Goal: Communication & Community: Answer question/provide support

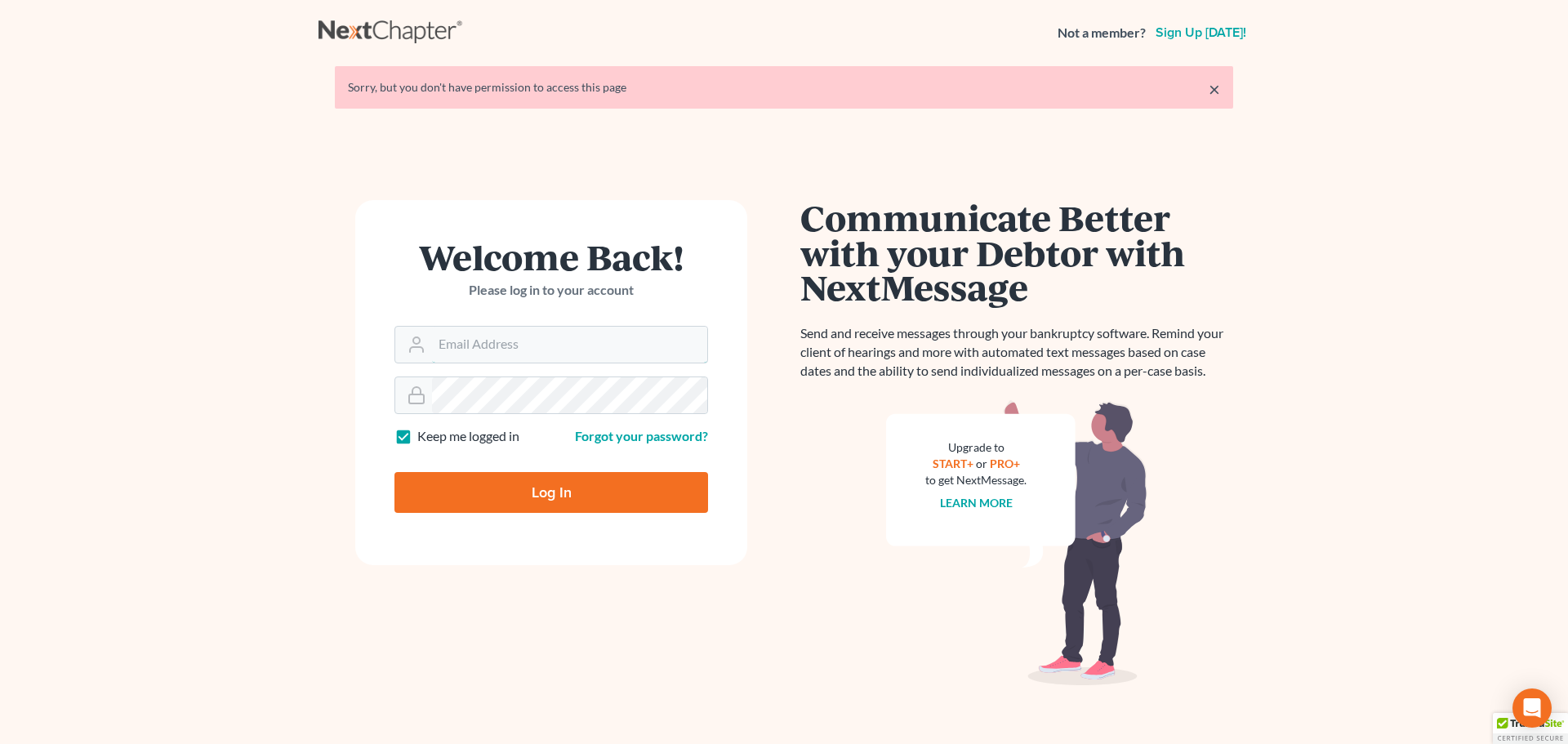
type input "[EMAIL_ADDRESS][DOMAIN_NAME]"
click at [549, 488] on input "Log In" at bounding box center [551, 492] width 314 height 41
type input "Thinking..."
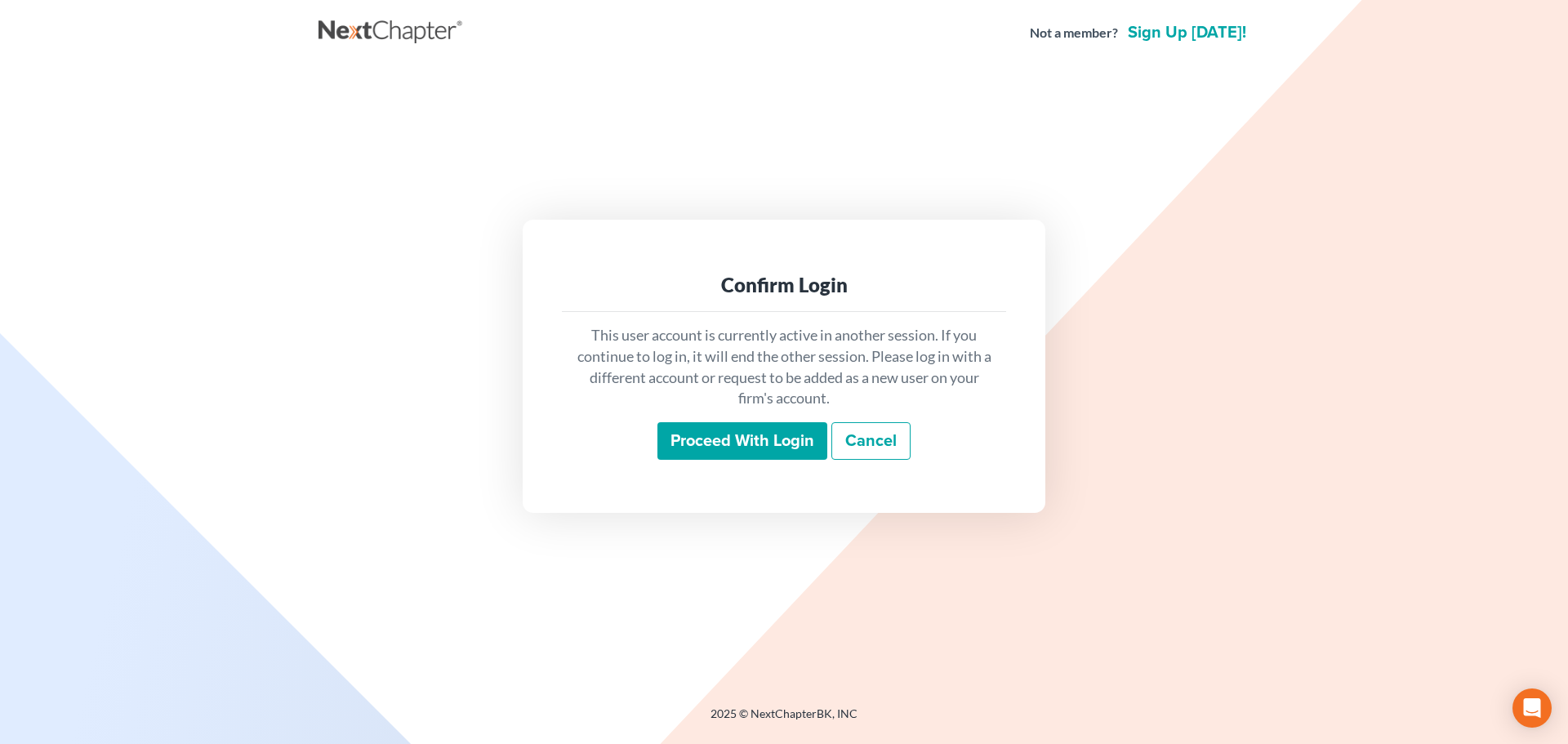
click at [730, 439] on input "Proceed with login" at bounding box center [741, 441] width 169 height 38
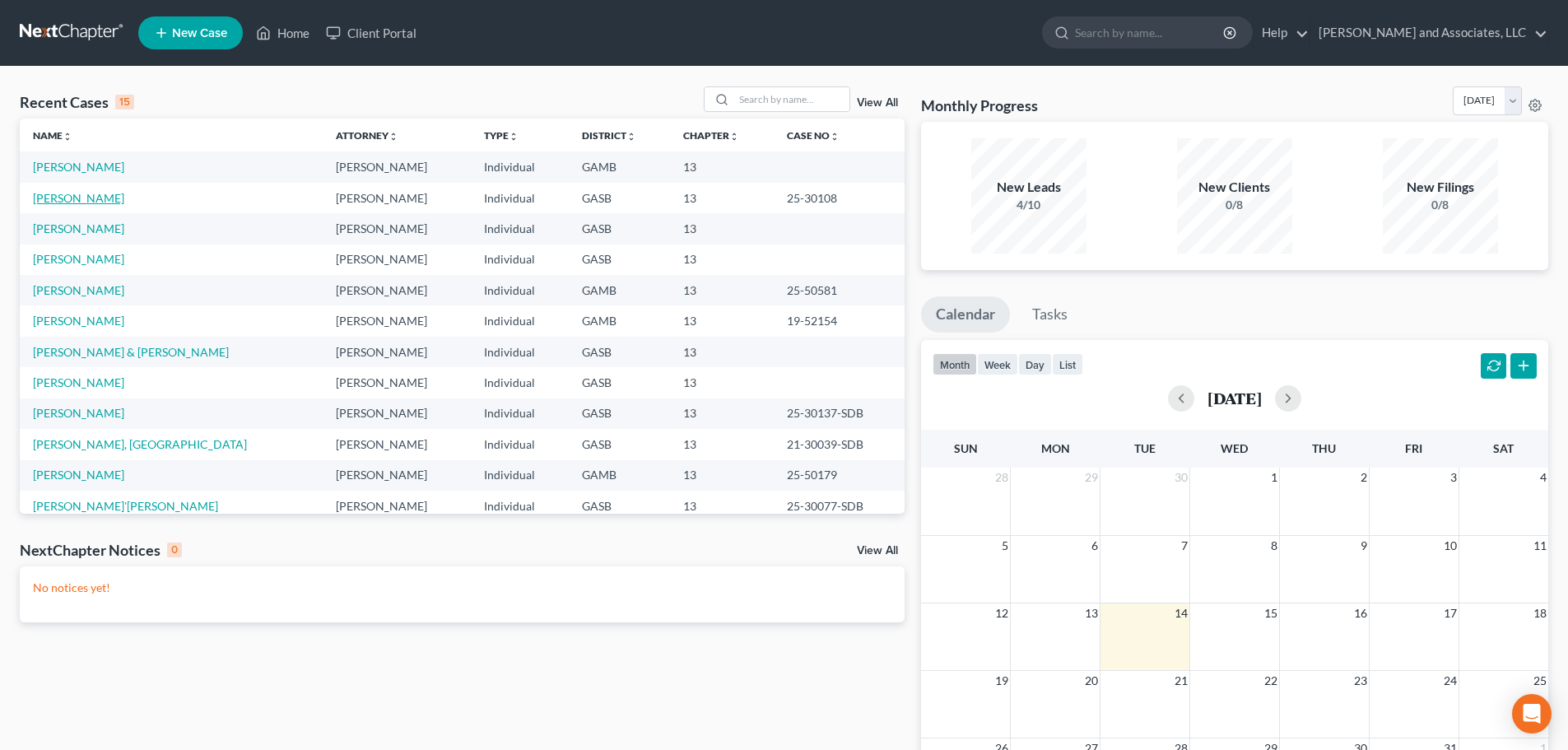
click at [91, 194] on link "[PERSON_NAME]" at bounding box center [78, 197] width 91 height 14
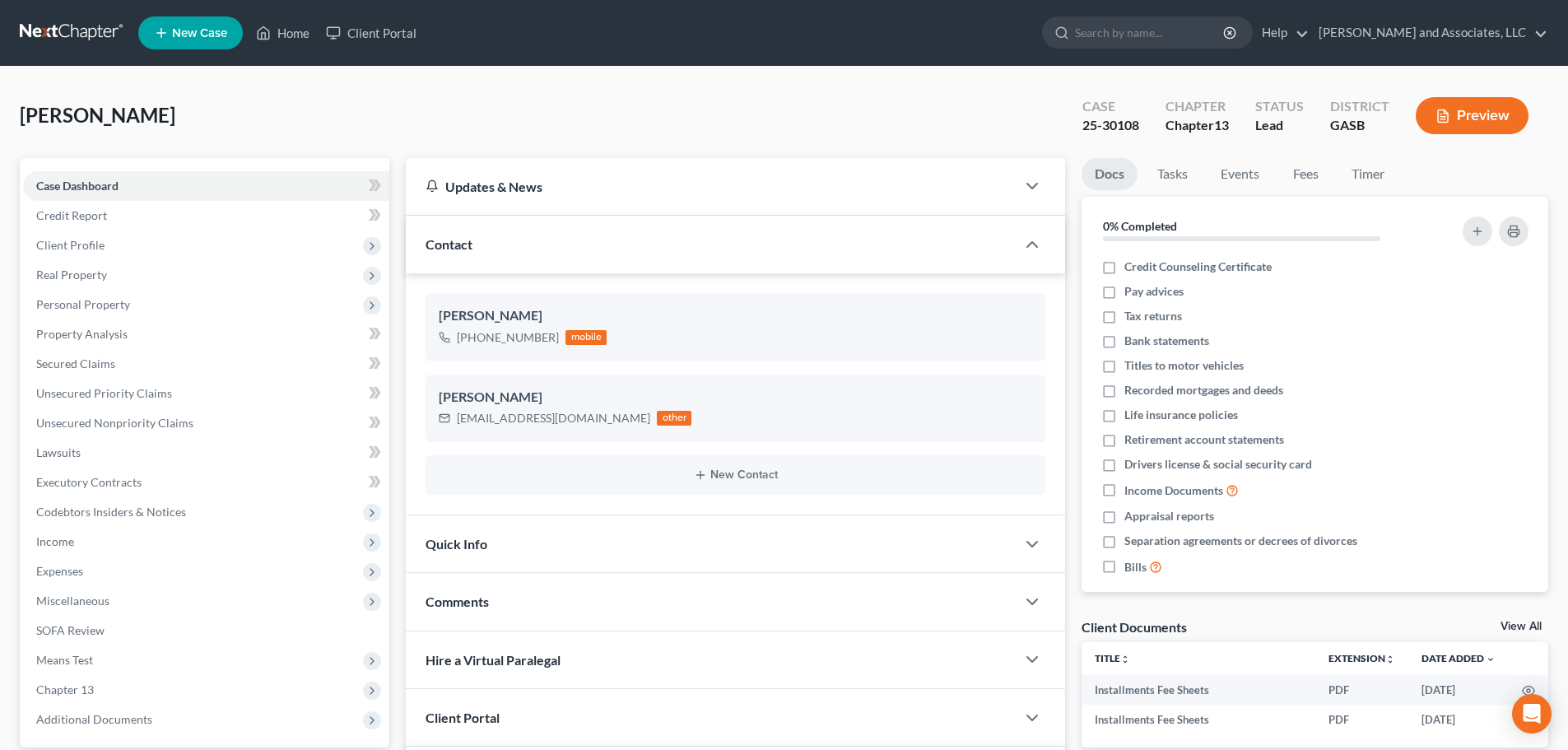
click at [728, 34] on ul "New Case Home Client Portal - No Result - See all results Or Press Enter... Hel…" at bounding box center [843, 33] width 1410 height 42
click at [288, 33] on link "Home" at bounding box center [282, 33] width 70 height 30
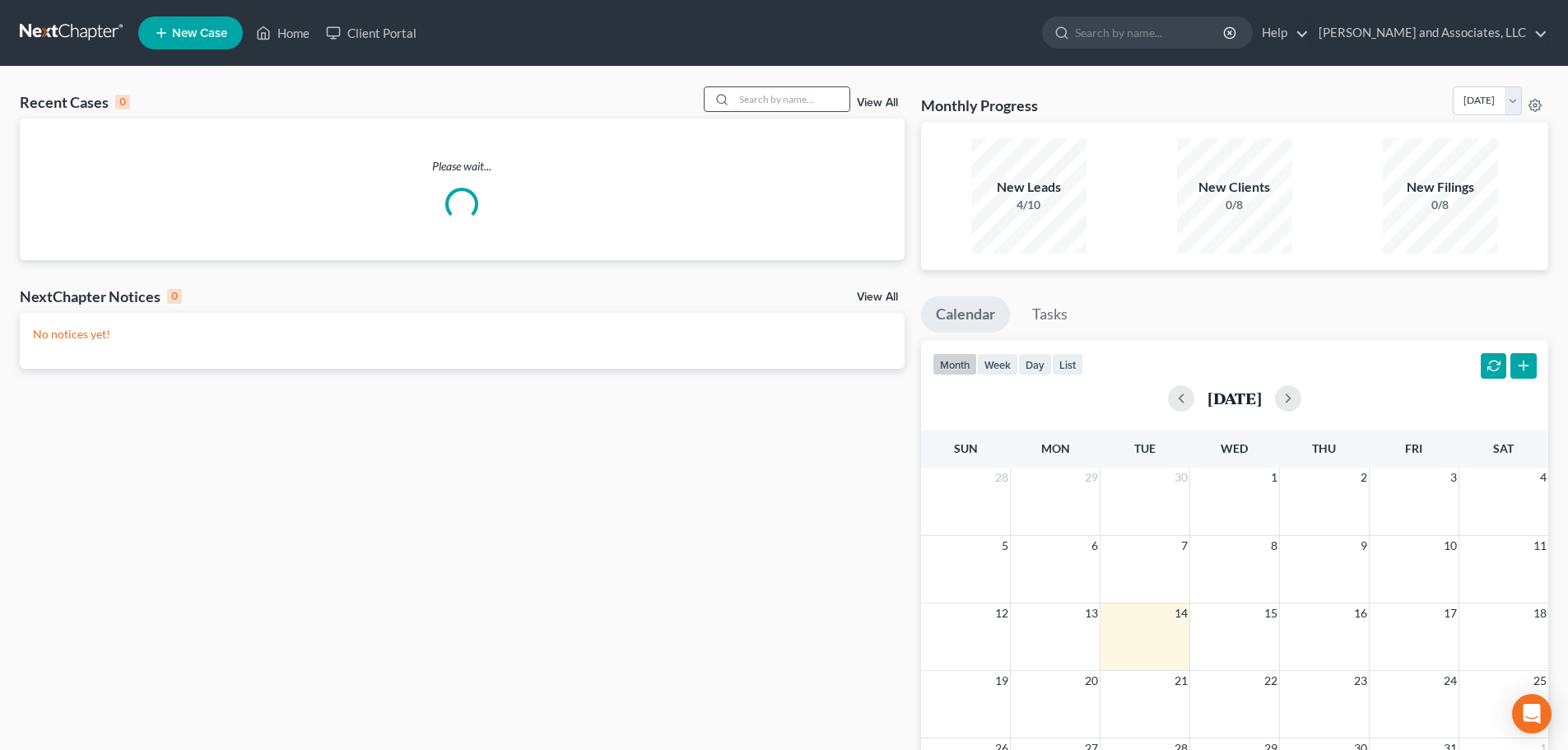
click at [779, 102] on input "search" at bounding box center [791, 99] width 115 height 23
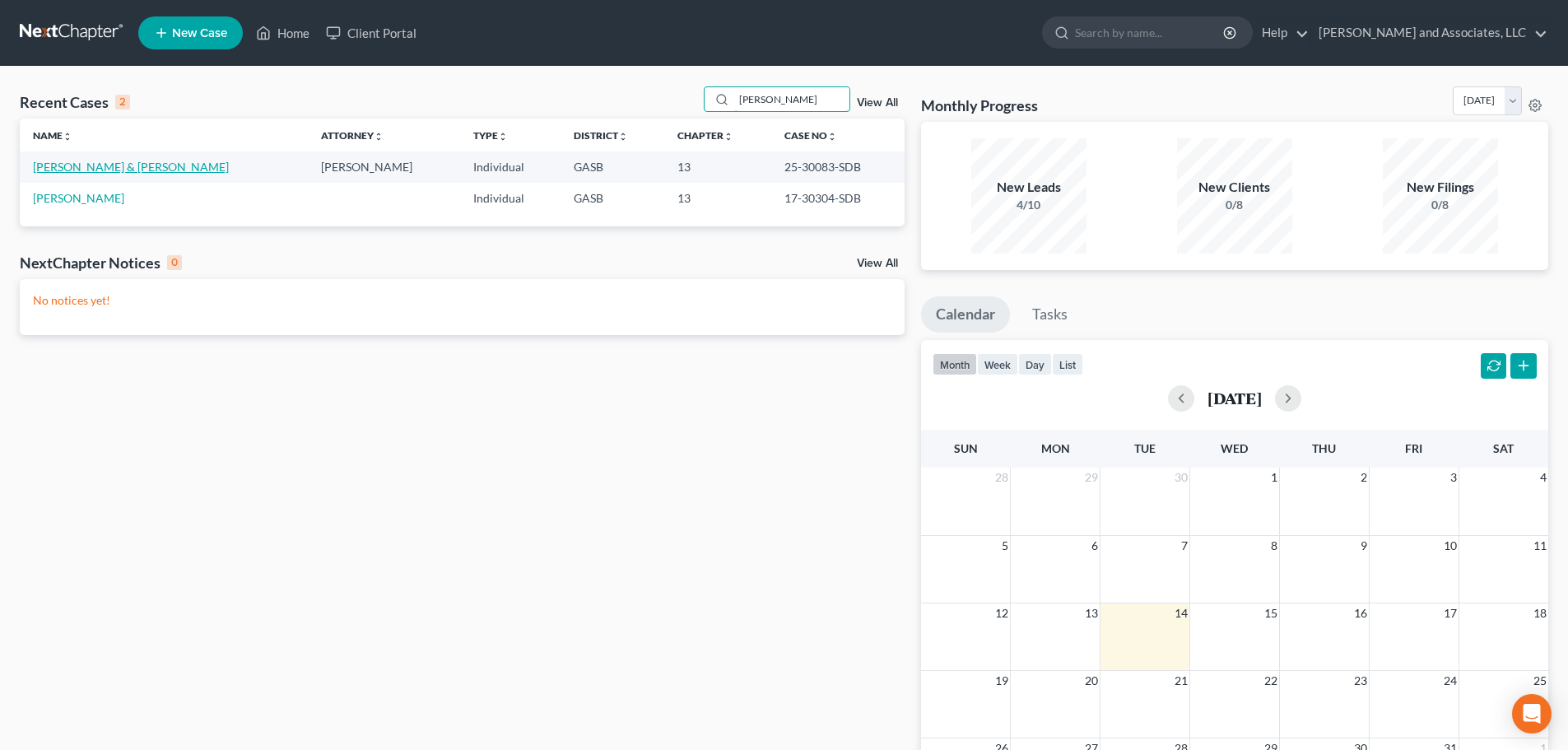
type input "[PERSON_NAME]"
click at [104, 170] on link "[PERSON_NAME] & [PERSON_NAME]" at bounding box center [130, 166] width 196 height 14
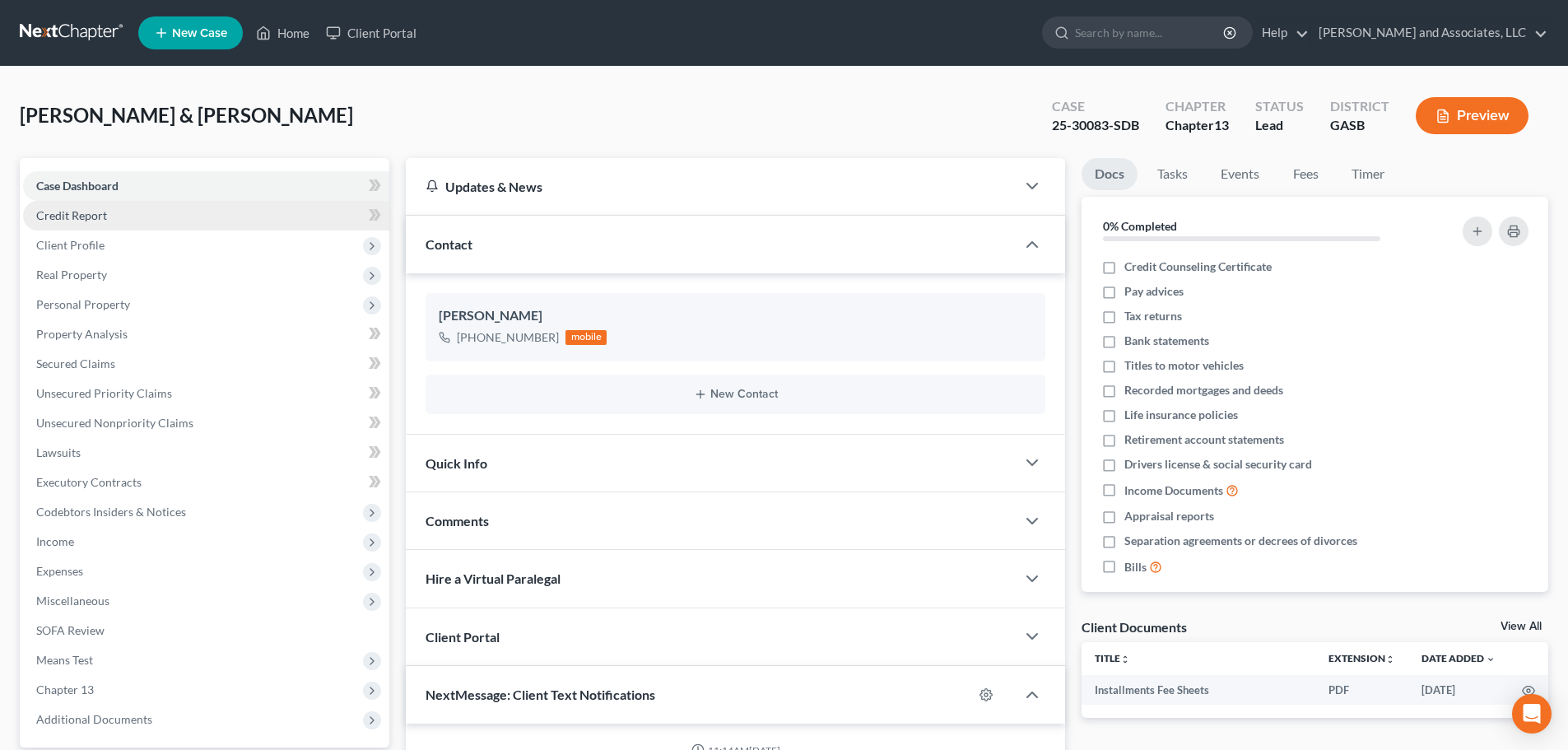
scroll to position [2548, 0]
click at [484, 518] on span "Comments" at bounding box center [457, 520] width 63 height 15
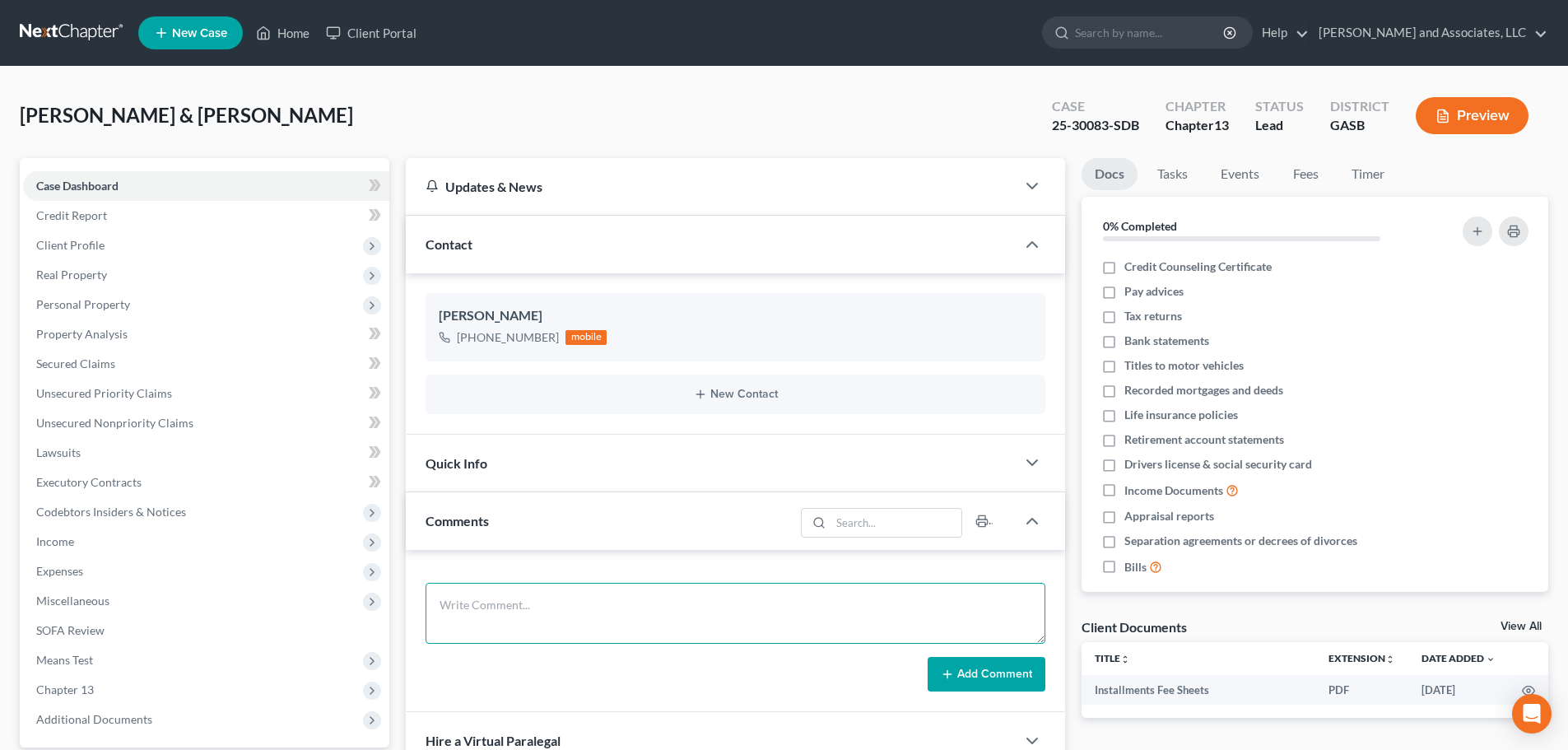
click at [474, 605] on textarea at bounding box center [736, 613] width 620 height 61
type textarea "N"
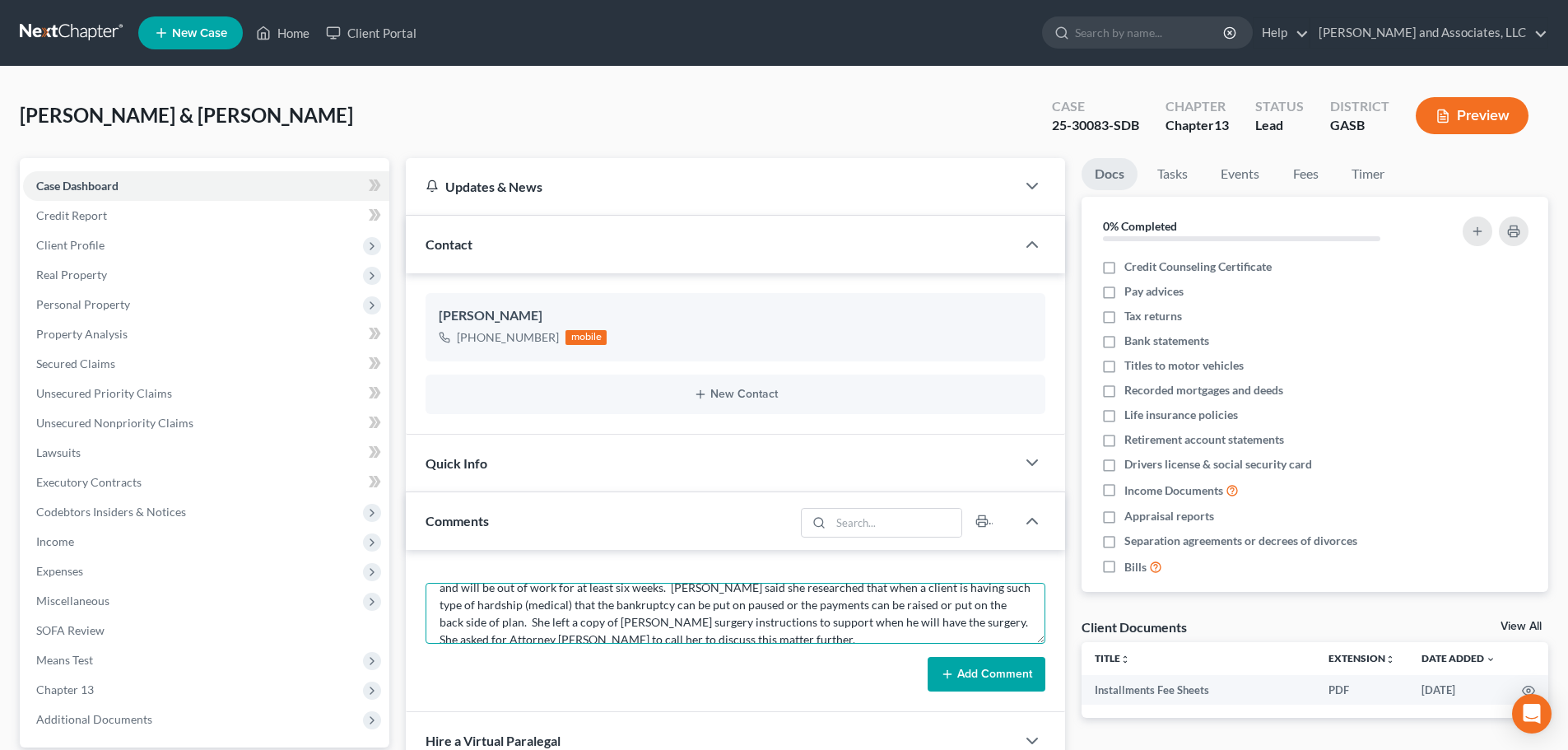
scroll to position [66, 0]
click at [466, 608] on textarea "Mr. and [PERSON_NAME] stopped by the Dublin office this morning to inform Attor…" at bounding box center [736, 613] width 620 height 61
drag, startPoint x: 439, startPoint y: 605, endPoint x: 923, endPoint y: 642, distance: 485.4
click at [923, 642] on textarea "Mr. and [PERSON_NAME] stopped by the Dublin office this morning to inform Attor…" at bounding box center [736, 613] width 620 height 61
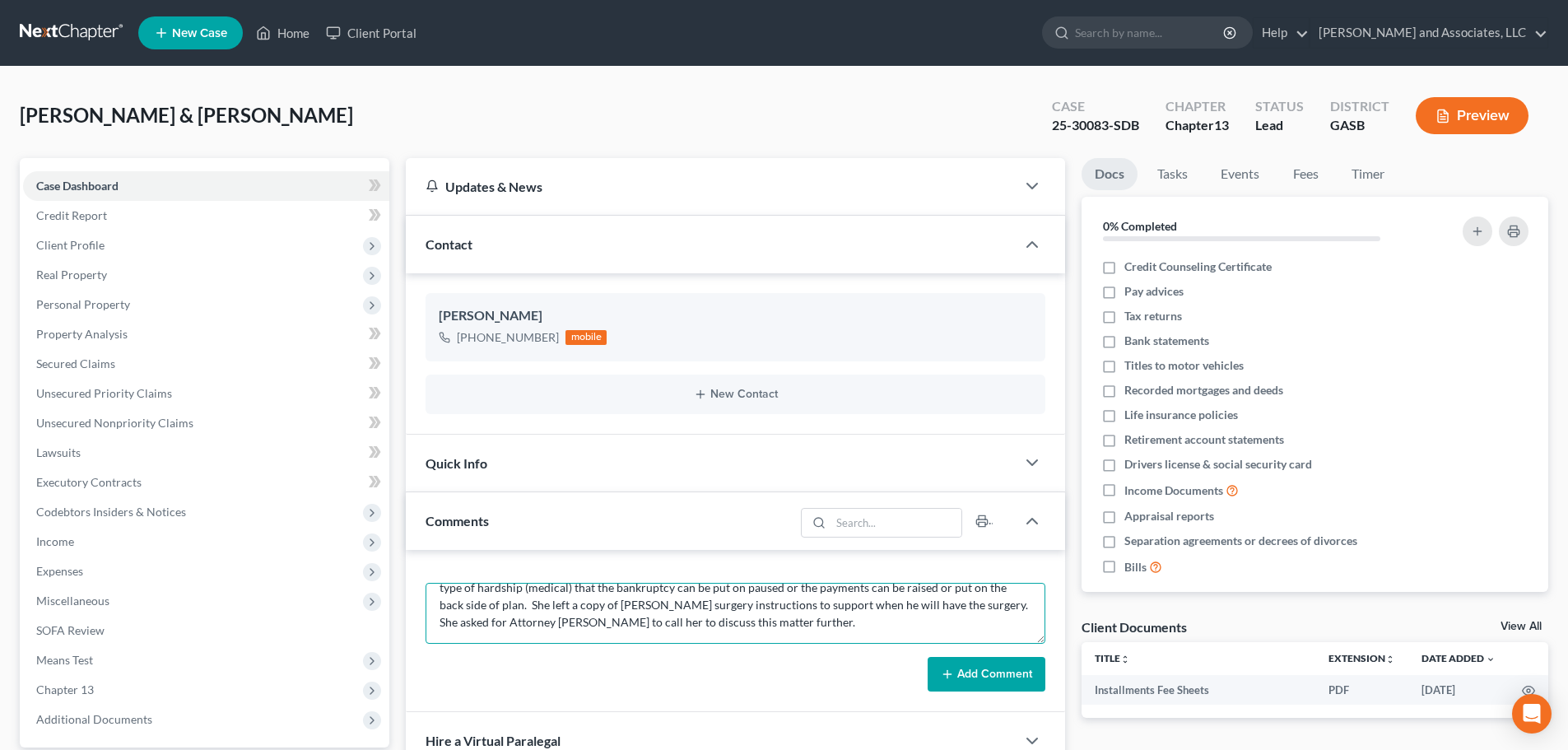
click at [792, 632] on textarea "Mr. and [PERSON_NAME] stopped by the Dublin office this morning to inform Attor…" at bounding box center [736, 613] width 620 height 61
type textarea "Mr. and [PERSON_NAME] stopped by the Dublin office this morning to inform Attor…"
click at [984, 673] on button "Add Comment" at bounding box center [986, 674] width 117 height 34
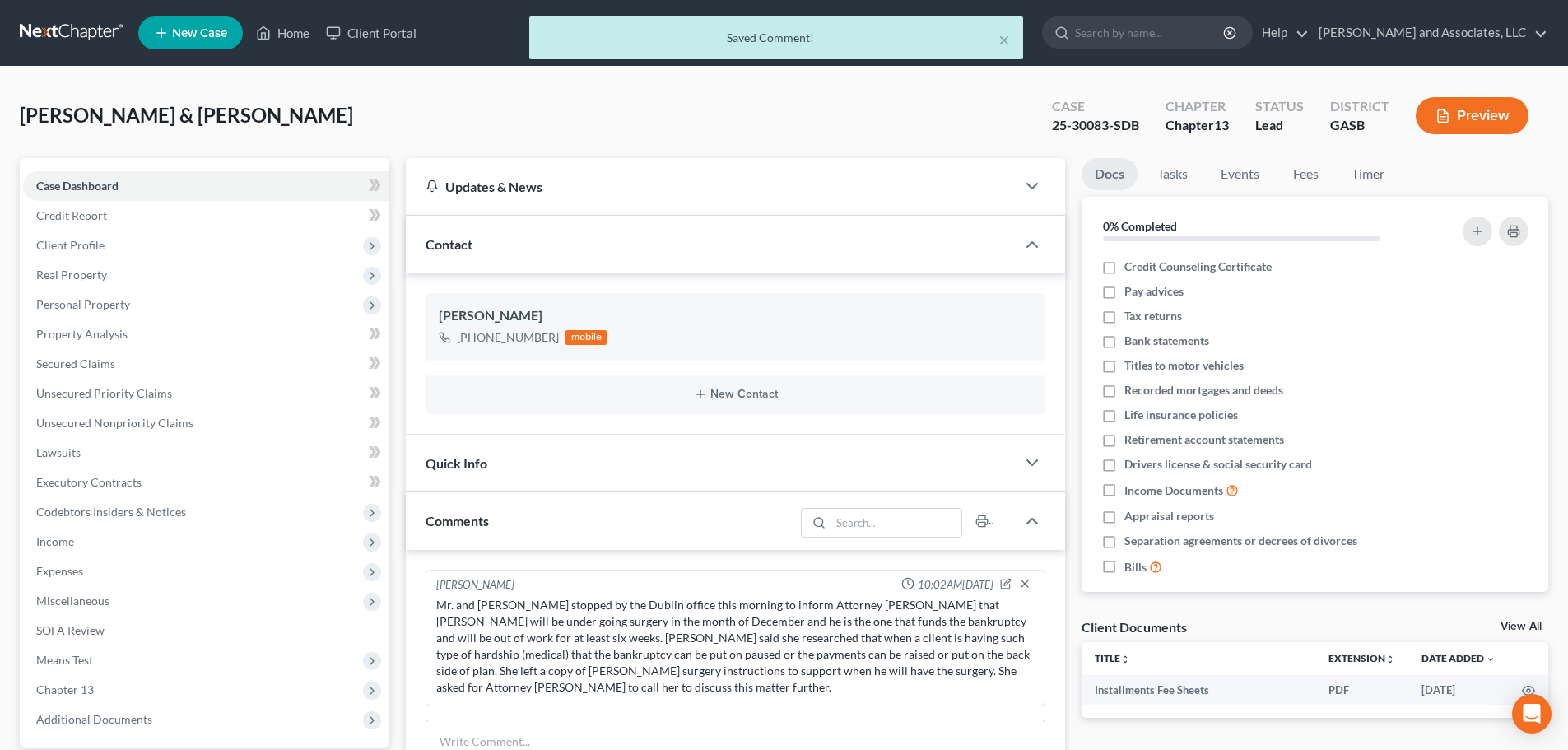
scroll to position [0, 0]
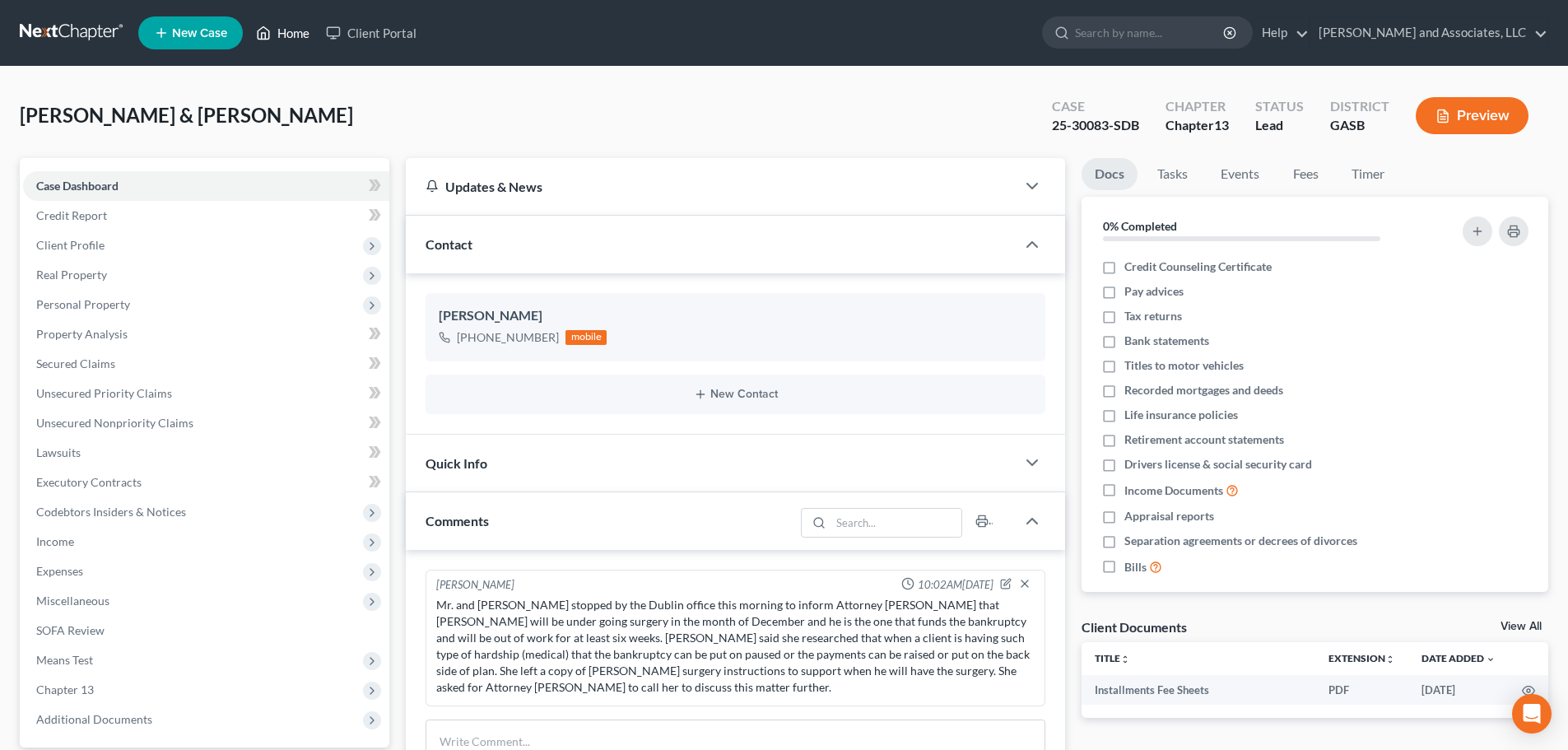
click at [293, 28] on link "Home" at bounding box center [282, 33] width 70 height 30
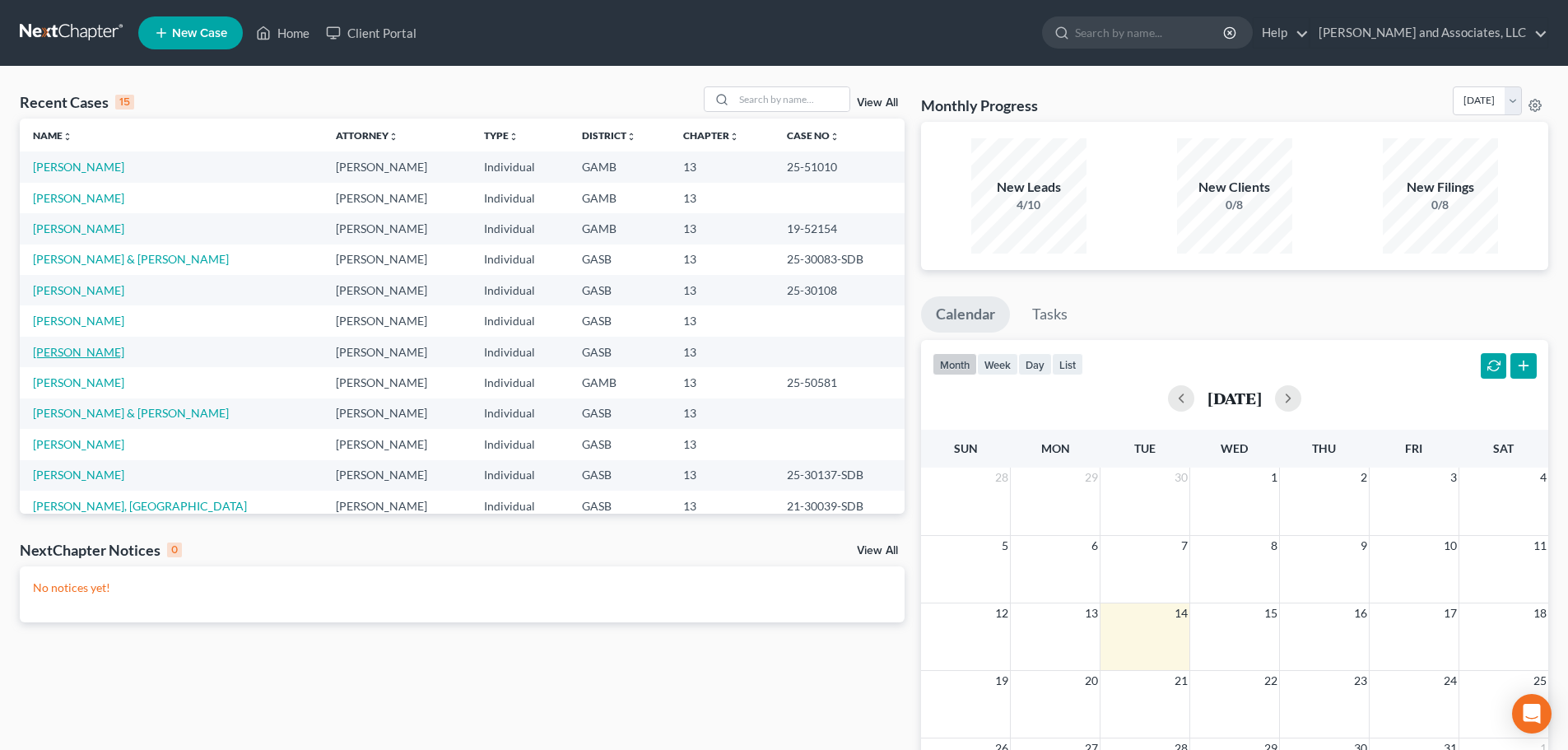
click at [74, 354] on link "[PERSON_NAME]" at bounding box center [78, 352] width 91 height 14
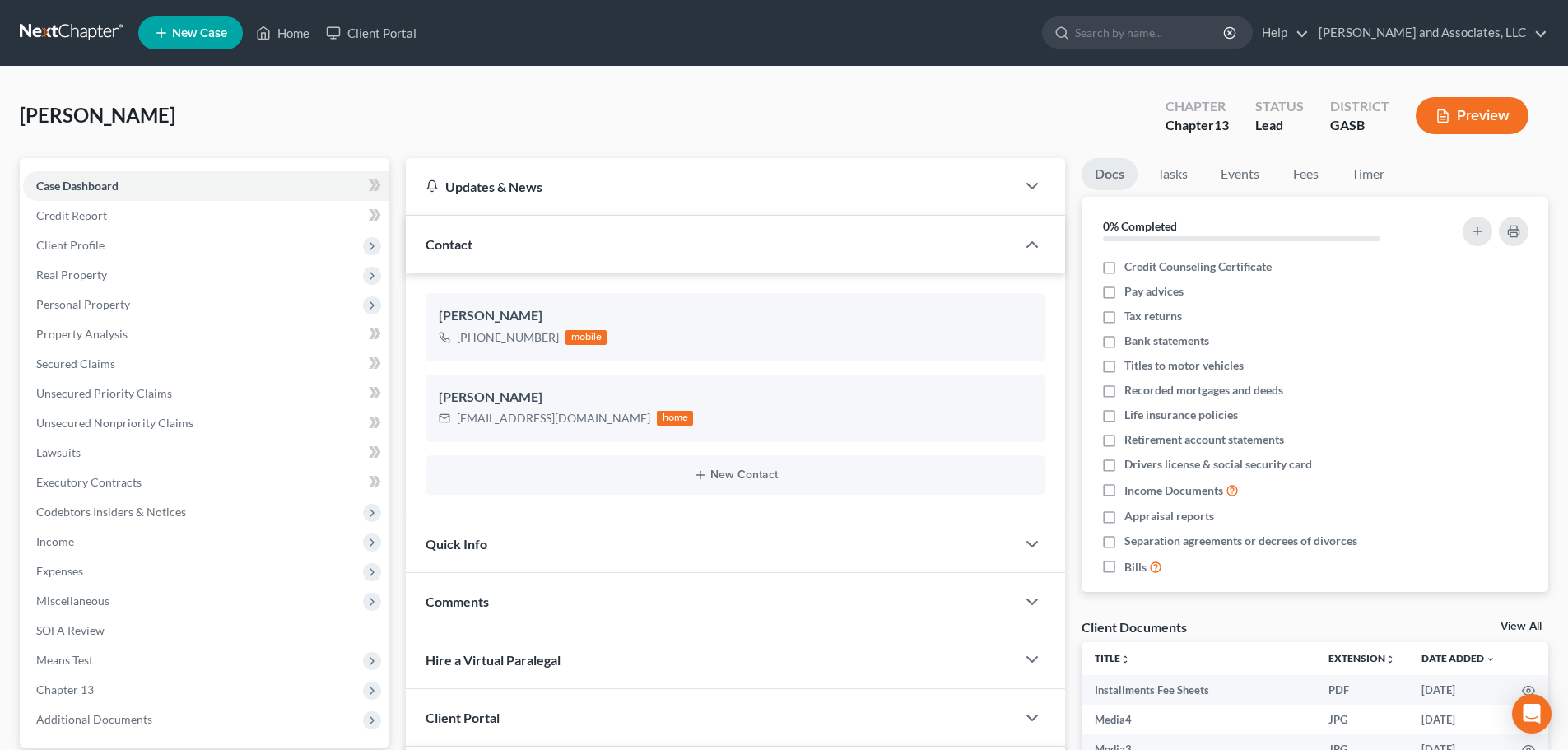
scroll to position [148, 0]
click at [462, 592] on div "Comments" at bounding box center [710, 601] width 610 height 57
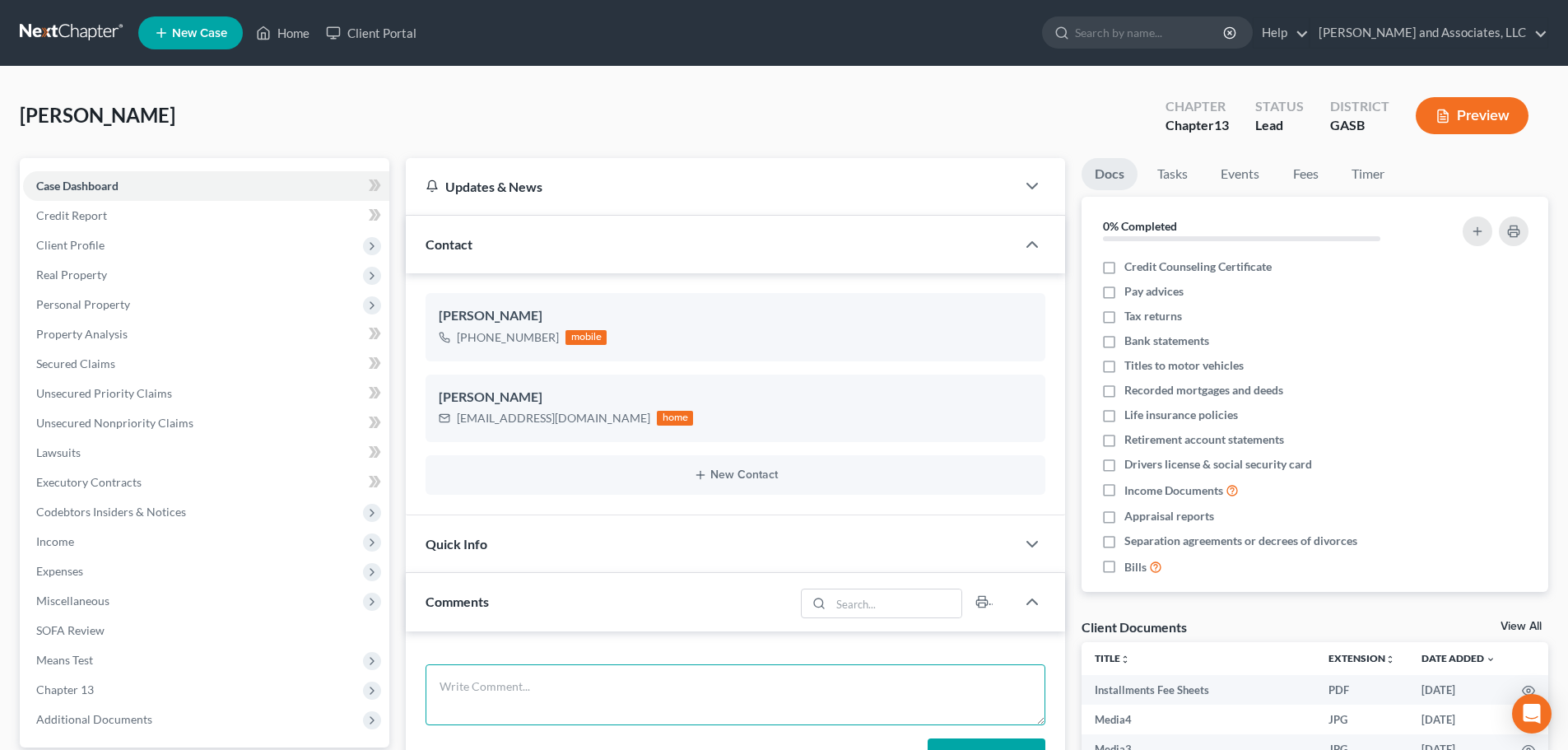
click at [517, 680] on textarea at bounding box center [736, 694] width 620 height 61
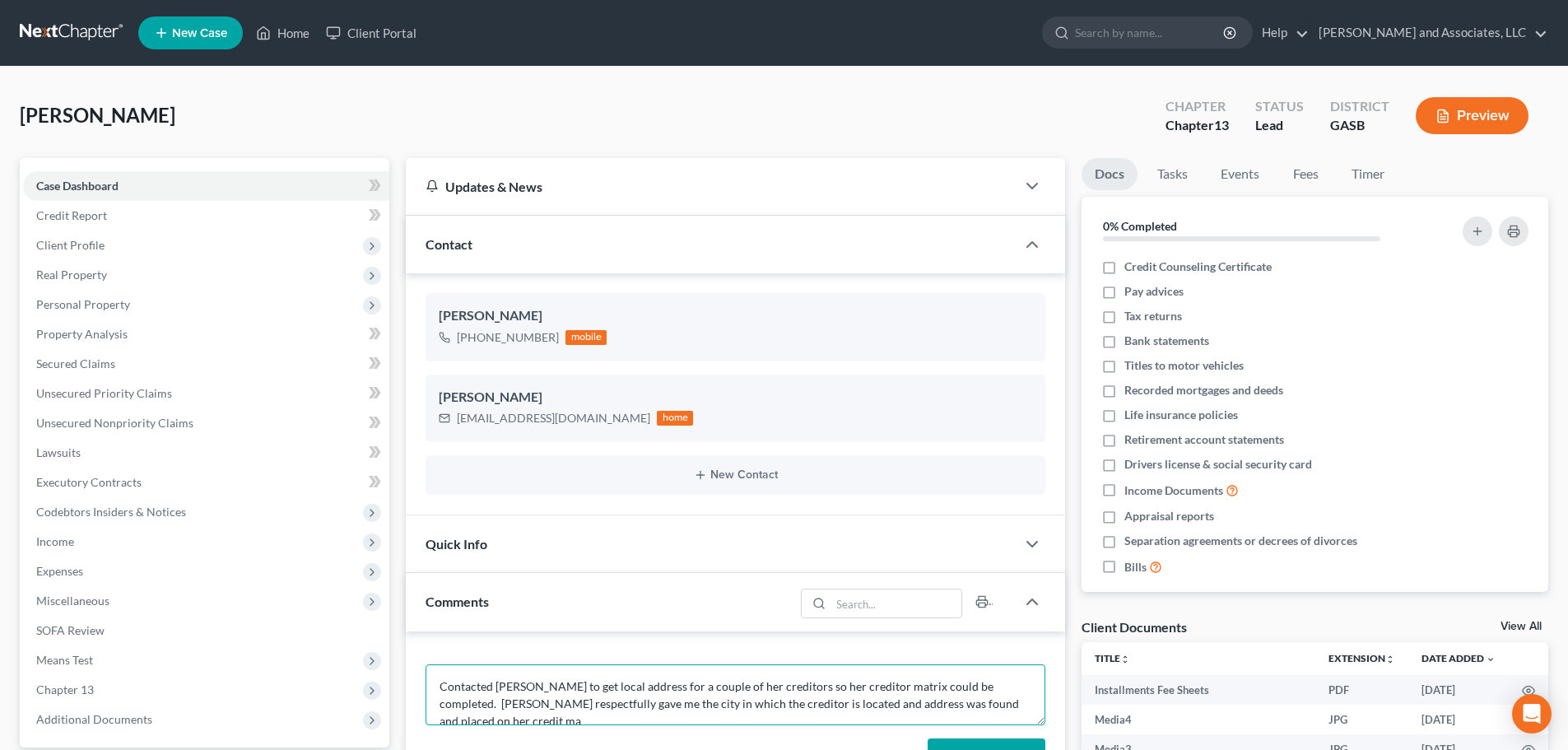
scroll to position [4, 0]
click at [805, 733] on form "Contacted [PERSON_NAME] to get local address for a couple of her creditors so h…" at bounding box center [736, 718] width 620 height 108
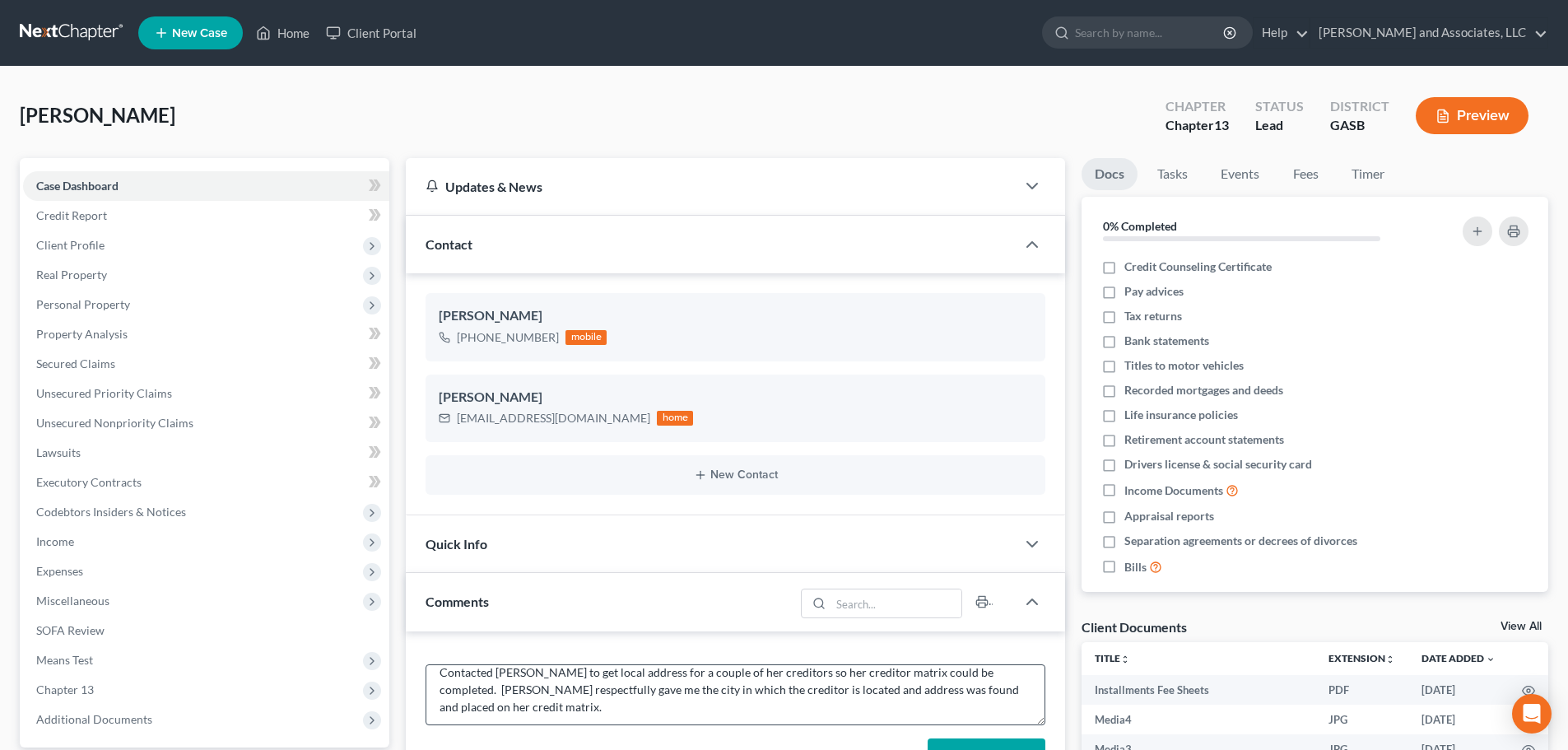
scroll to position [17, 0]
click at [556, 668] on textarea "Contacted [PERSON_NAME] to get local address for a couple of her creditors so h…" at bounding box center [736, 694] width 620 height 61
click at [626, 670] on textarea "Contacted [PERSON_NAME] via telephone to get local address for a couple of her …" at bounding box center [736, 694] width 620 height 61
click at [807, 675] on textarea "Contacted [PERSON_NAME] via telephone from her to give me the local address for…" at bounding box center [736, 694] width 620 height 61
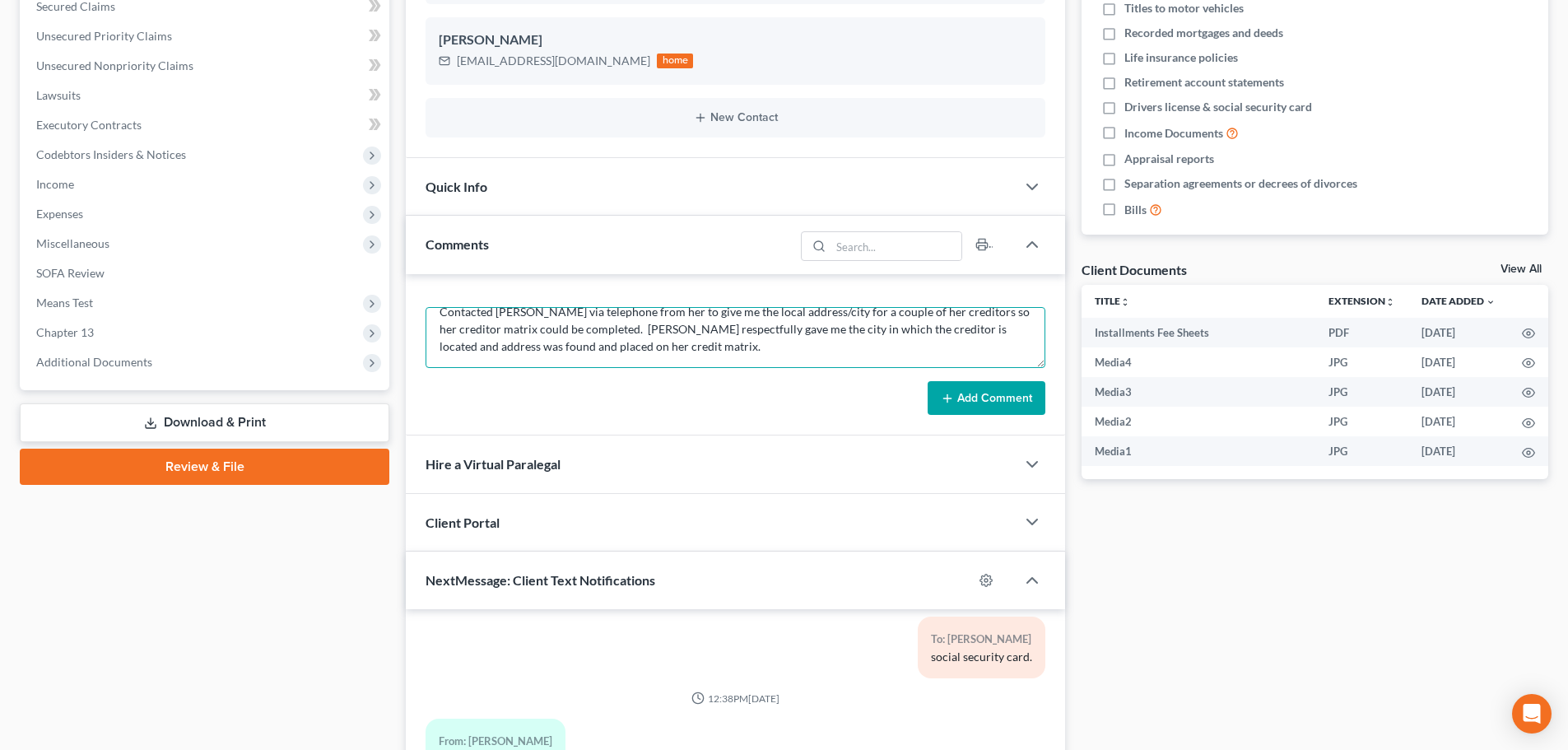
scroll to position [411, 0]
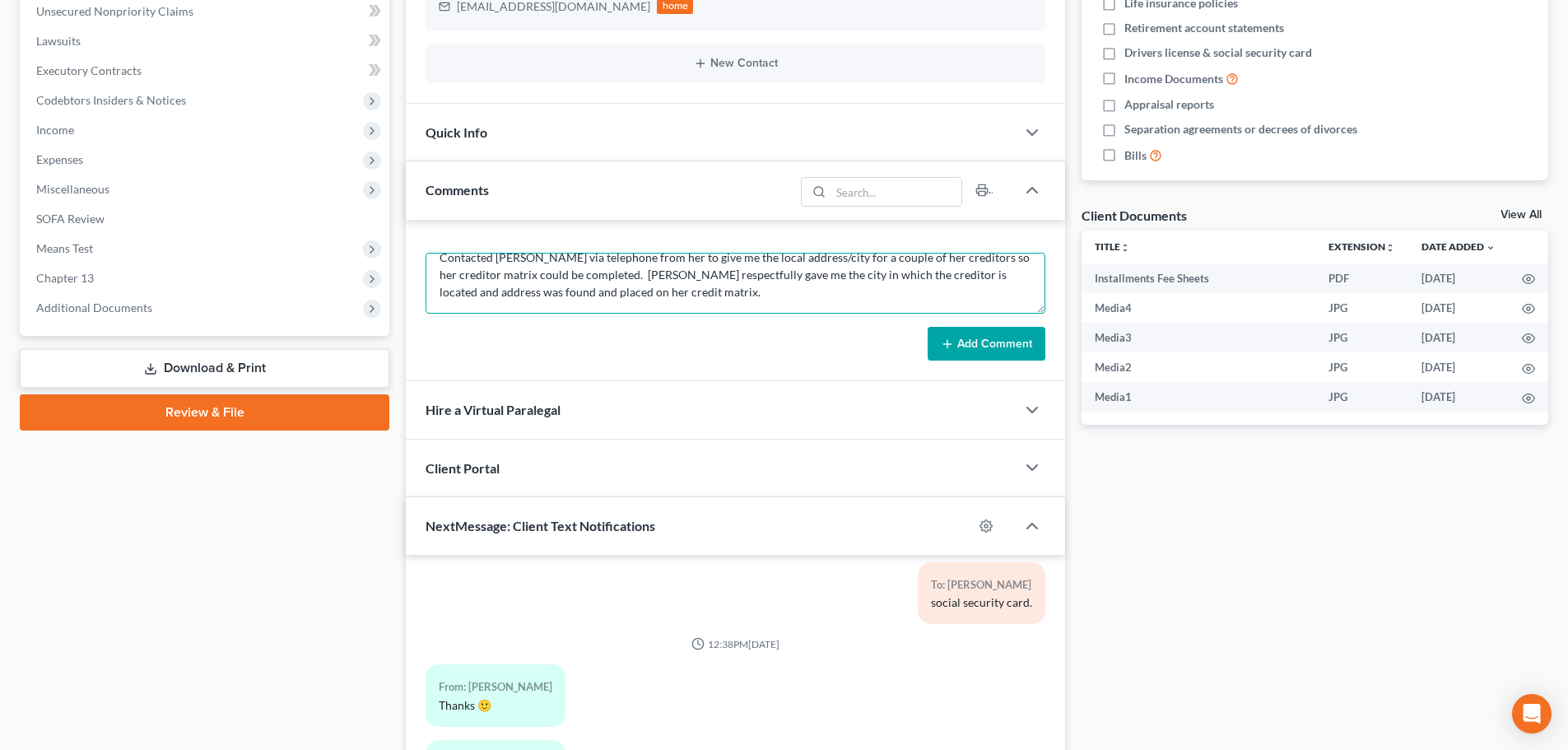
type textarea "Contacted [PERSON_NAME] via telephone from her to give me the local address/cit…"
click at [975, 343] on button "Add Comment" at bounding box center [986, 344] width 117 height 34
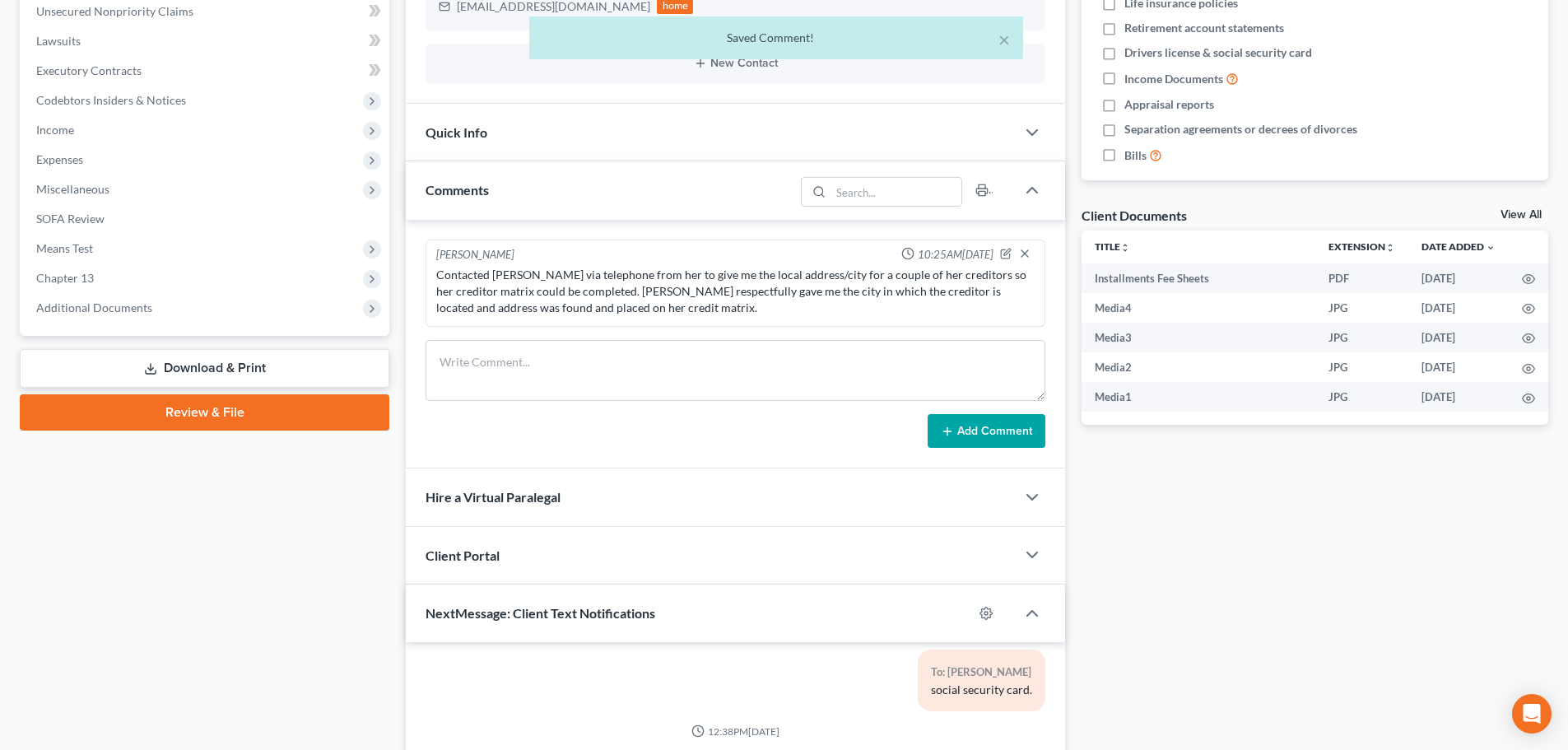
scroll to position [0, 0]
click at [541, 369] on textarea at bounding box center [736, 370] width 620 height 61
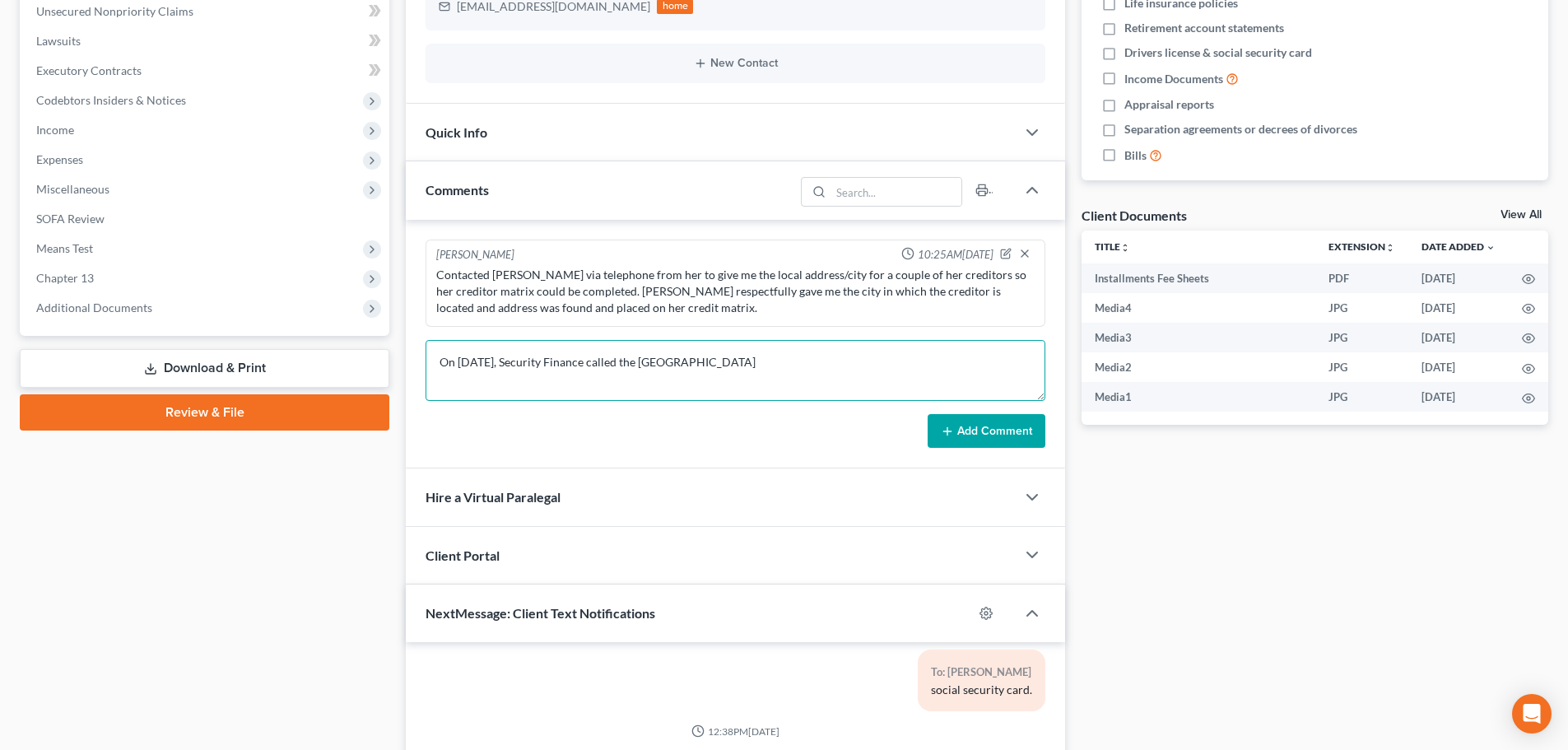
paste textarea "Ms. [PERSON_NAME] left a creditor off. Security Finance called and took down he…"
drag, startPoint x: 724, startPoint y: 361, endPoint x: 780, endPoint y: 370, distance: 56.7
click at [724, 361] on textarea "On [DATE], Security Finance called the Dublin Ms. [PERSON_NAME] left a creditor…" at bounding box center [736, 370] width 620 height 61
drag, startPoint x: 830, startPoint y: 379, endPoint x: 938, endPoint y: 383, distance: 108.1
click at [938, 383] on textarea "On [DATE], Security Finance called the Dublin to inquire if Ms. [PERSON_NAME] h…" at bounding box center [736, 370] width 620 height 61
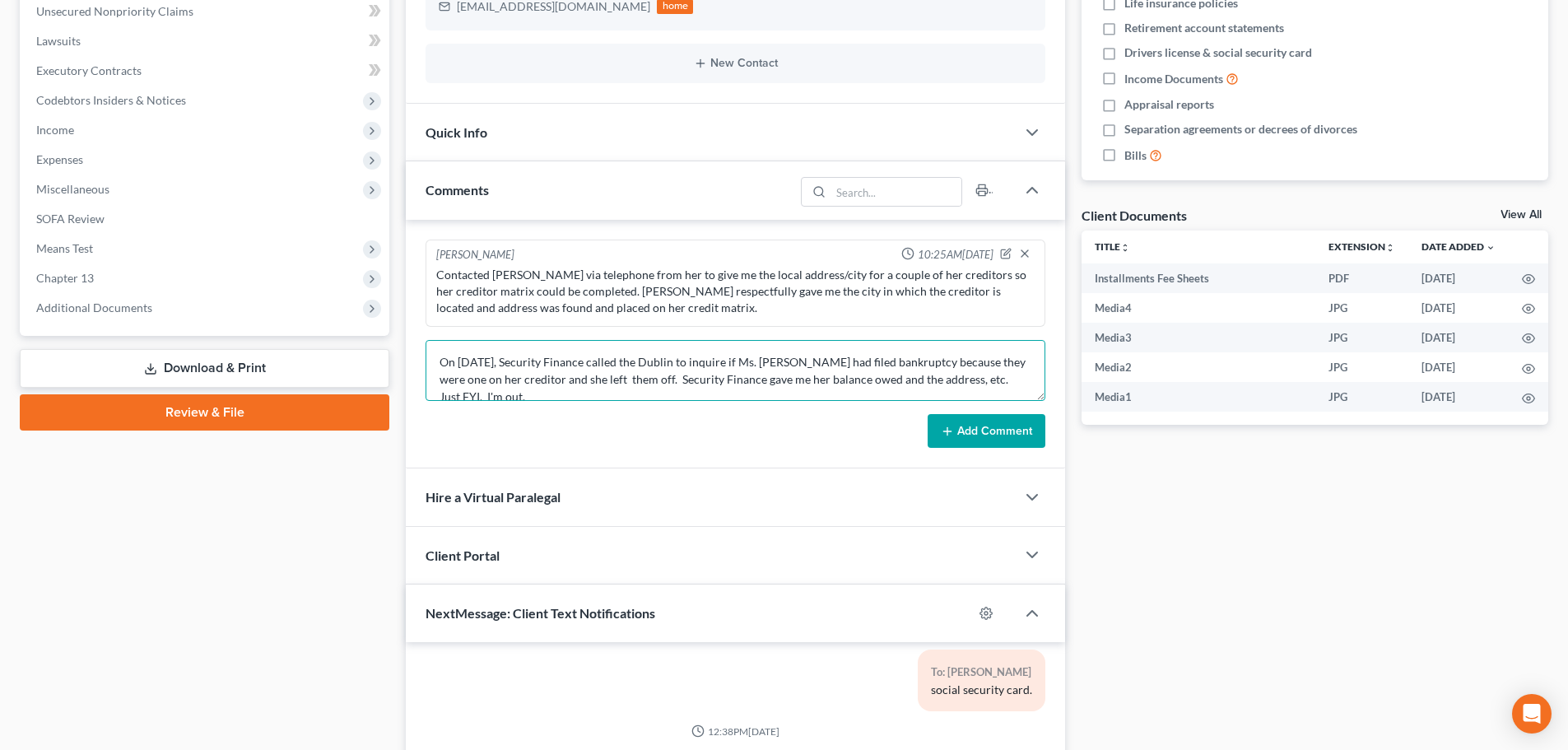
scroll to position [17, 0]
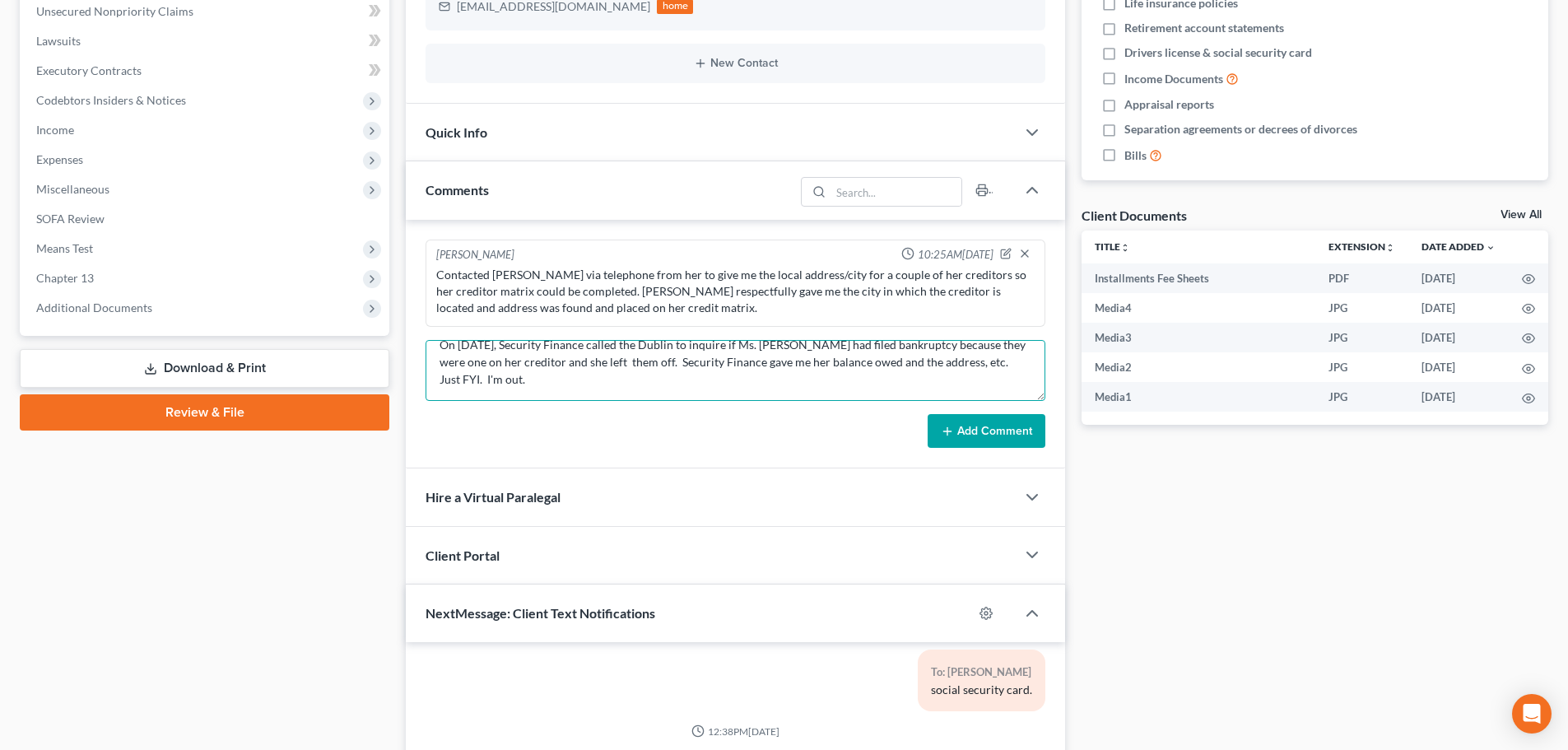
drag, startPoint x: 484, startPoint y: 377, endPoint x: 600, endPoint y: 388, distance: 116.5
click at [600, 388] on textarea "On [DATE], Security Finance called the Dublin to inquire if Ms. [PERSON_NAME] h…" at bounding box center [736, 370] width 620 height 61
click at [962, 361] on textarea "On [DATE], Security Finance called the Dublin to inquire if Ms. [PERSON_NAME] h…" at bounding box center [736, 370] width 620 height 61
click at [500, 392] on textarea "On [DATE], Security Finance called the Dublin to inquire if Ms. [PERSON_NAME] h…" at bounding box center [736, 370] width 620 height 61
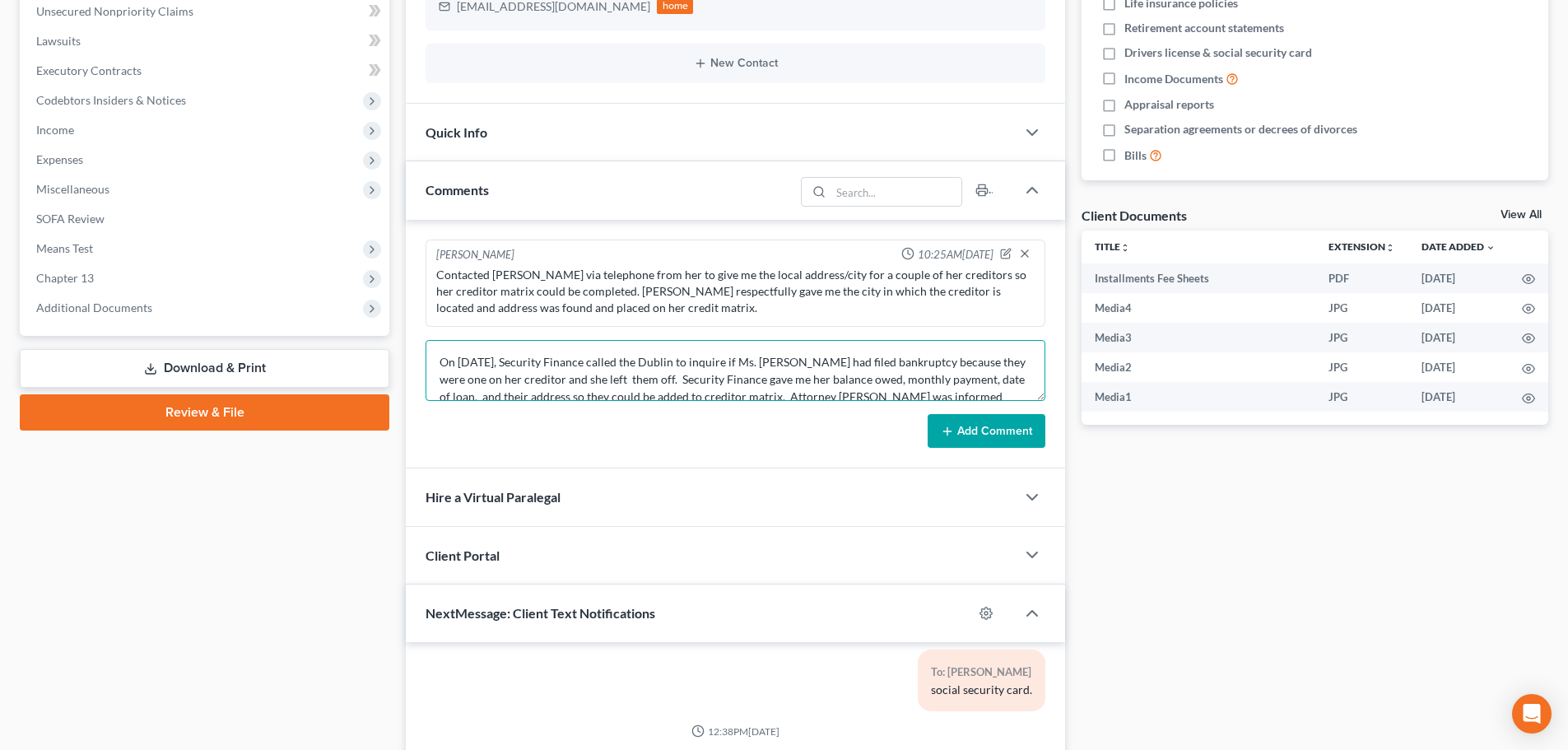
scroll to position [34, 0]
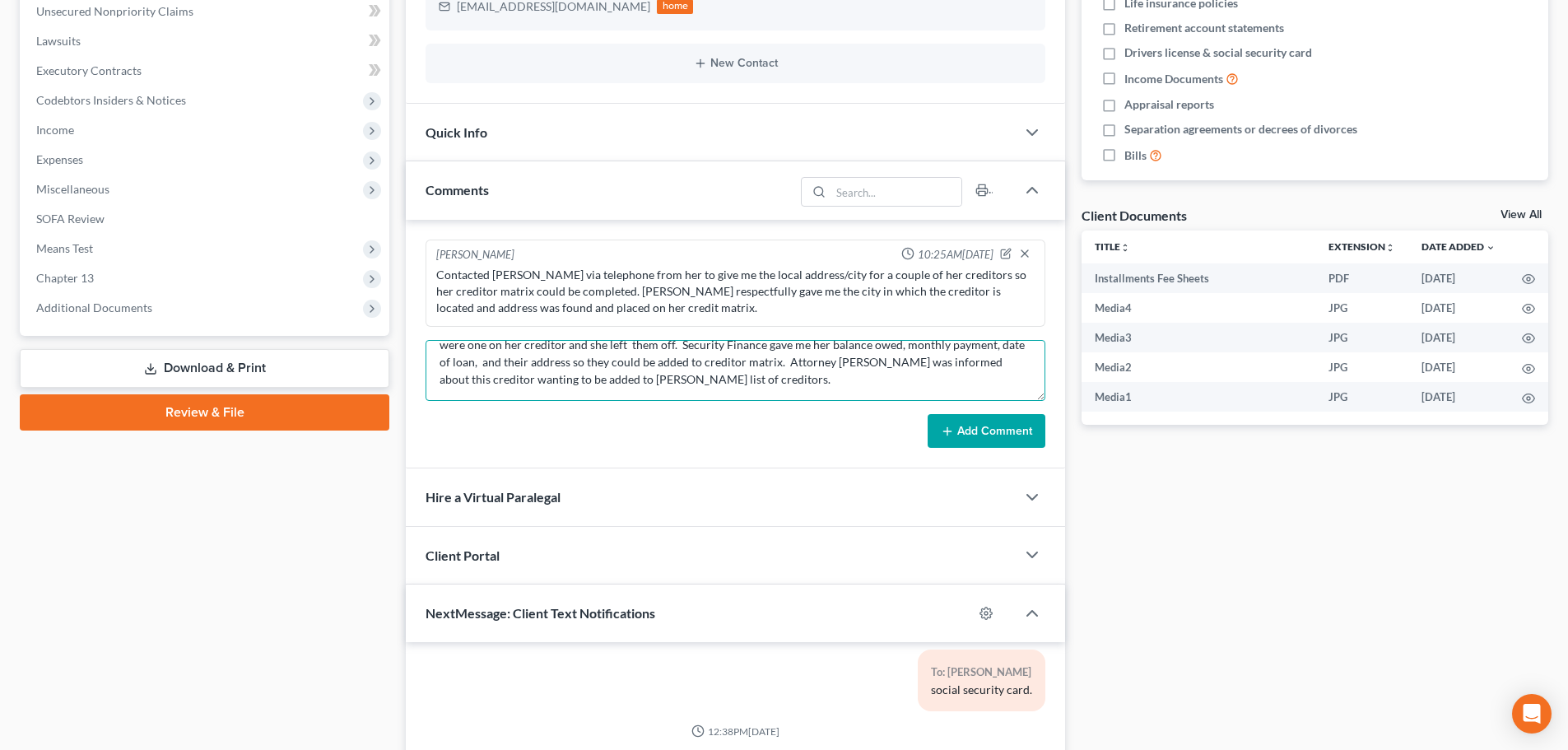
drag, startPoint x: 760, startPoint y: 361, endPoint x: 850, endPoint y: 361, distance: 90.0
click at [850, 361] on textarea "On [DATE], Security Finance called the Dublin to inquire if Ms. [PERSON_NAME] h…" at bounding box center [736, 370] width 620 height 61
type textarea "On [DATE], Security Finance called the Dublin to inquire if Ms. [PERSON_NAME] h…"
click at [988, 428] on button "Add Comment" at bounding box center [986, 431] width 117 height 34
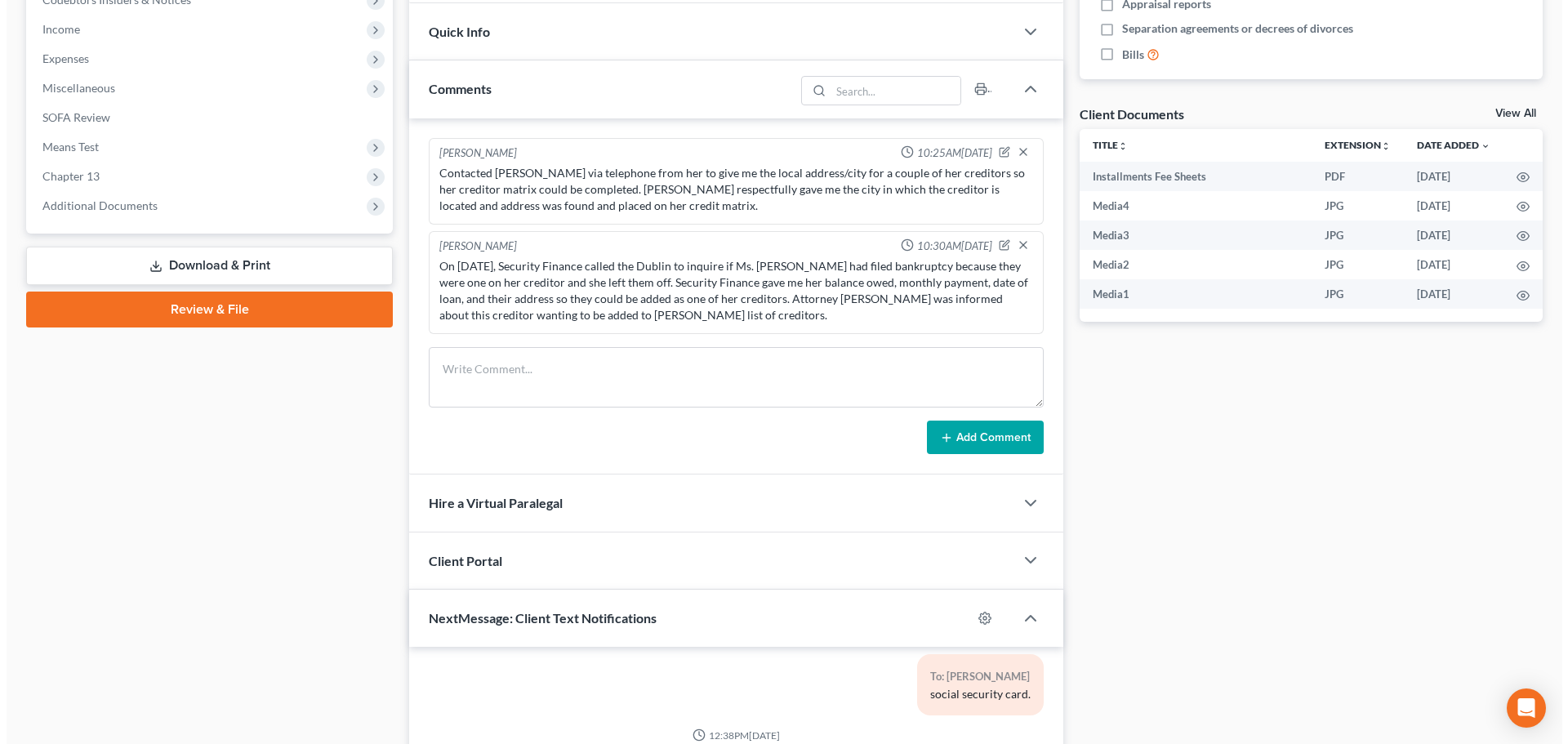
scroll to position [838, 0]
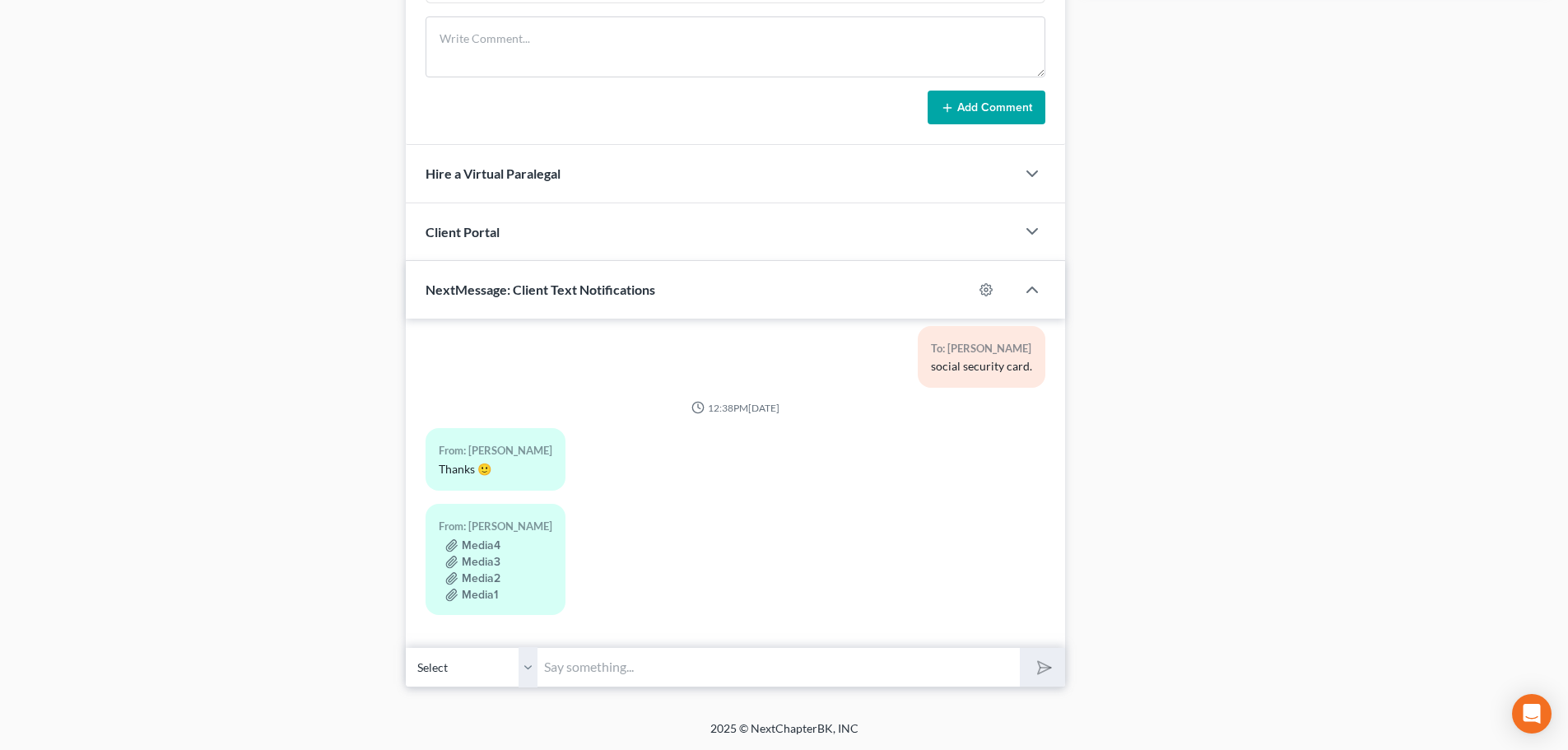
click at [510, 548] on div "Media4" at bounding box center [495, 544] width 114 height 16
click at [465, 548] on button "Media4" at bounding box center [473, 546] width 55 height 14
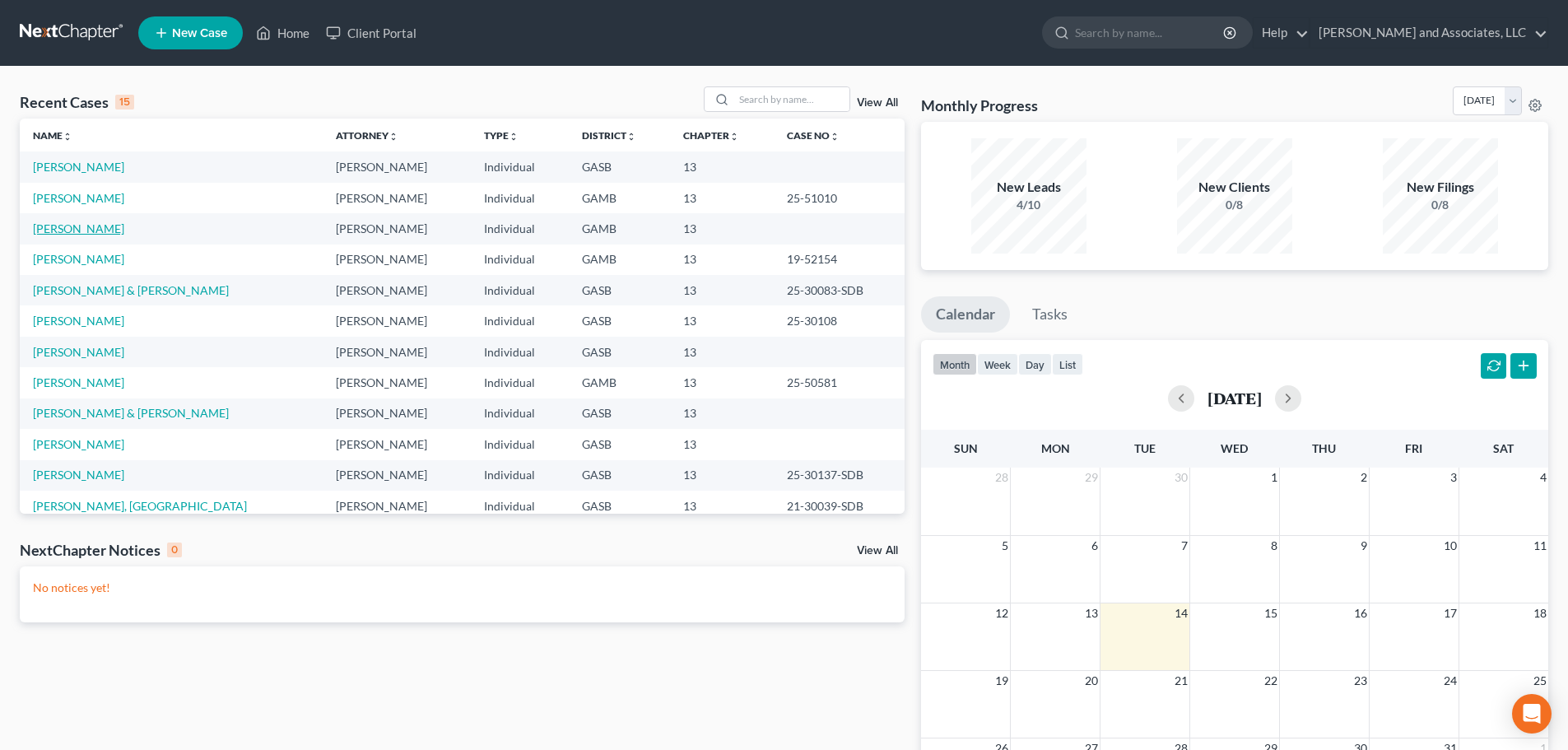
click at [84, 230] on link "Brown, Gregory" at bounding box center [78, 228] width 91 height 14
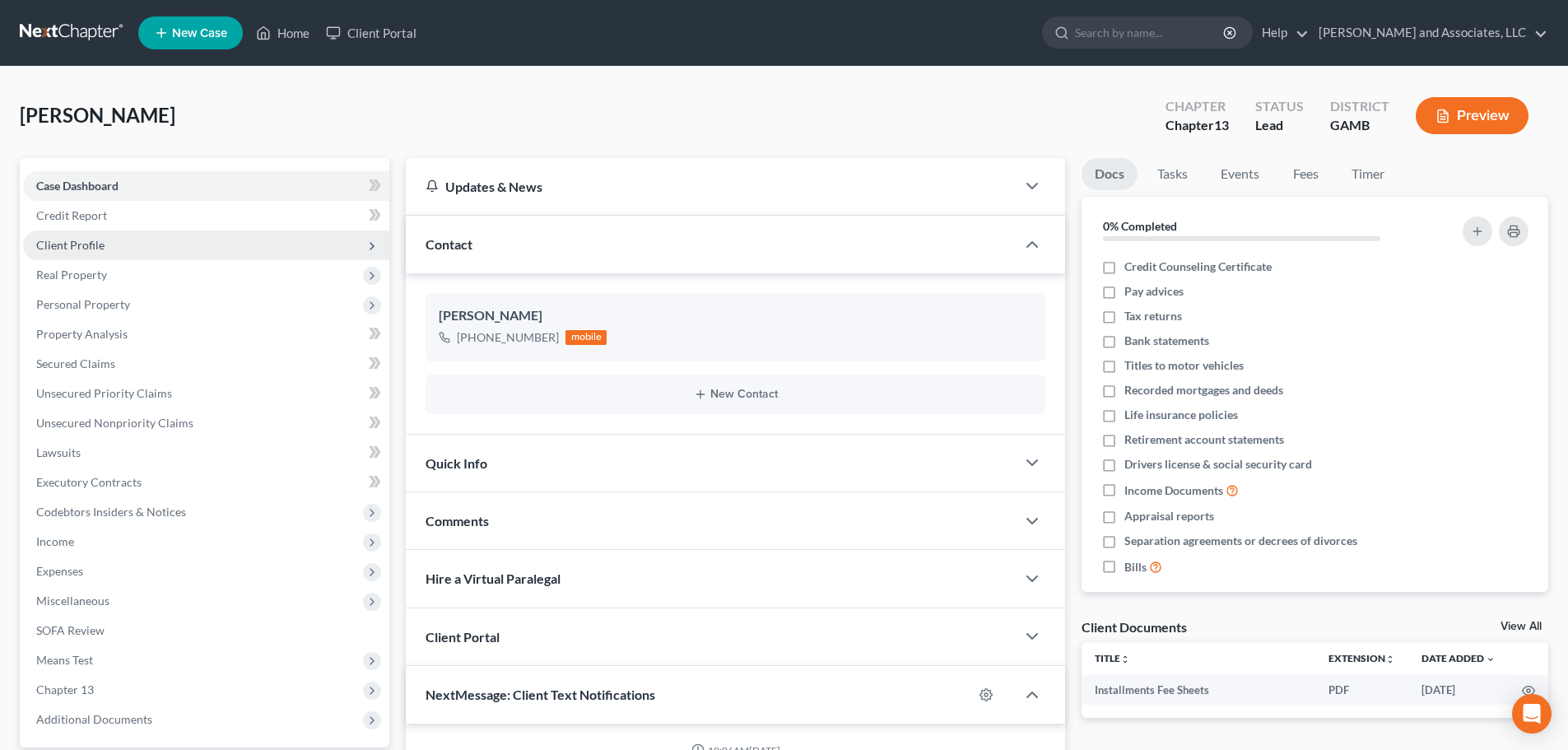
click at [80, 244] on span "Client Profile" at bounding box center [70, 244] width 69 height 14
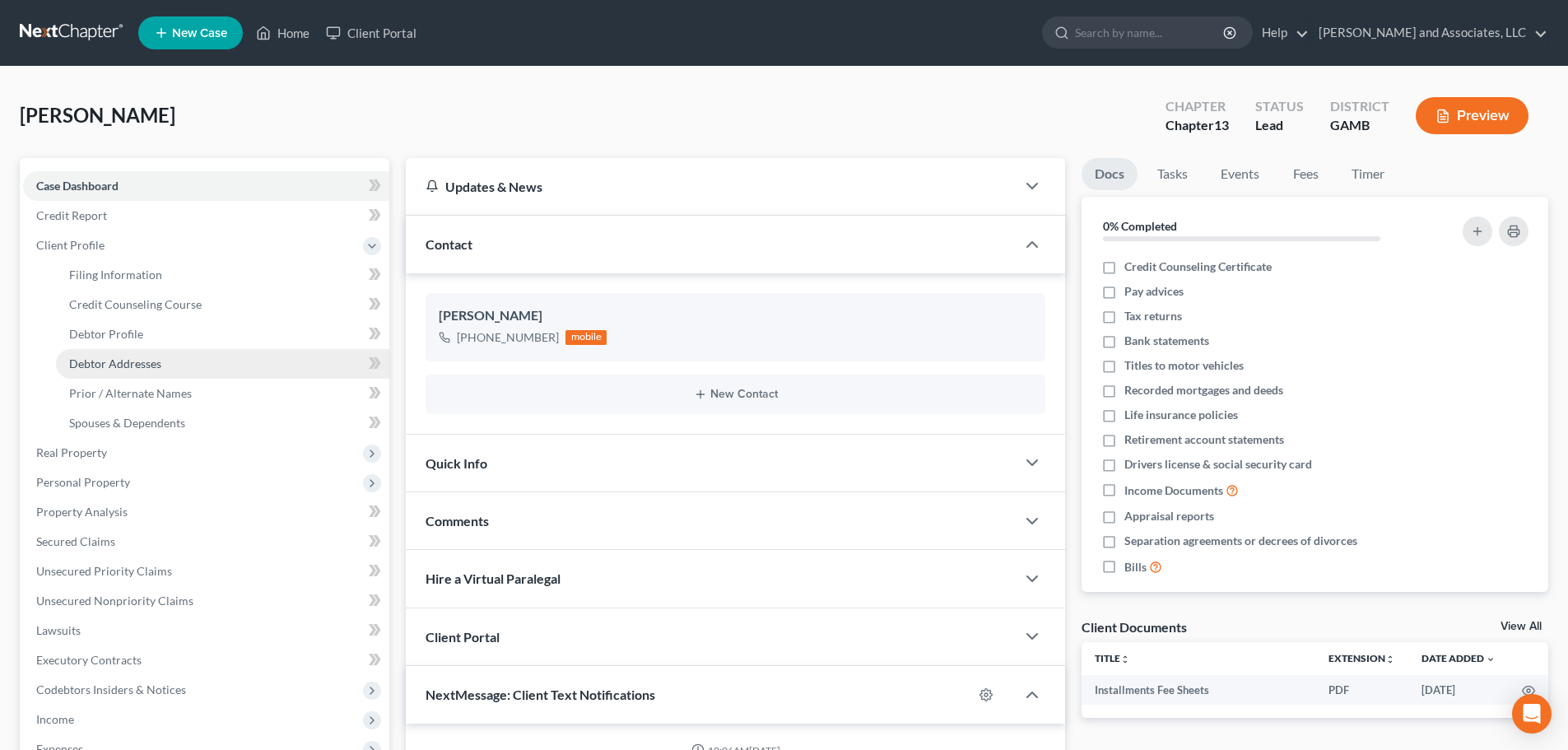
click at [108, 364] on span "Debtor Addresses" at bounding box center [115, 362] width 92 height 14
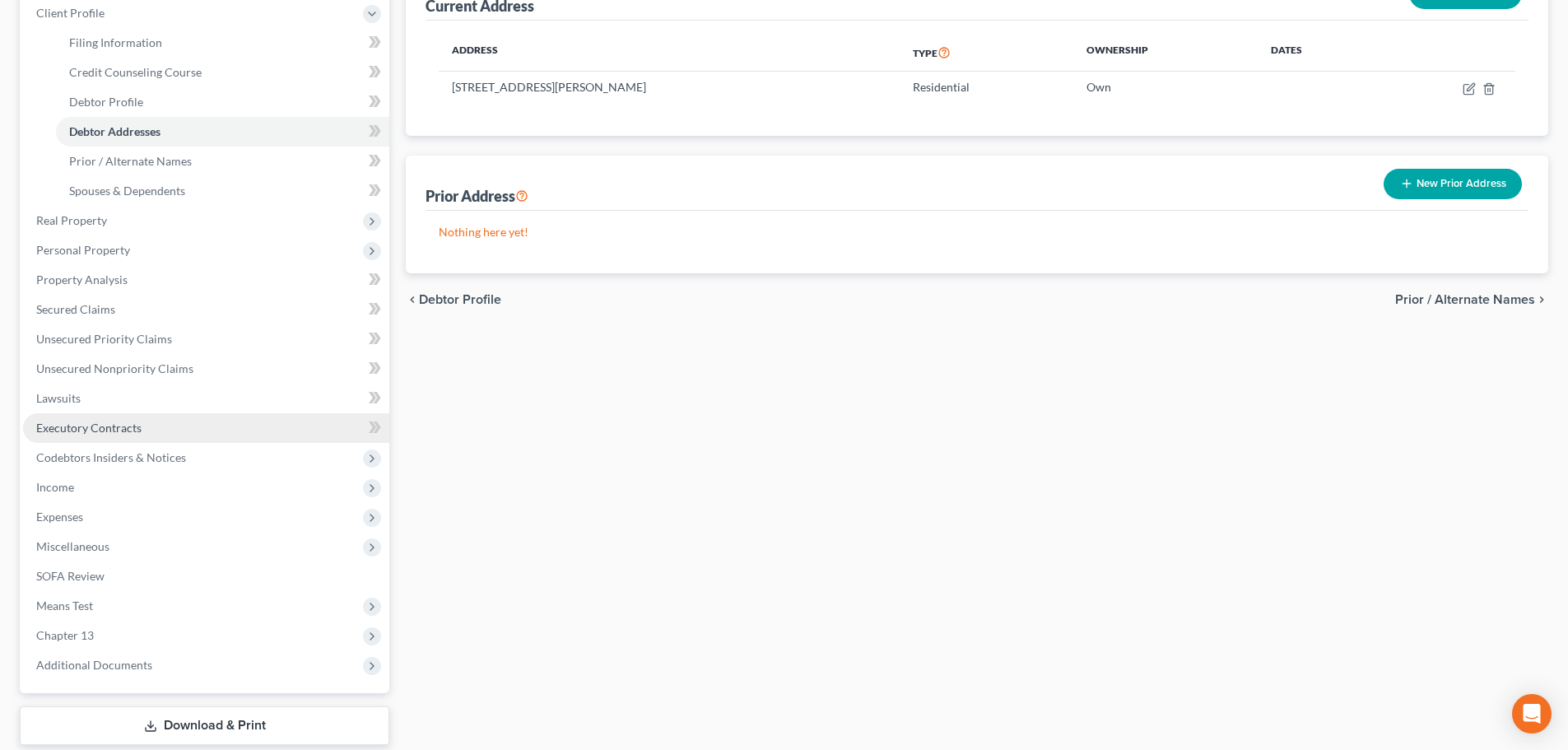
scroll to position [247, 0]
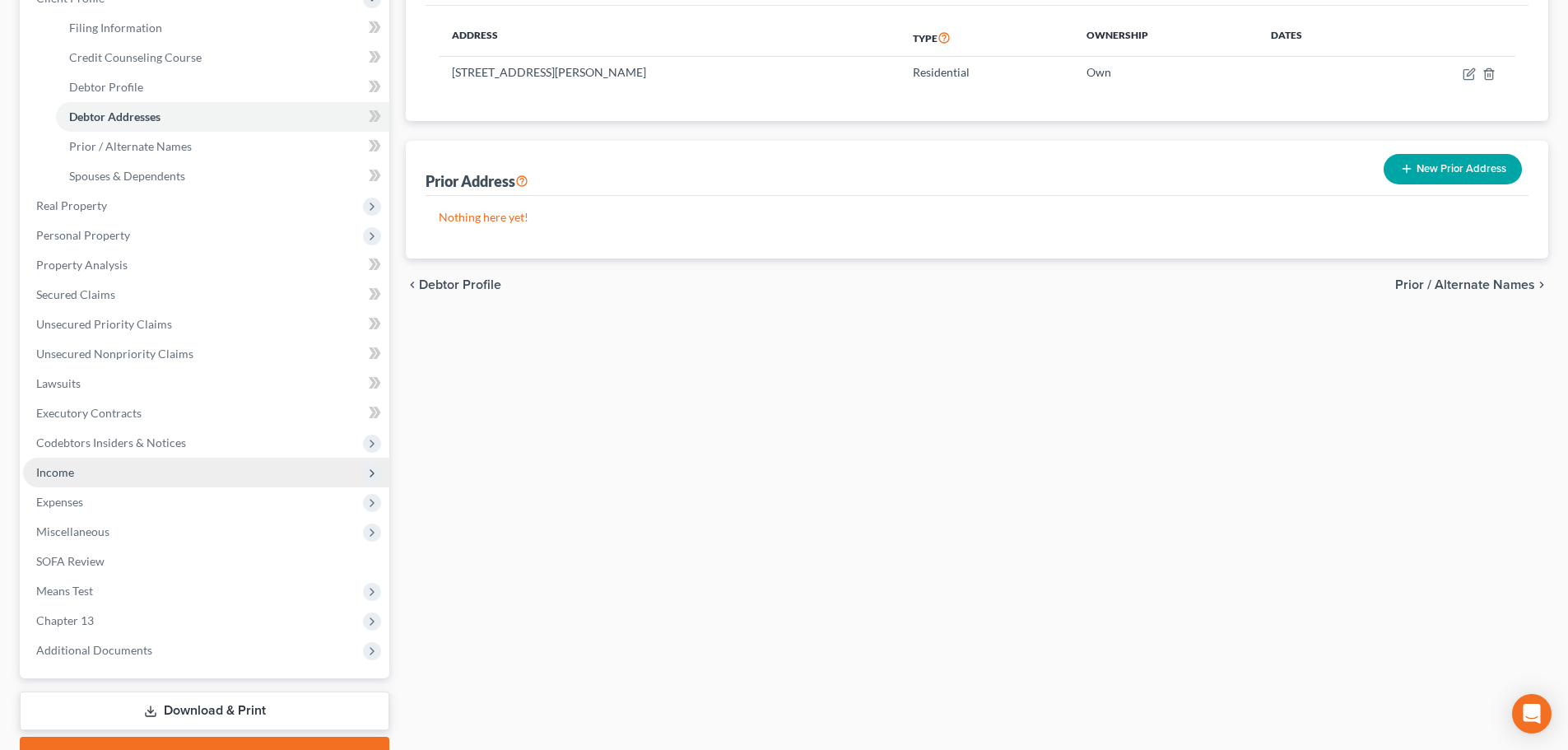
click at [76, 472] on span "Income" at bounding box center [205, 472] width 366 height 30
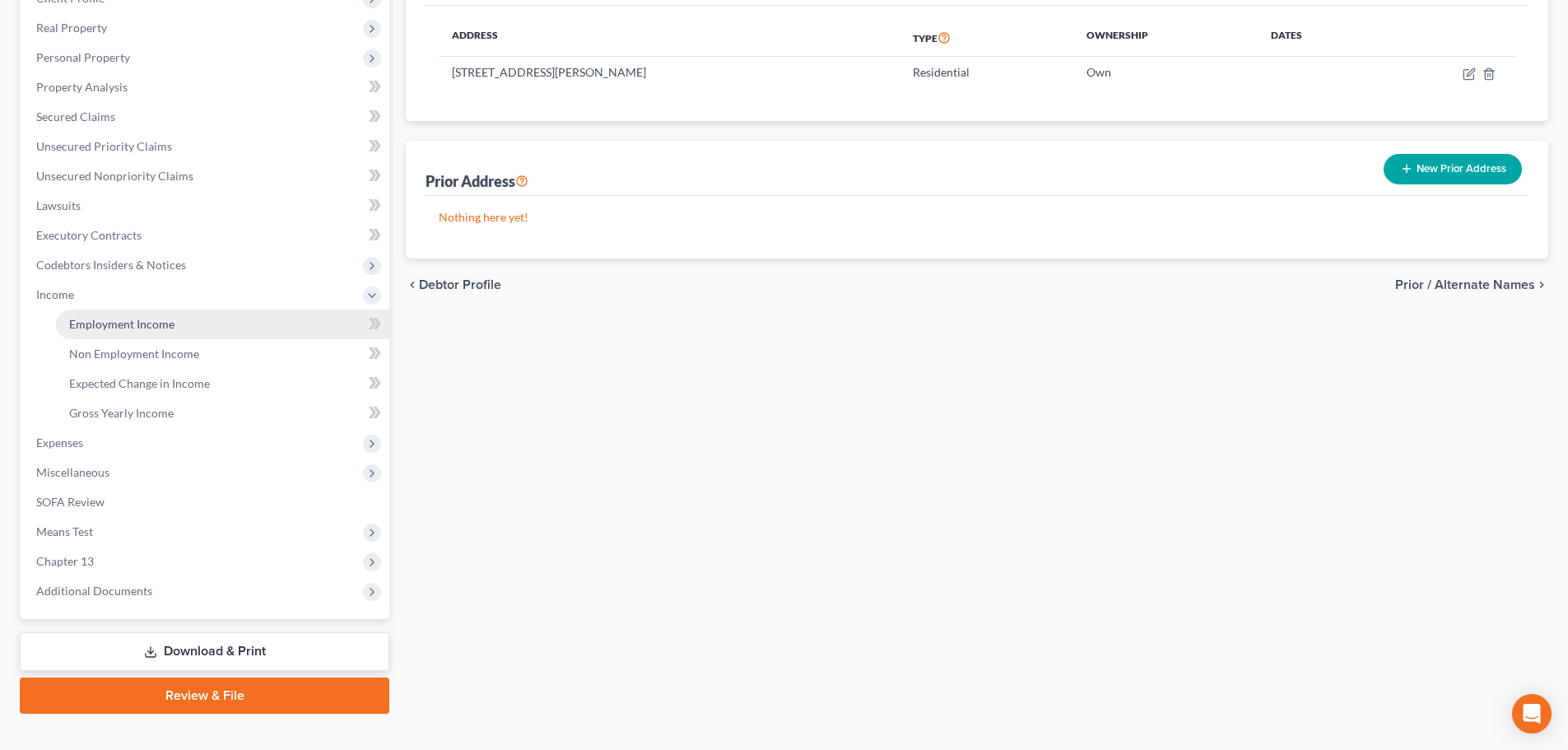
click at [147, 317] on span "Employment Income" at bounding box center [121, 323] width 106 height 14
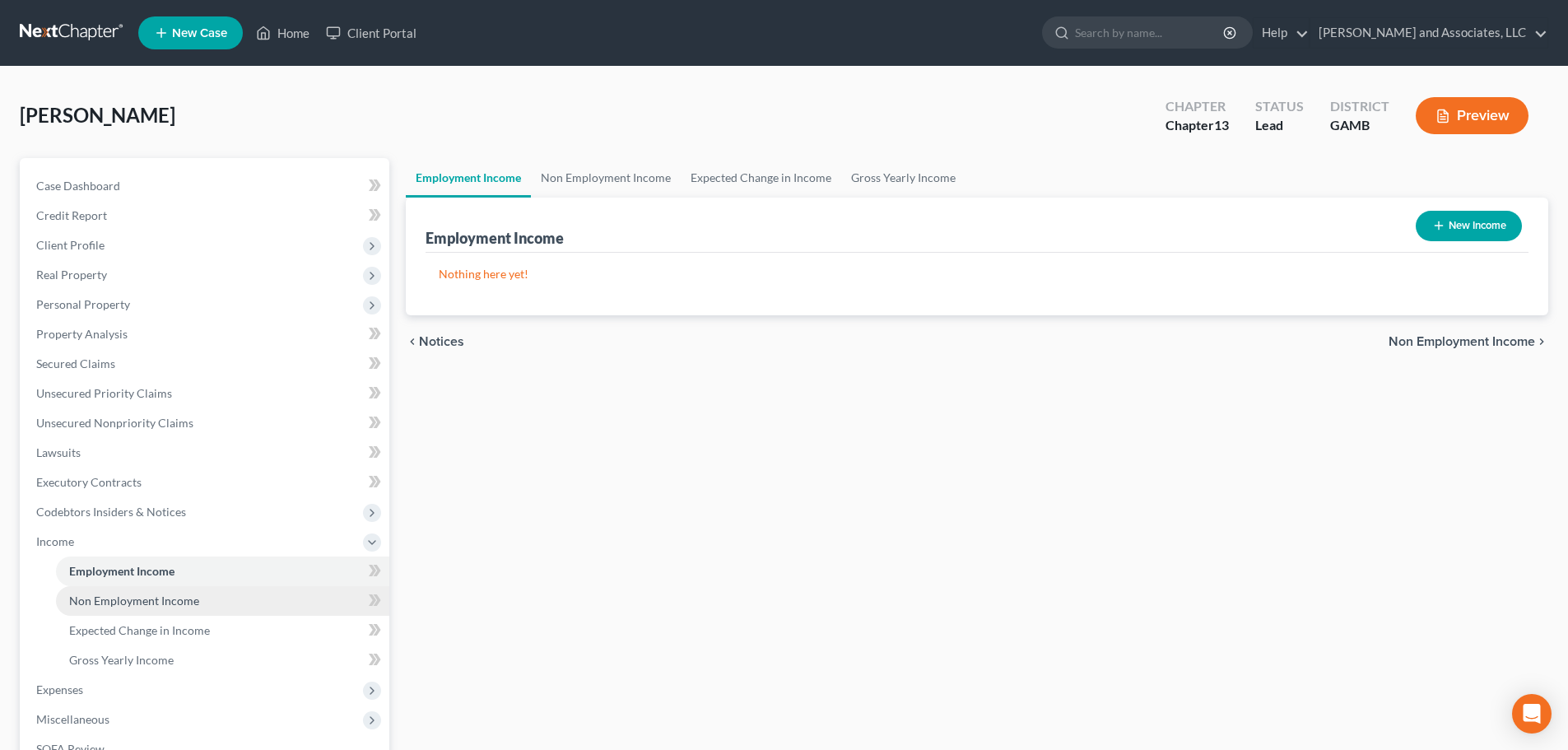
click at [136, 597] on span "Non Employment Income" at bounding box center [134, 600] width 130 height 14
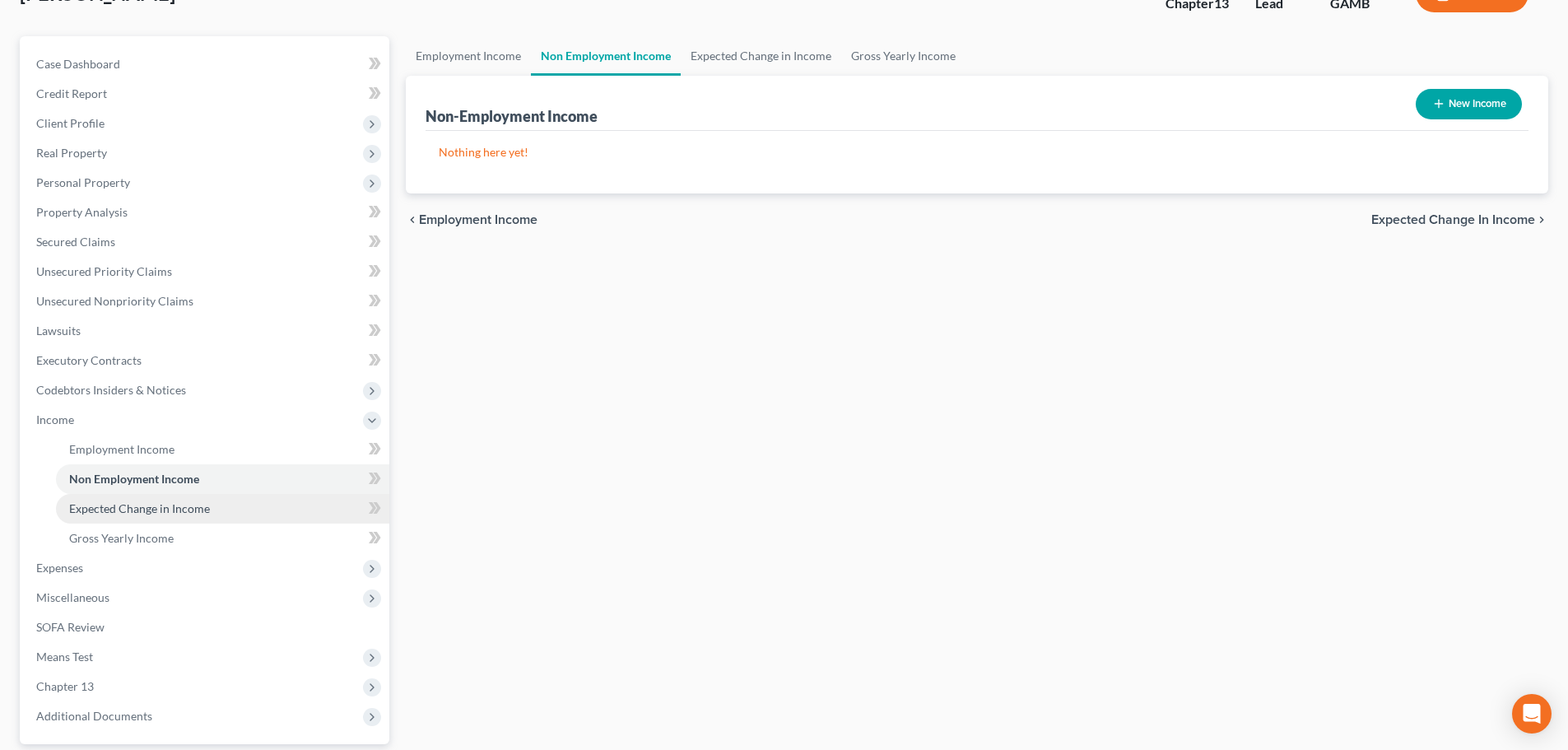
scroll to position [82, 0]
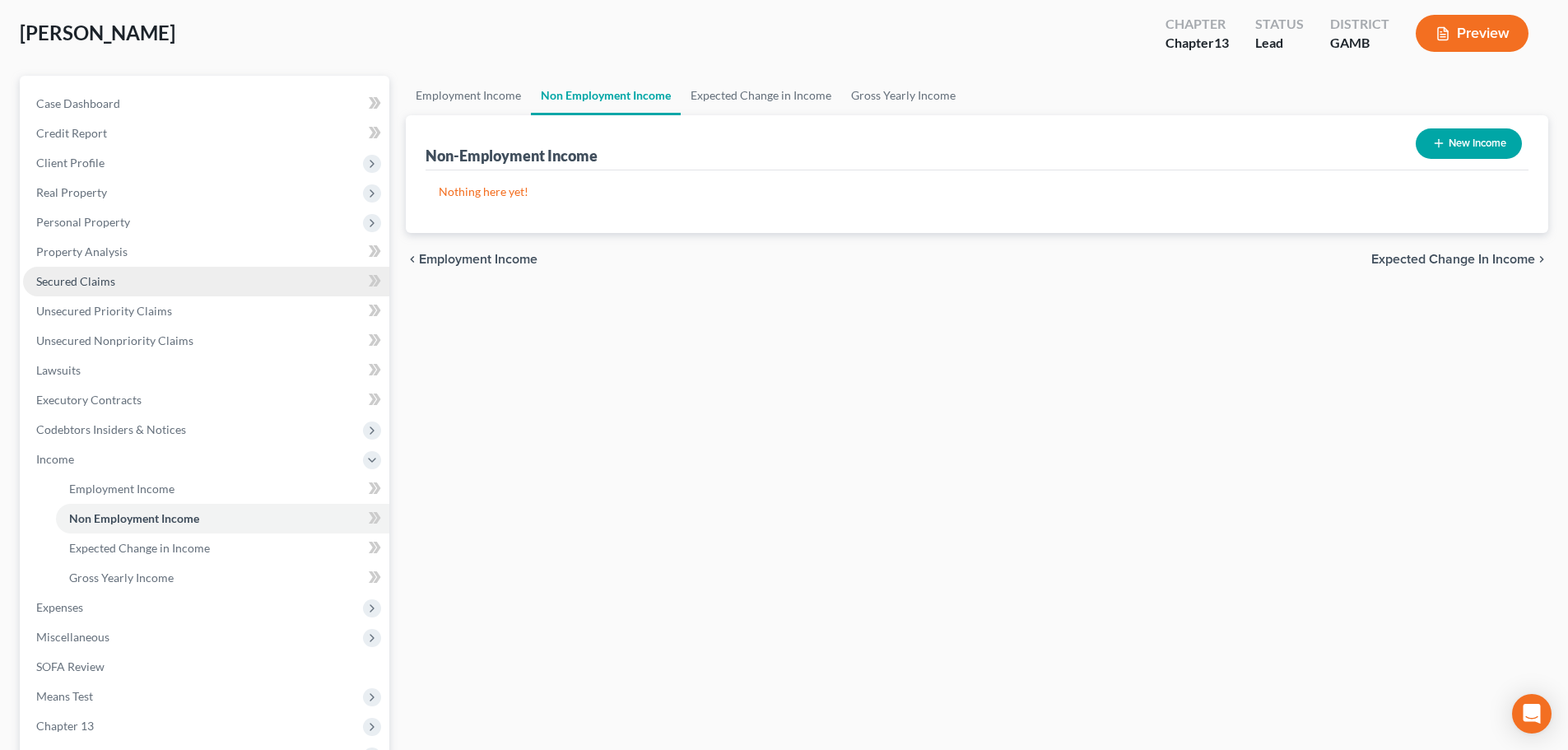
click at [52, 281] on span "Secured Claims" at bounding box center [75, 280] width 79 height 14
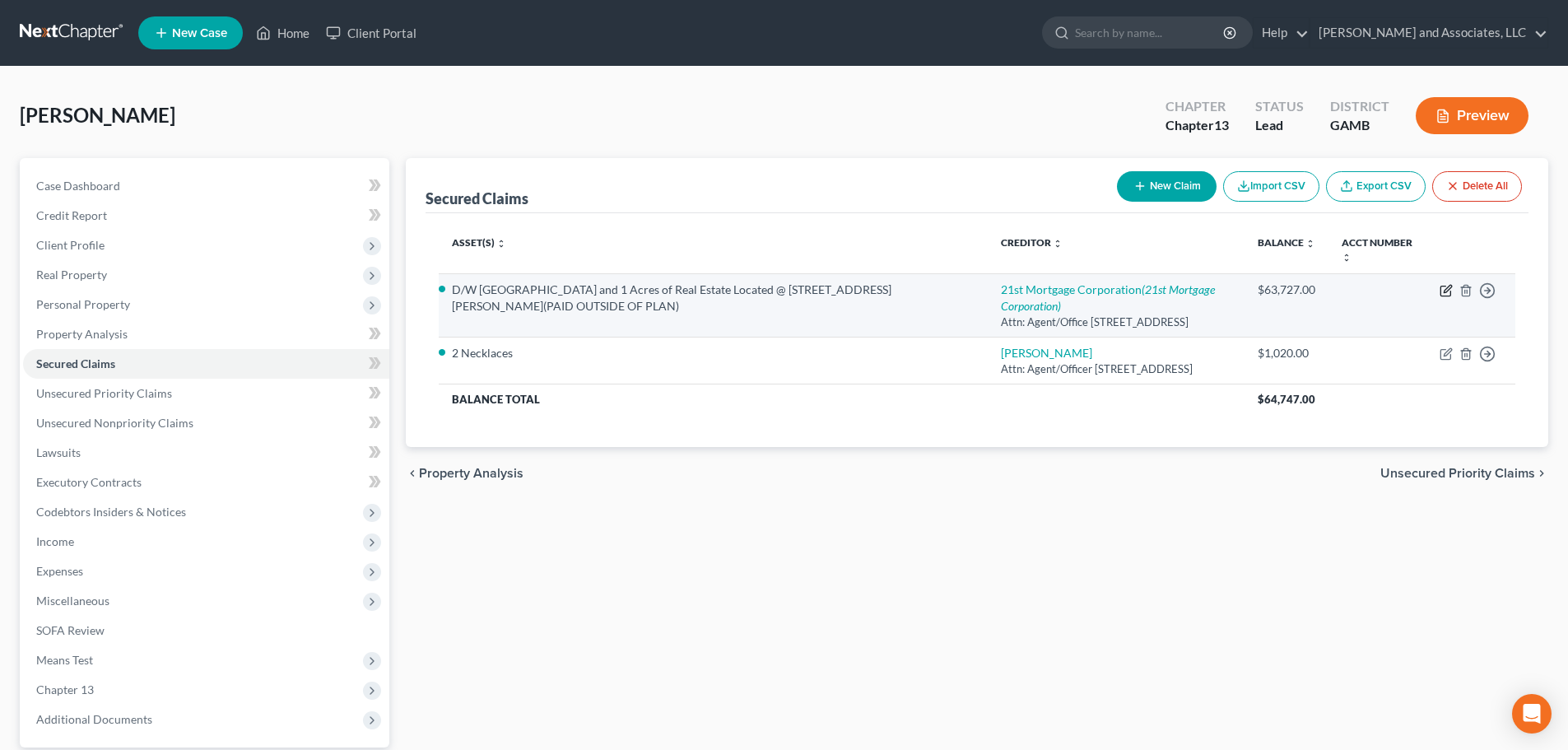
click at [1447, 288] on icon "button" at bounding box center [1447, 288] width 7 height 7
select select "44"
select select "0"
select select "1"
select select "0"
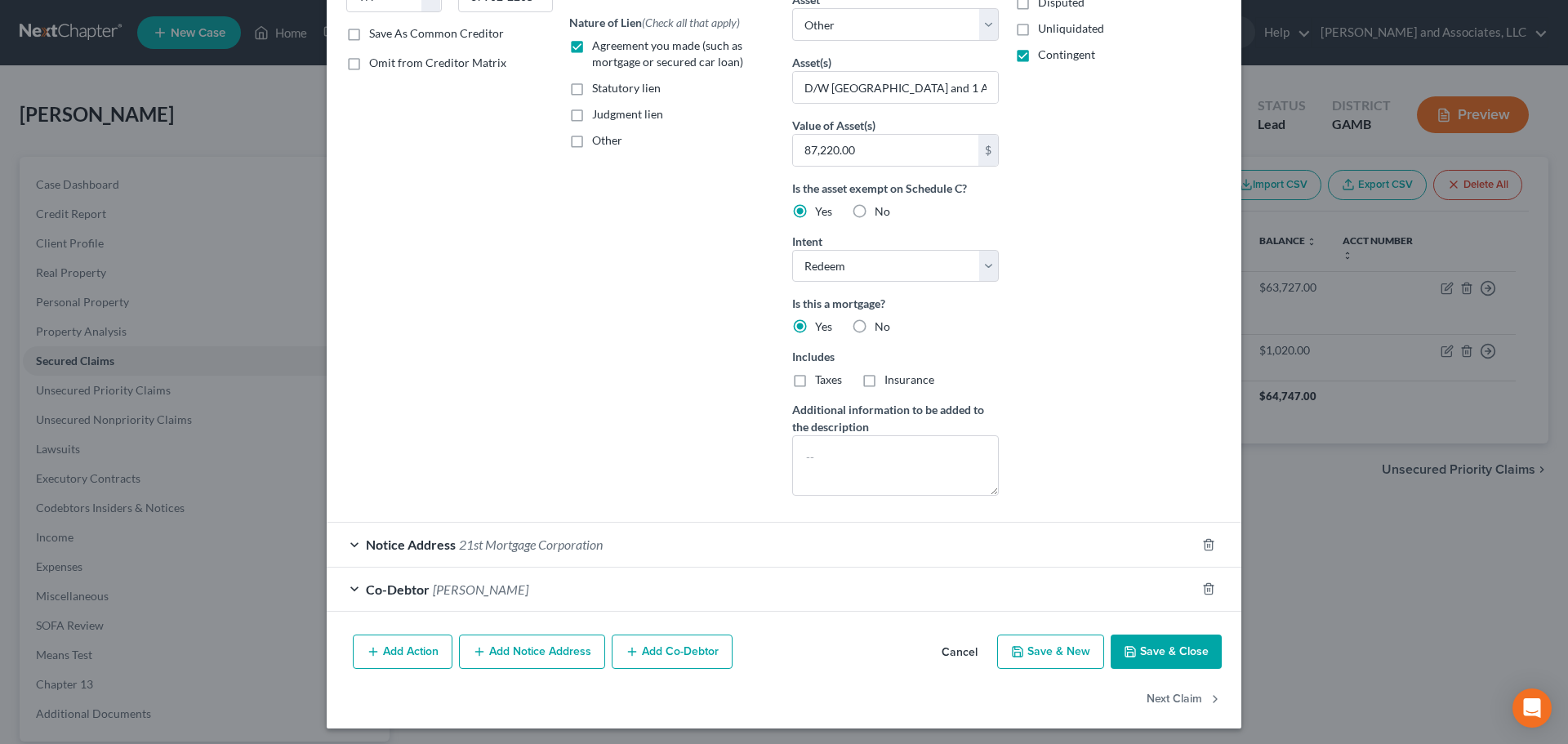
scroll to position [298, 0]
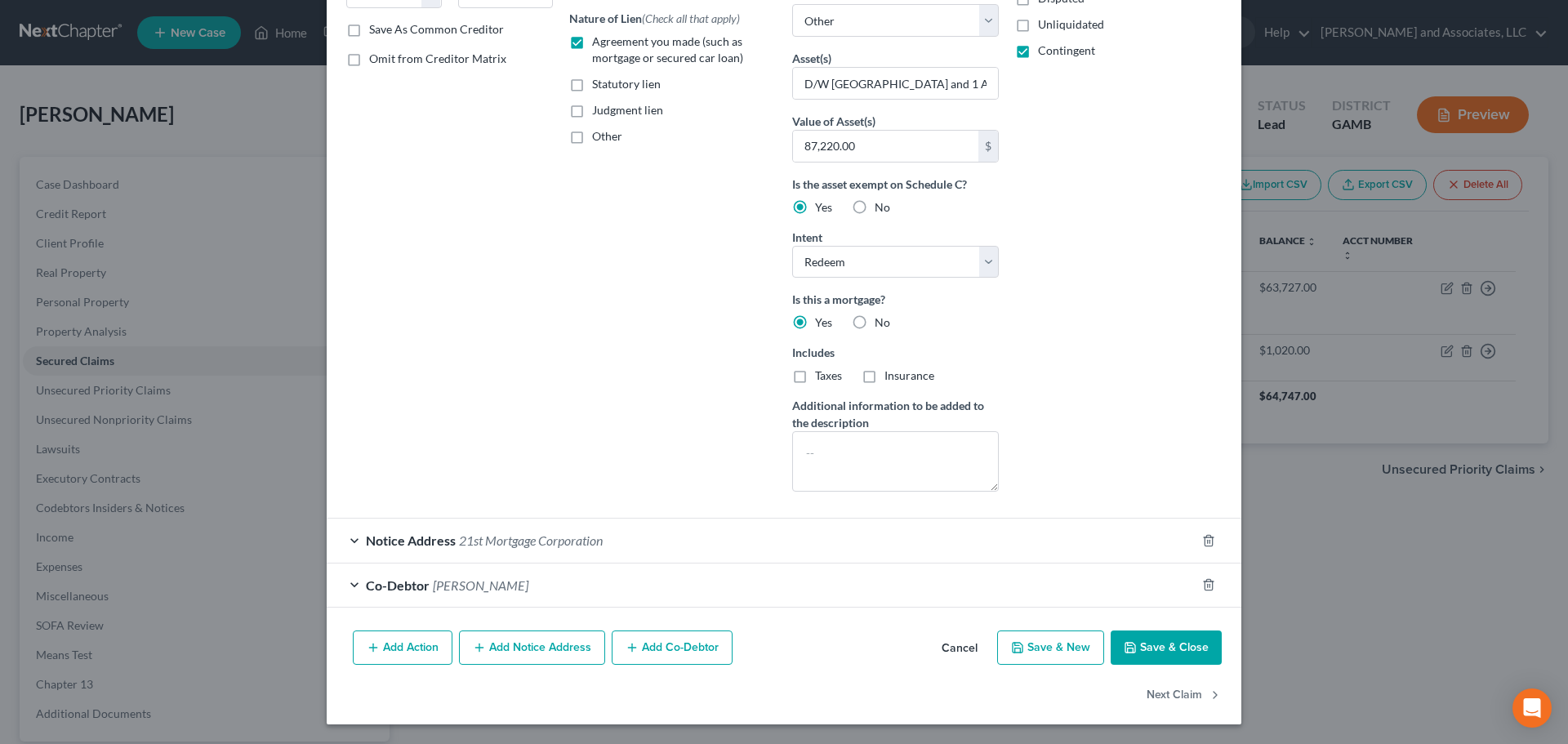
click at [394, 586] on span "Co-Debtor" at bounding box center [397, 584] width 64 height 15
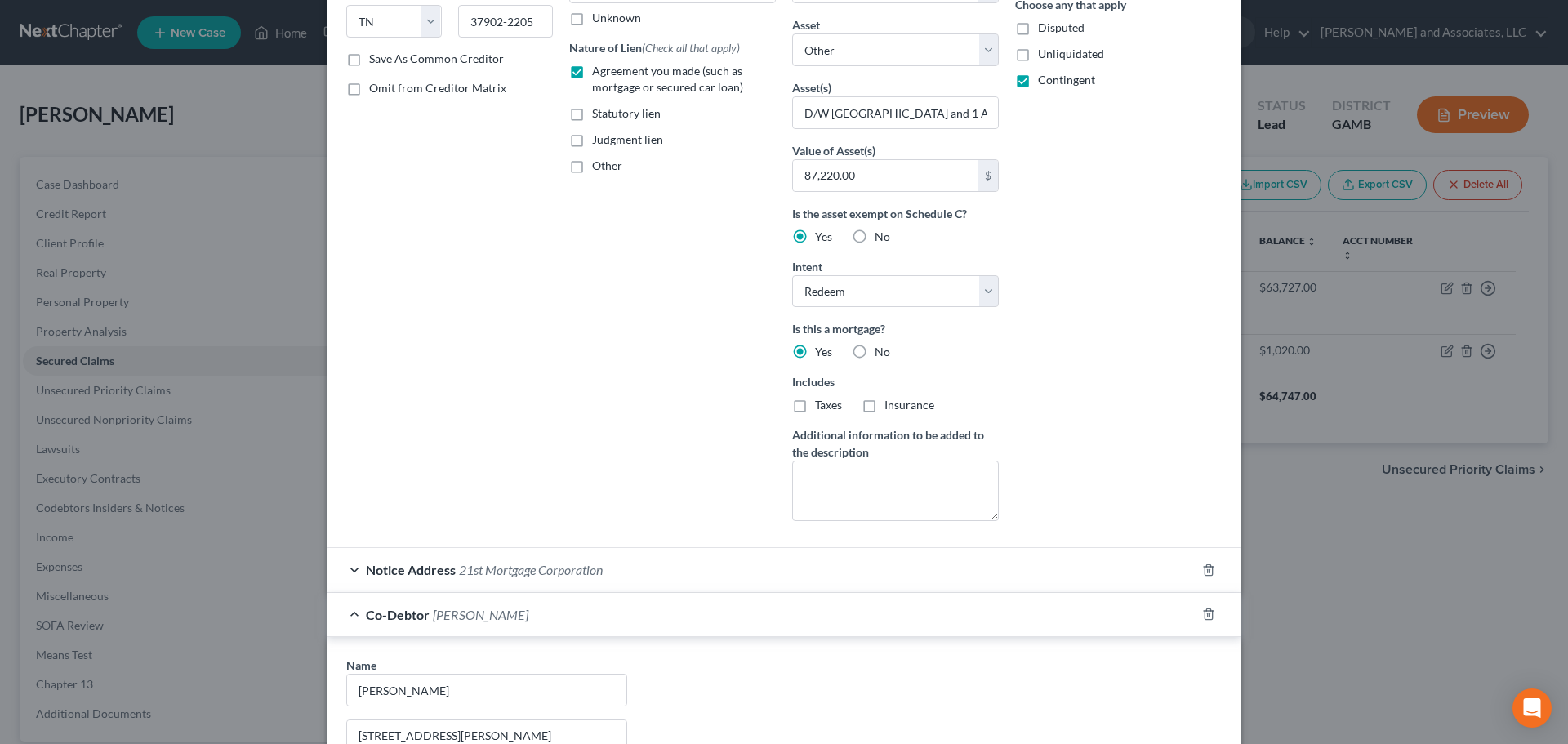
scroll to position [326, 0]
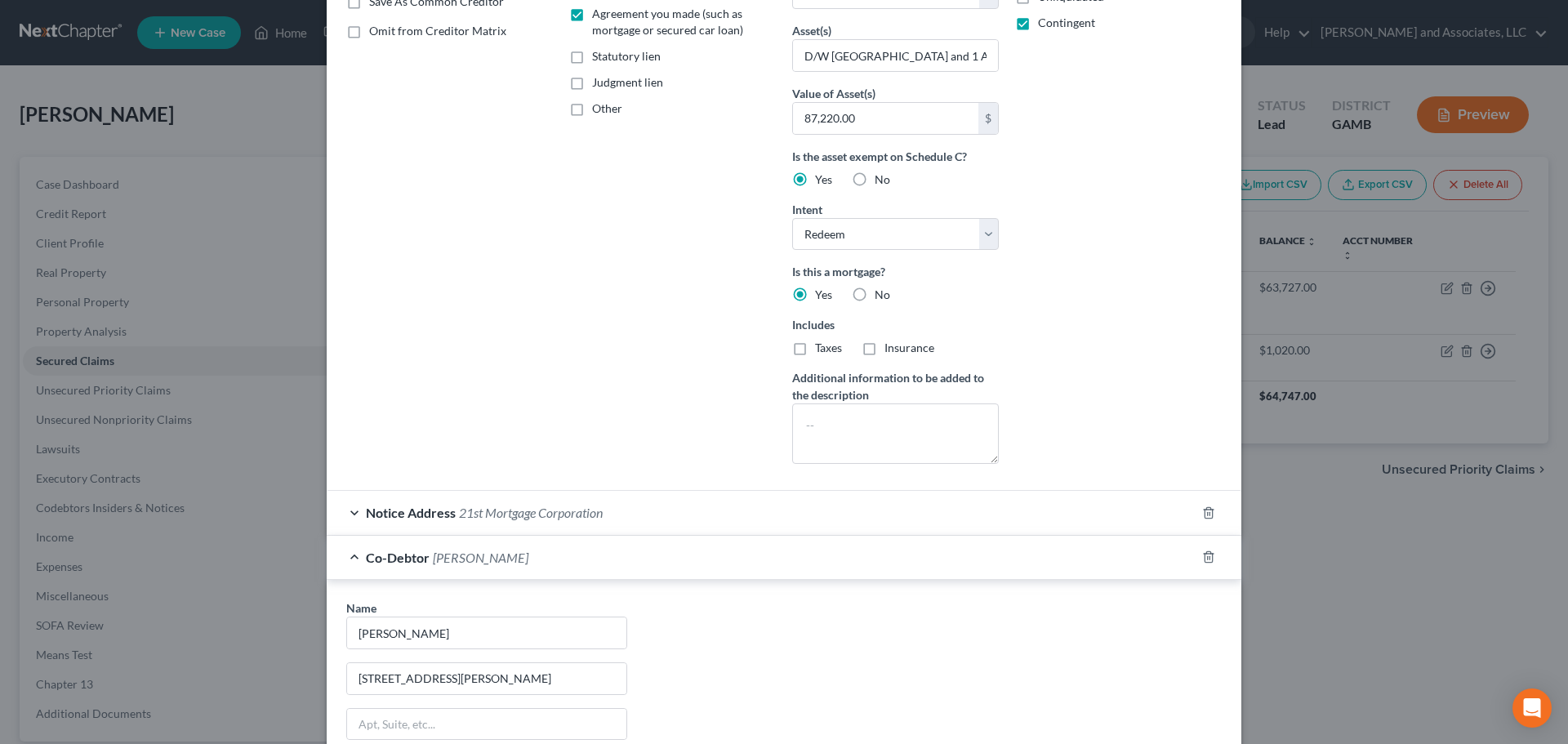
click at [616, 513] on div "Notice Address 21st Mortgage Corporation" at bounding box center [760, 512] width 869 height 43
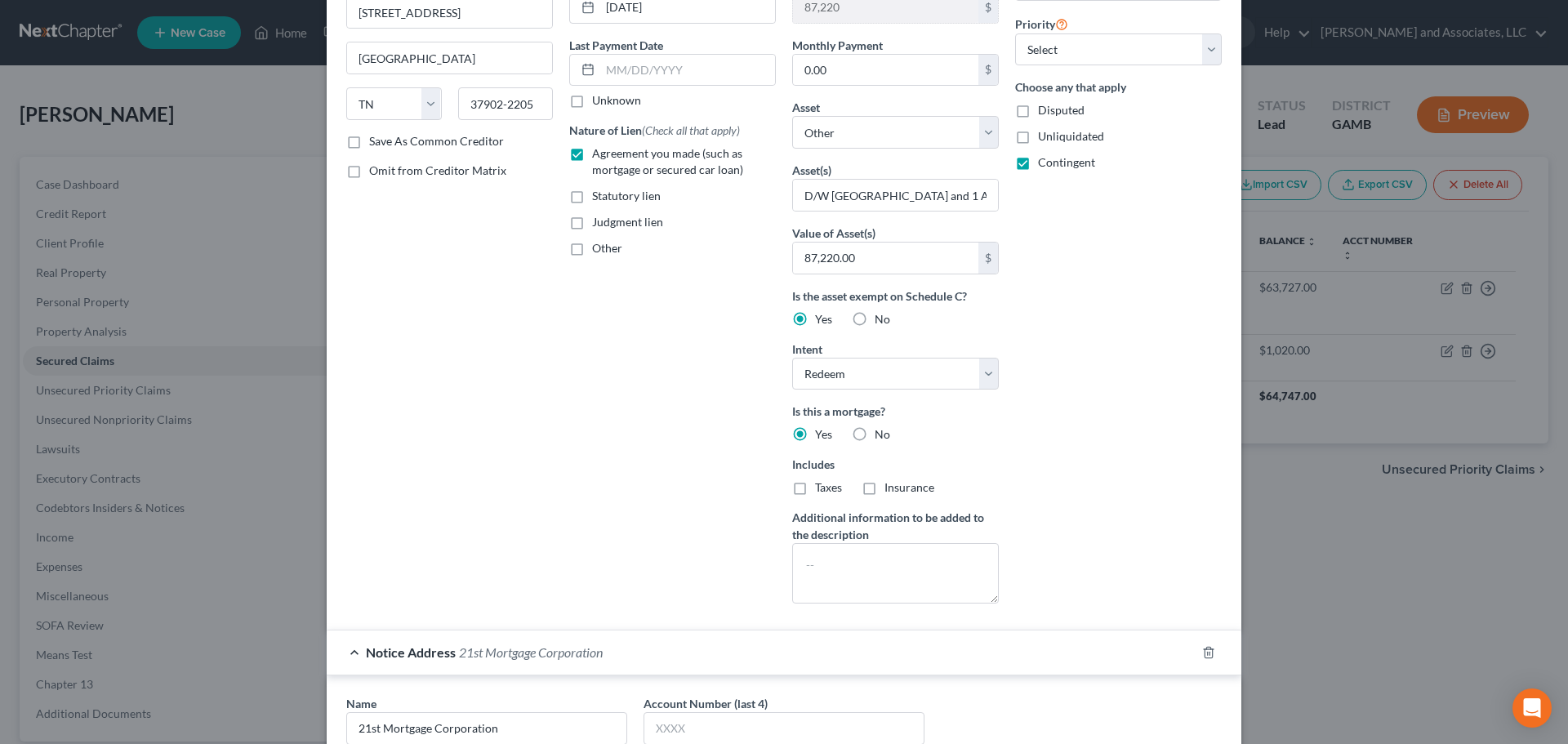
scroll to position [0, 0]
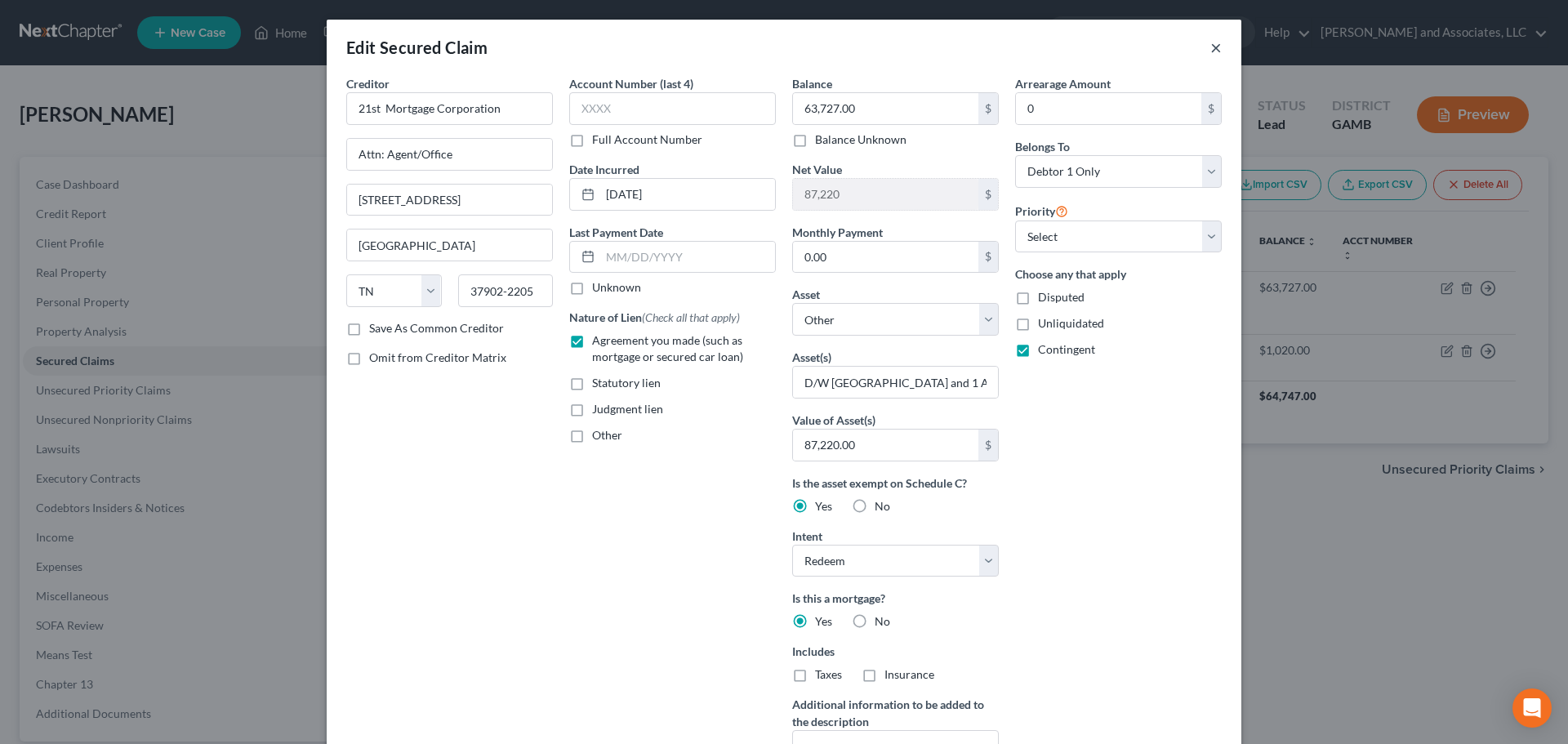
click at [1210, 50] on button "×" at bounding box center [1216, 48] width 12 height 20
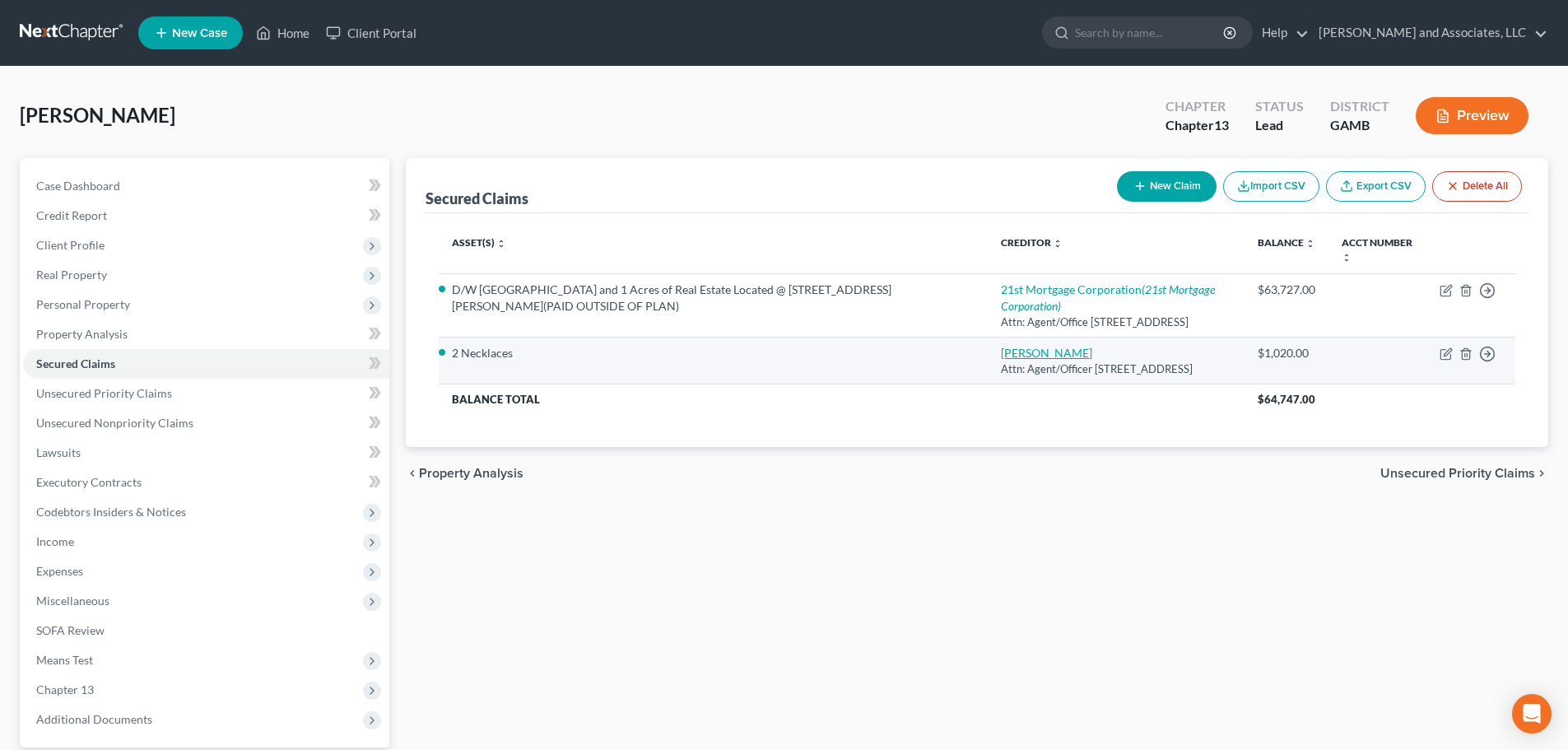
click at [1000, 360] on link "Kay Jewelers" at bounding box center [1046, 352] width 91 height 14
select select "36"
select select "0"
select select "1"
select select "0"
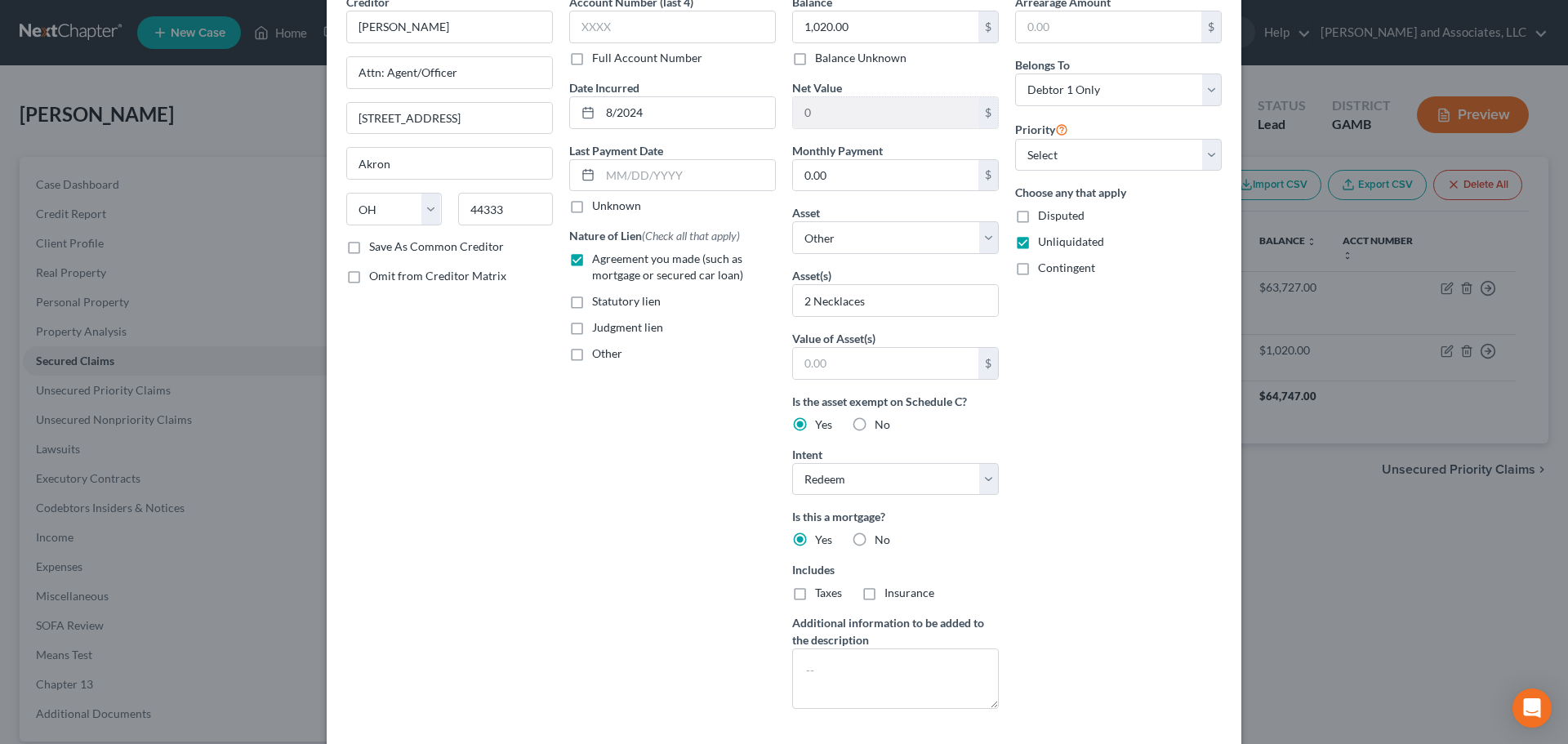
scroll to position [210, 0]
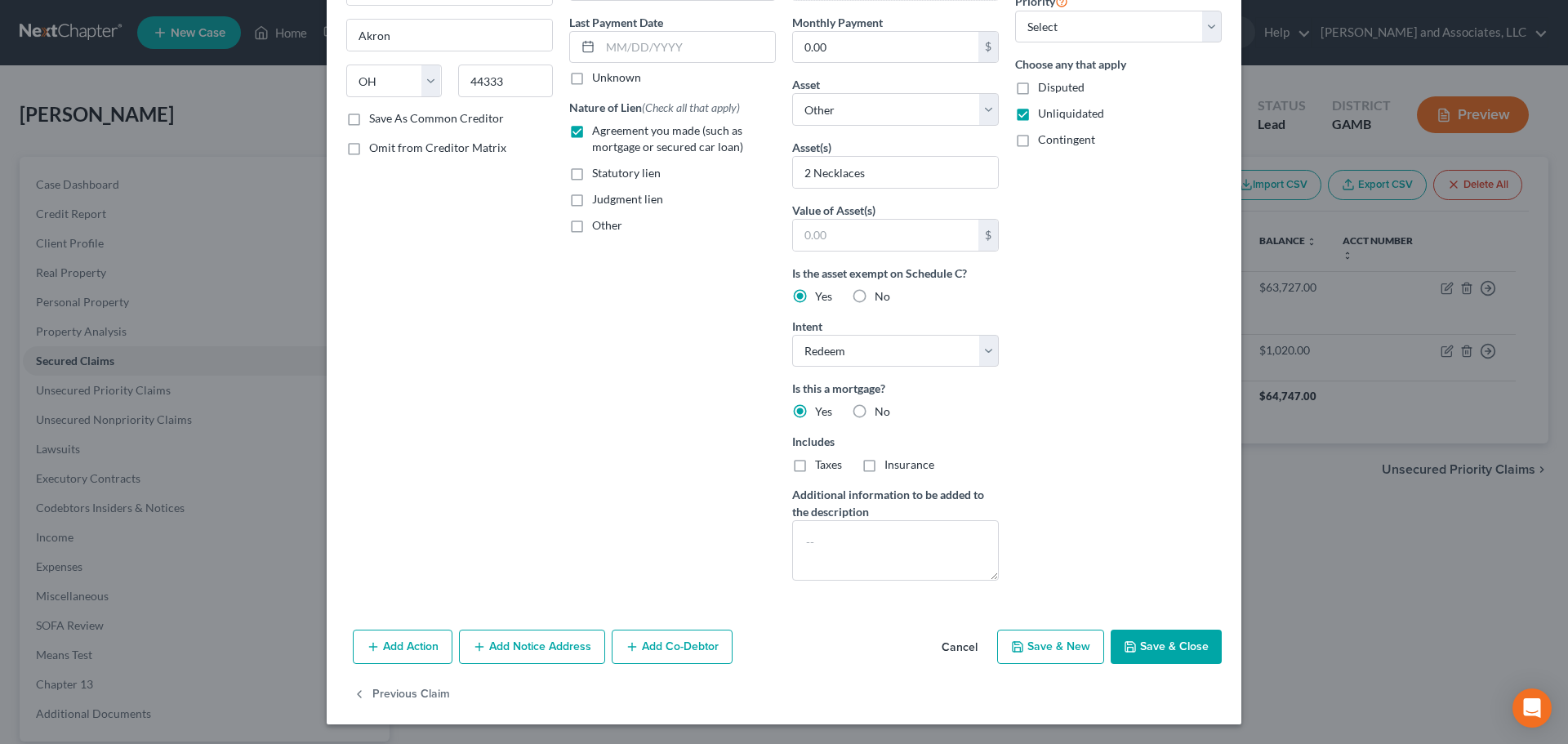
click at [1164, 642] on button "Save & Close" at bounding box center [1166, 646] width 111 height 34
select select
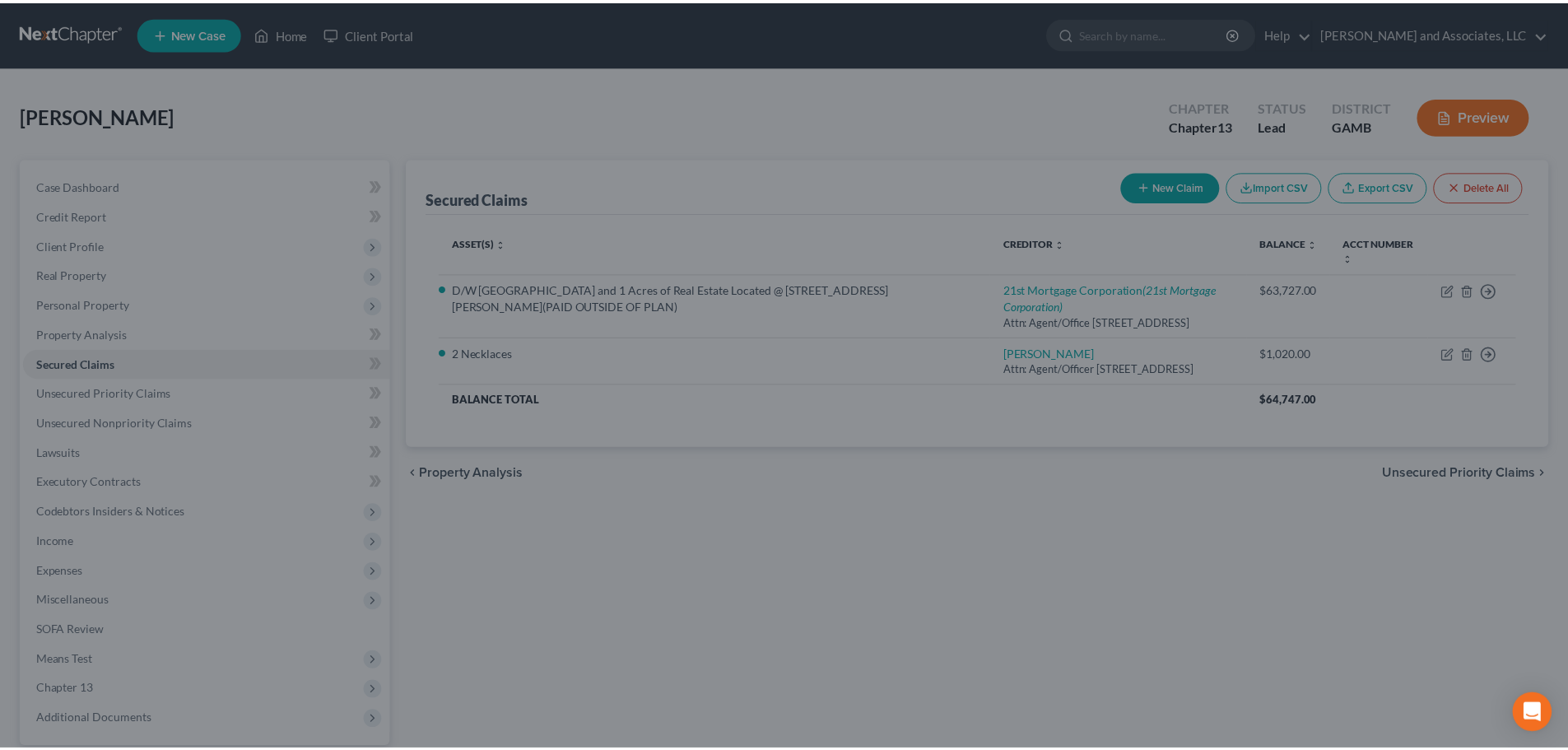
scroll to position [32, 0]
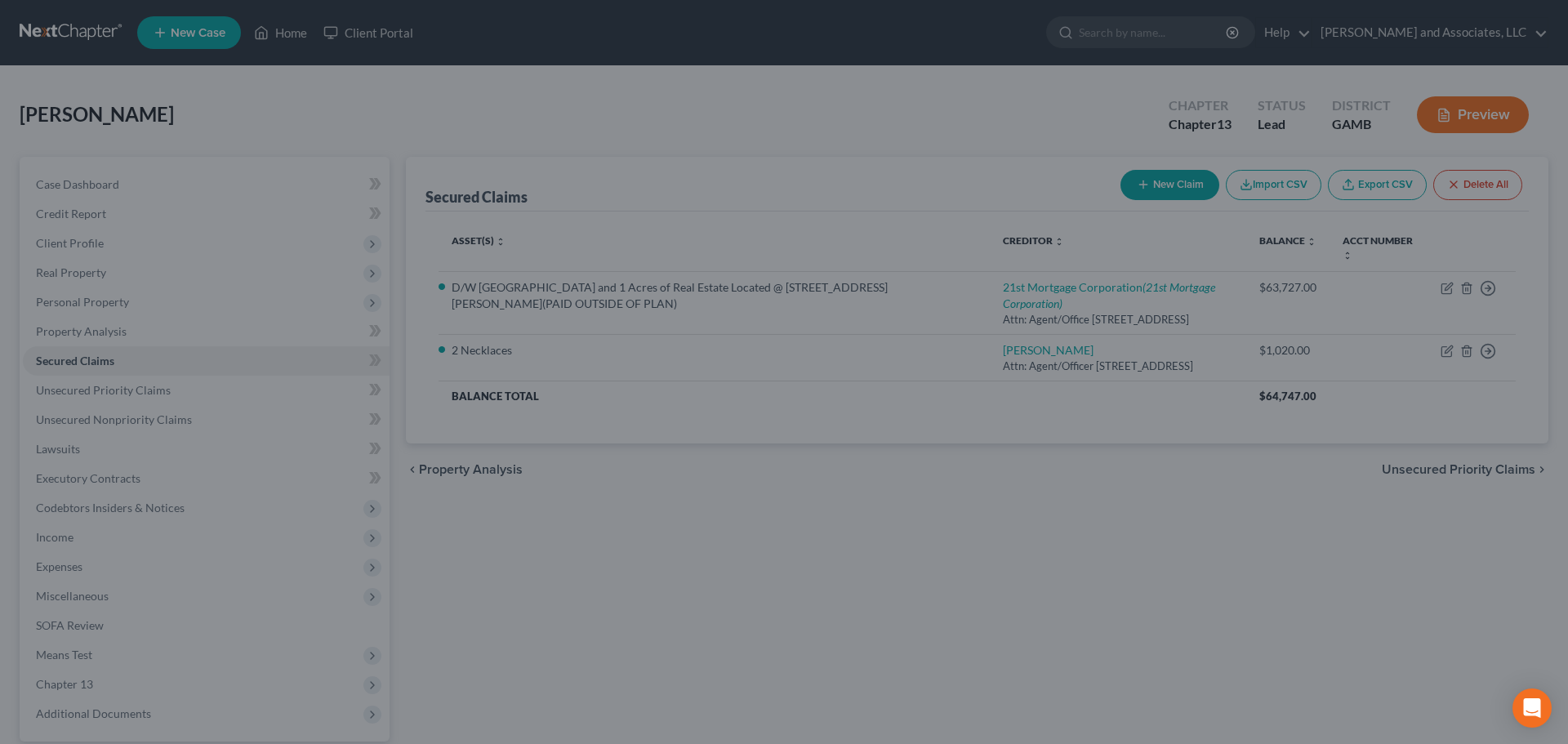
type input "0"
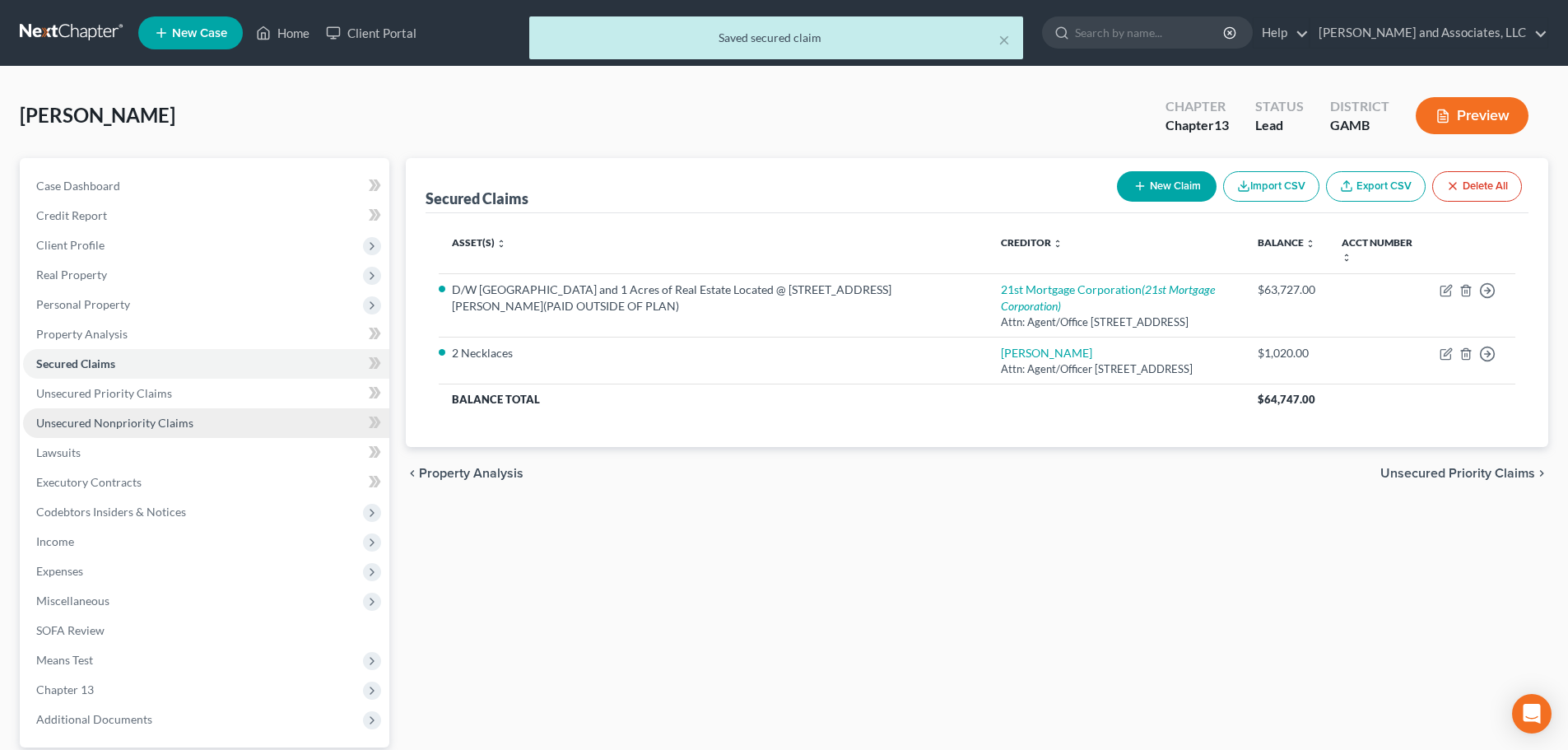
click at [88, 426] on span "Unsecured Nonpriority Claims" at bounding box center [115, 422] width 157 height 14
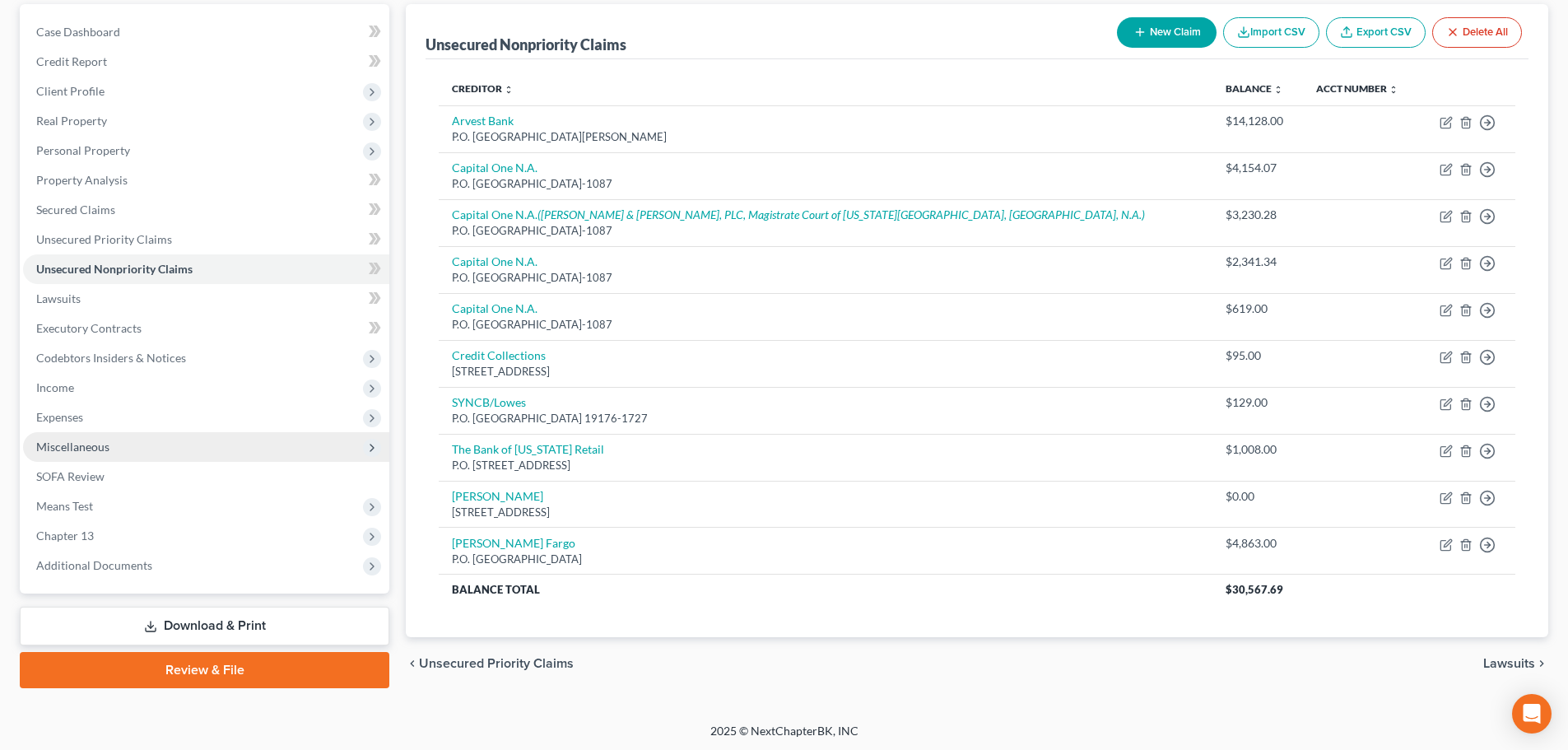
scroll to position [156, 0]
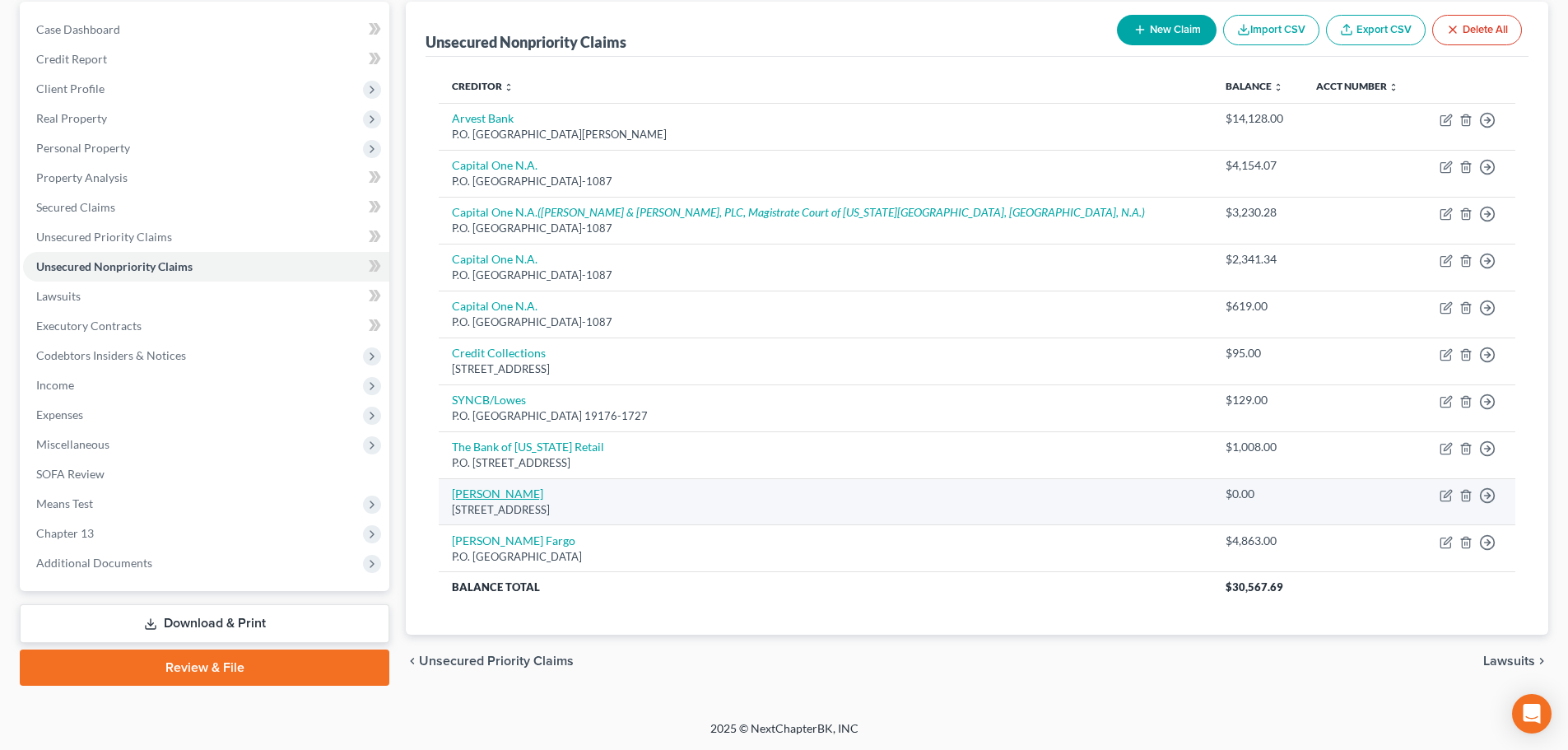
click at [501, 495] on link "Vivian J. Burke" at bounding box center [497, 492] width 91 height 14
select select "10"
select select "5"
select select "0"
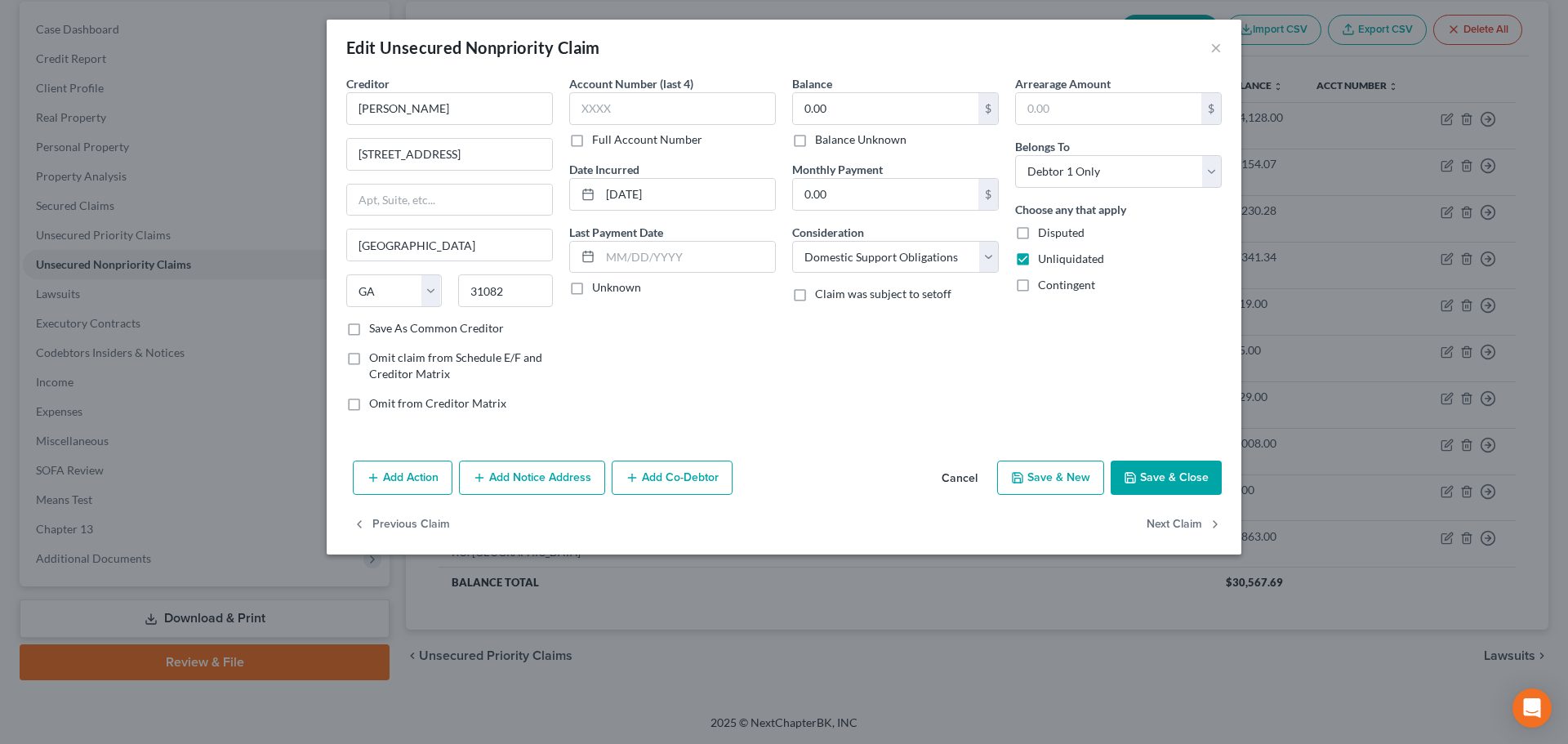
click at [1157, 477] on button "Save & Close" at bounding box center [1166, 478] width 111 height 34
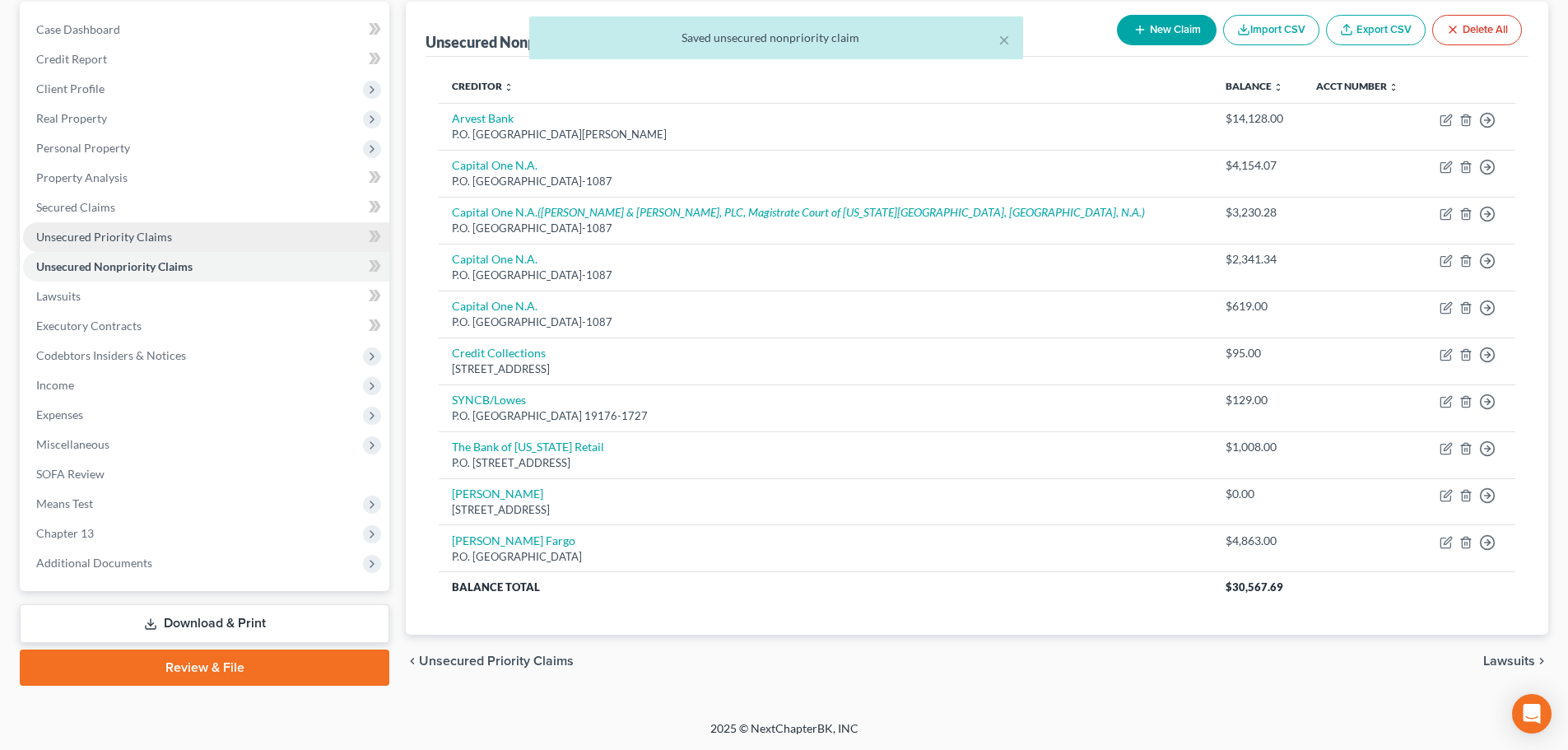
click at [142, 234] on span "Unsecured Priority Claims" at bounding box center [104, 236] width 136 height 14
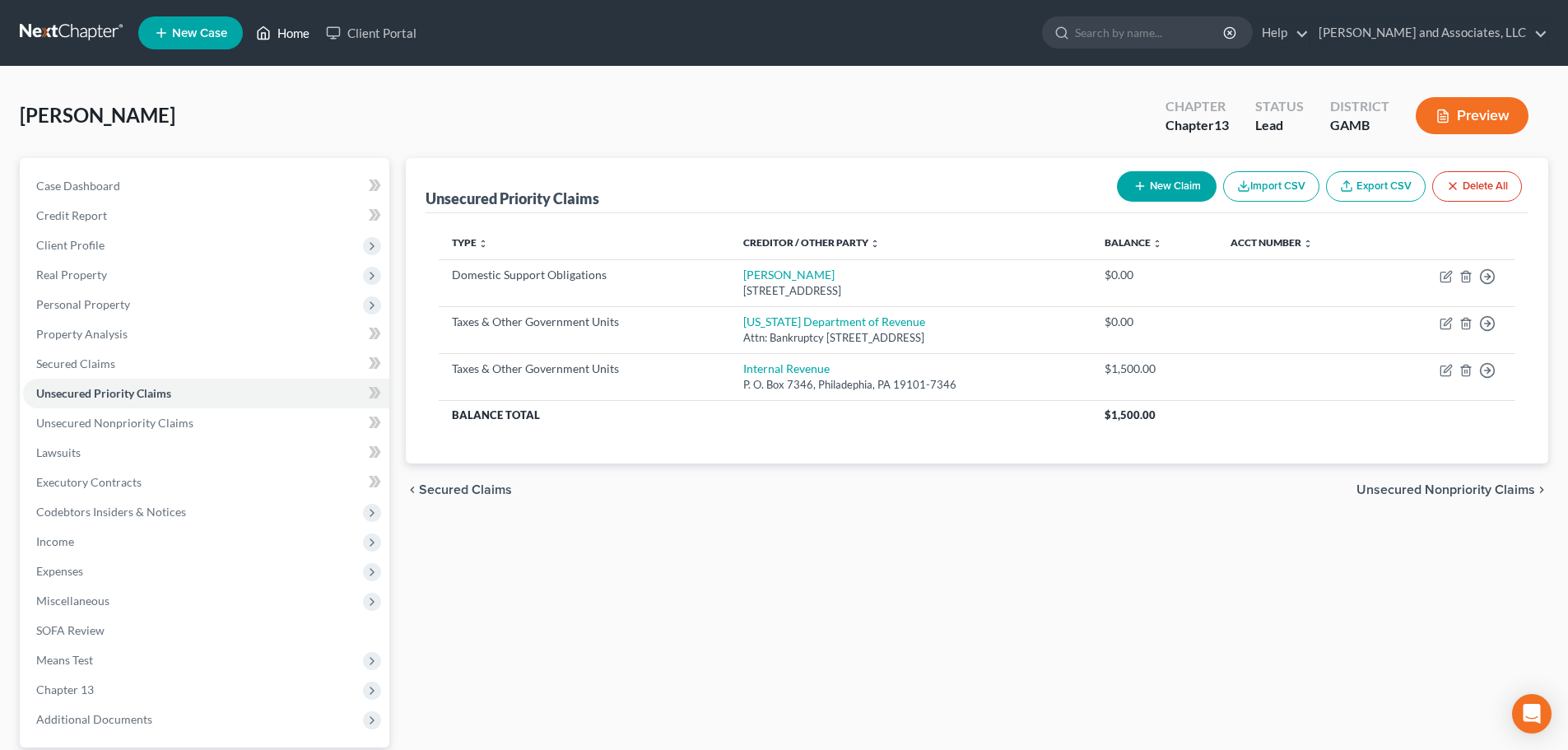
click at [281, 29] on link "Home" at bounding box center [282, 33] width 70 height 30
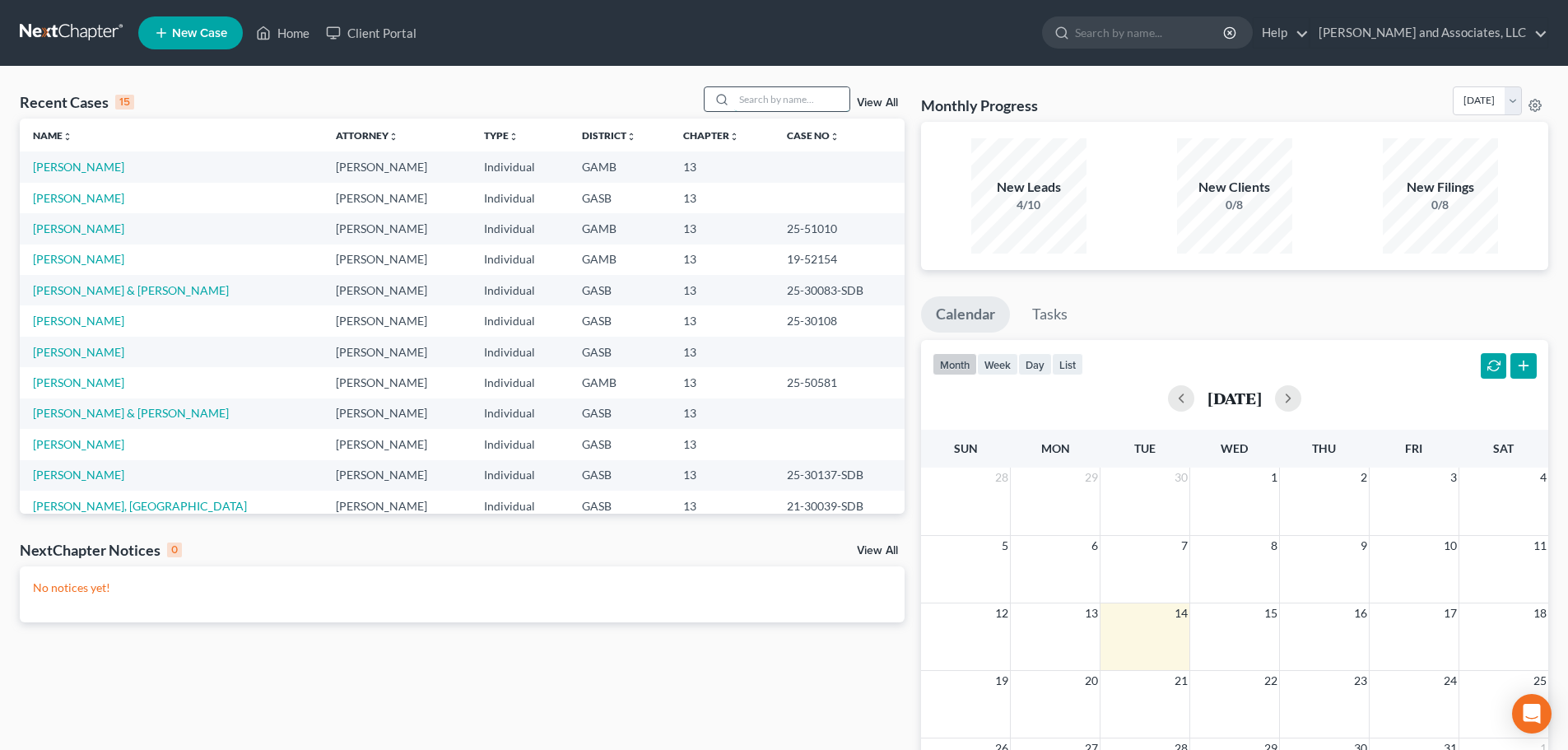
click at [751, 101] on input "search" at bounding box center [791, 99] width 115 height 23
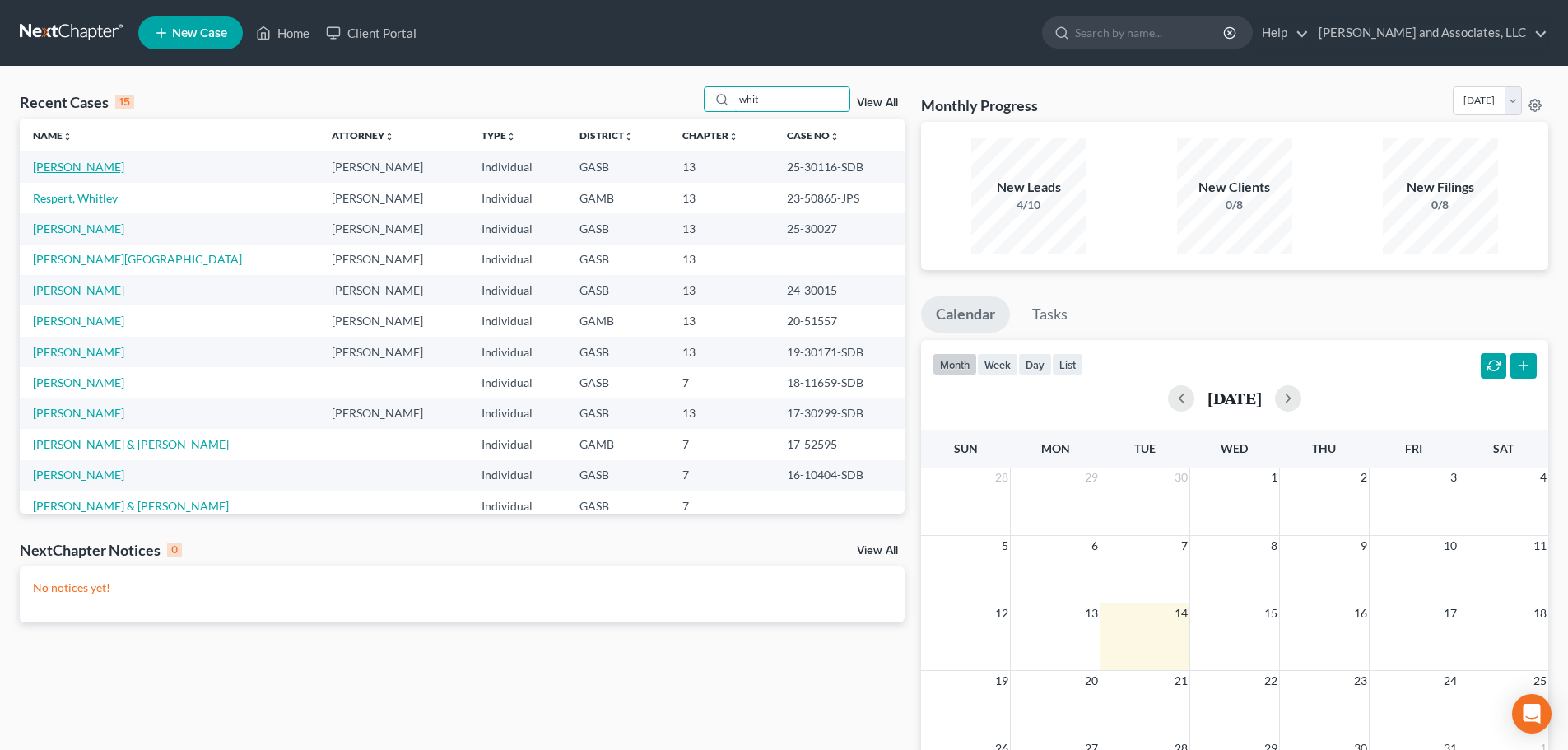
type input "whit"
click at [102, 164] on link "Hayward, Whitney" at bounding box center [78, 166] width 91 height 14
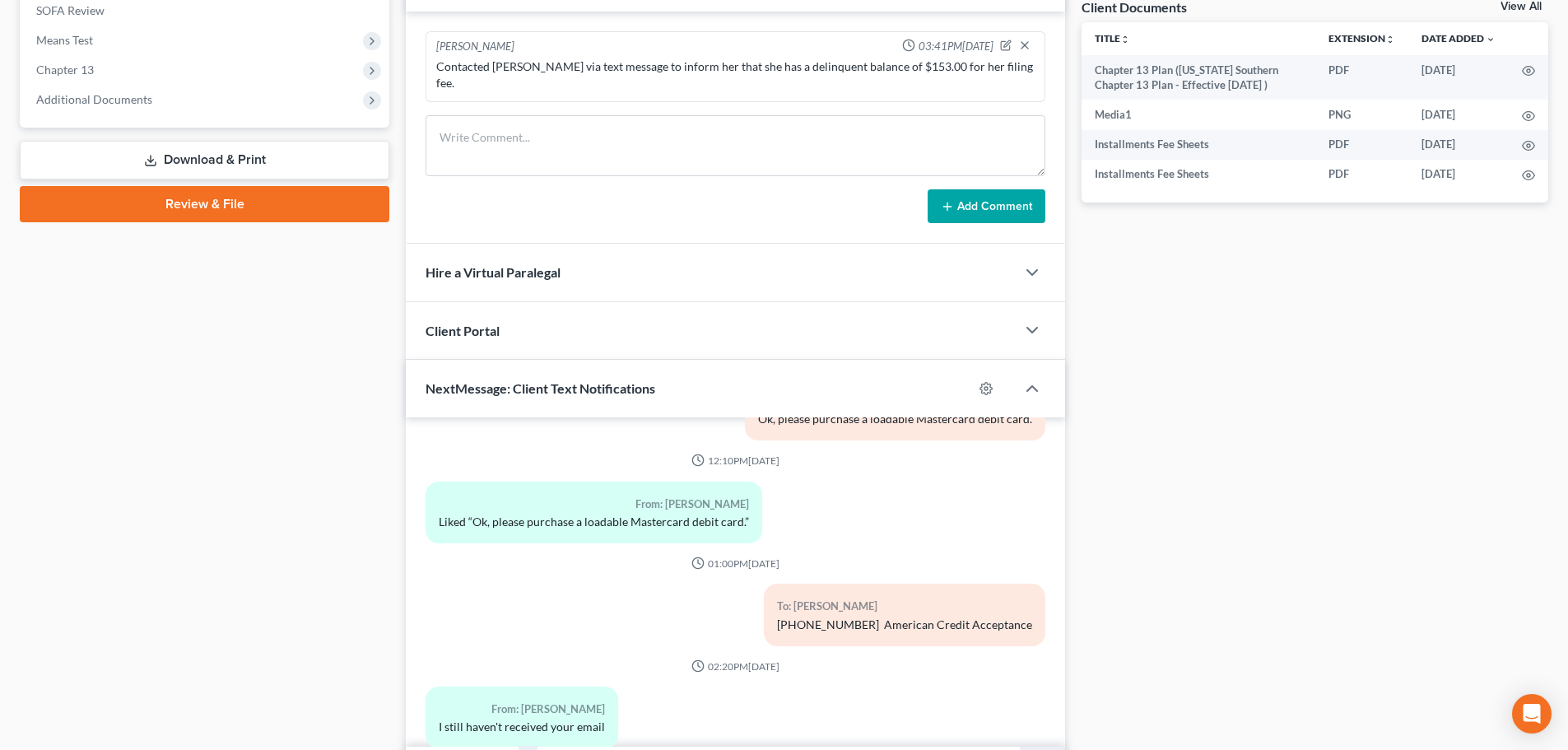
scroll to position [5349, 0]
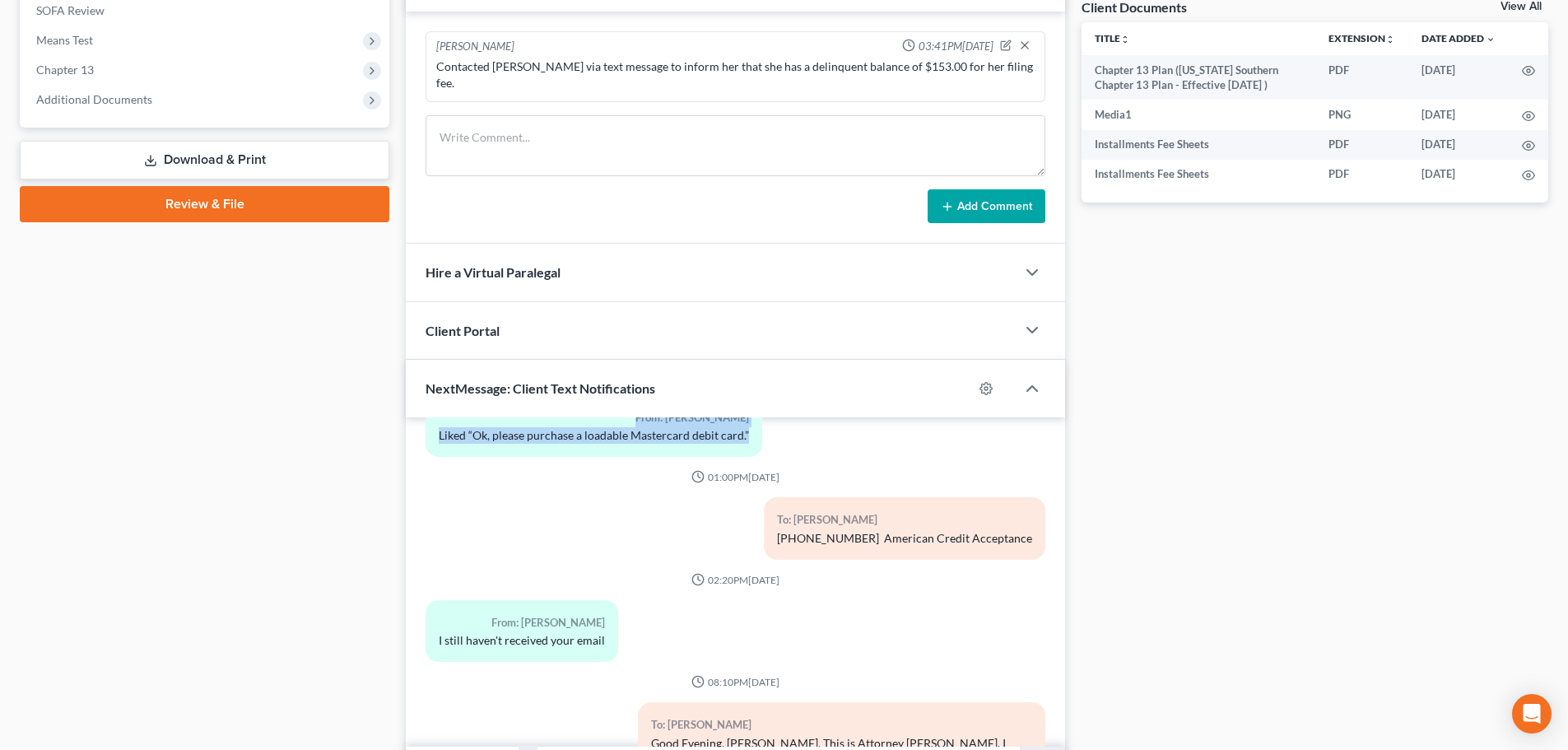
drag, startPoint x: 712, startPoint y: 513, endPoint x: 981, endPoint y: 424, distance: 283.3
click at [814, 617] on div "From: Whitney Hayward I still haven't received your email" at bounding box center [629, 637] width 424 height 75
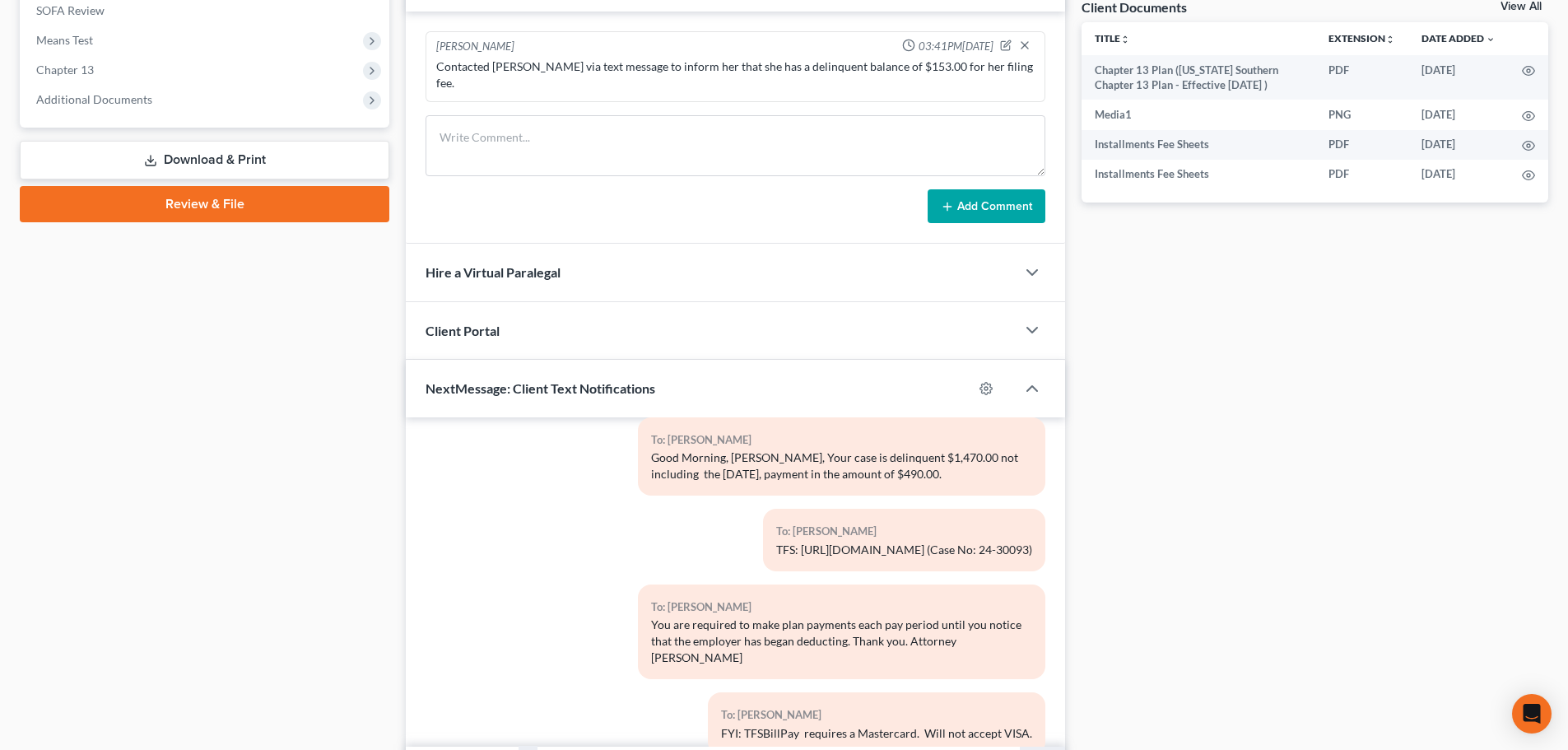
scroll to position [4773, 0]
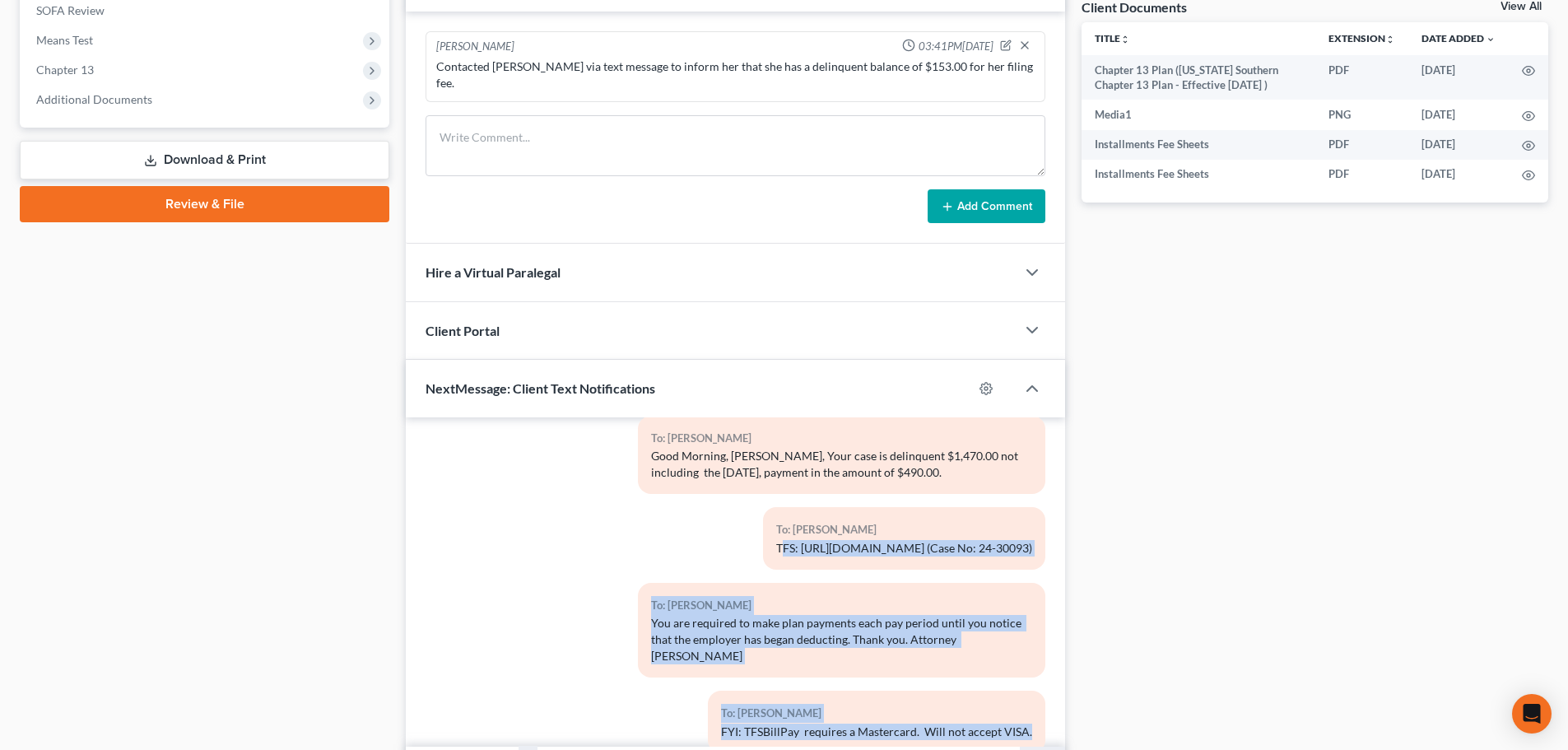
drag, startPoint x: 714, startPoint y: 516, endPoint x: 1028, endPoint y: 708, distance: 368.0
click at [1028, 708] on div "01:48PM, 10/28/2024 To: Whitney Hayward Good Afternoon, Ms. Hayward. This is At…" at bounding box center [736, 443] width 620 height 9557
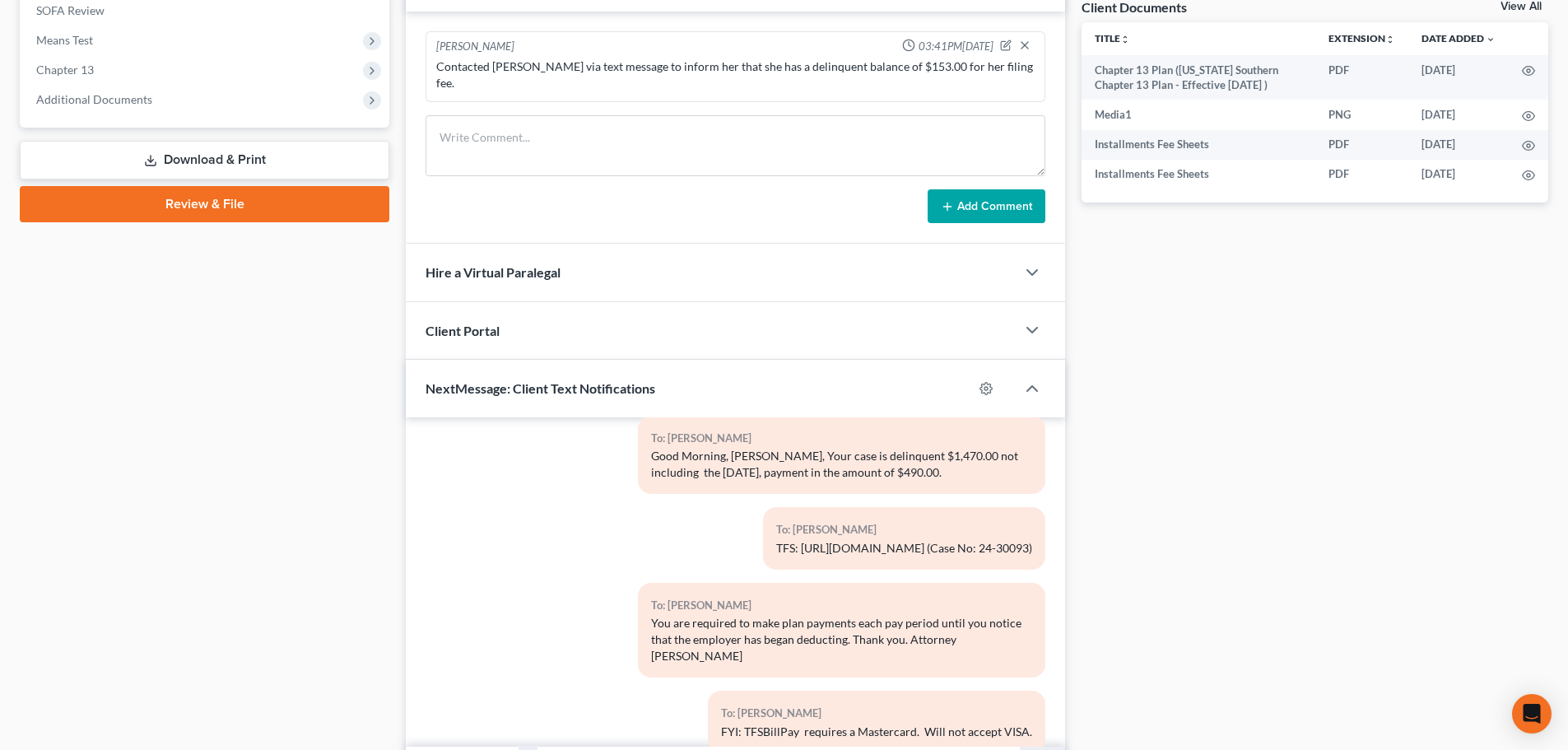
click at [607, 511] on div "To: Whitney Hayward TFS: https://www.tfsbillpay.com/debtors (Case No: 24-30093)" at bounding box center [736, 544] width 636 height 75
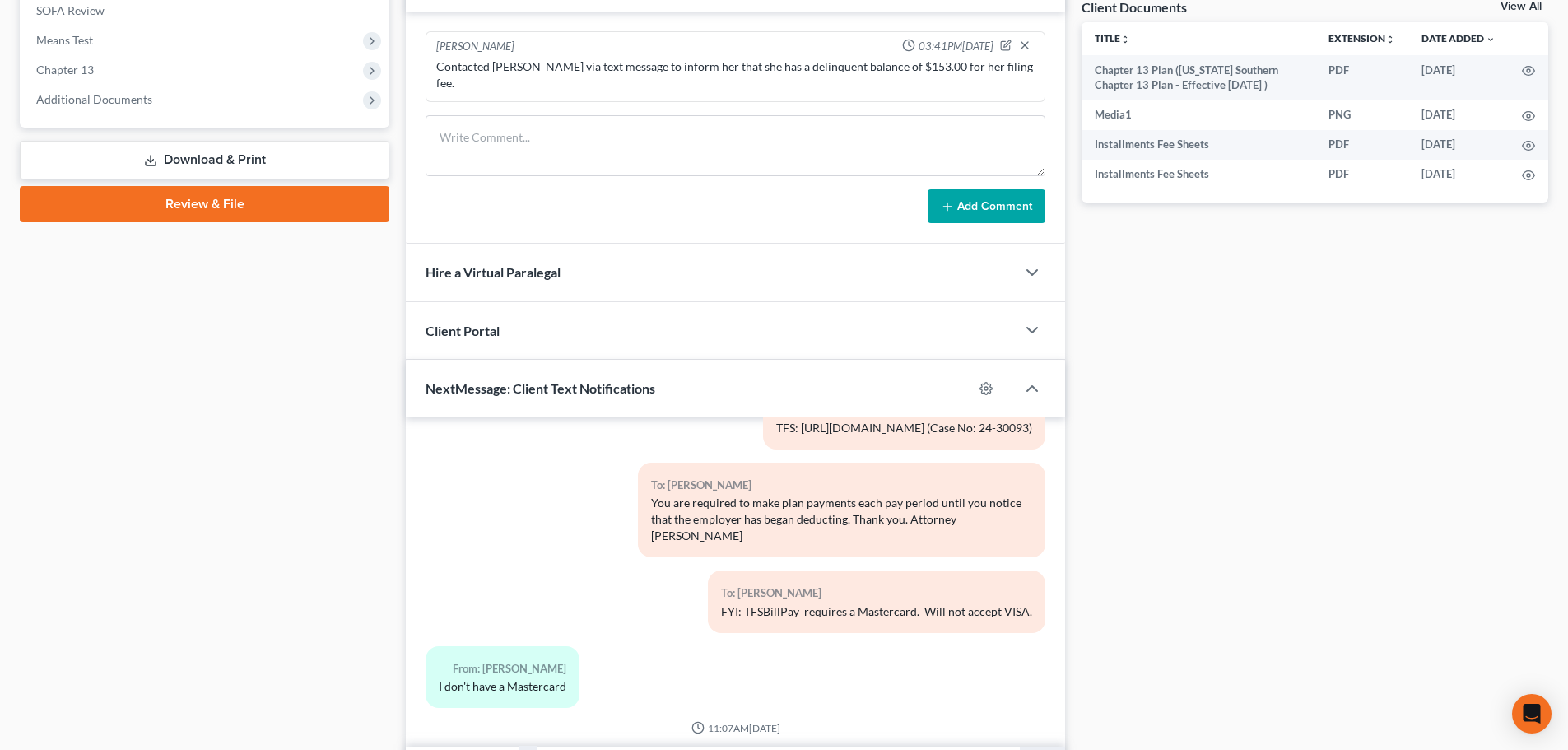
scroll to position [4855, 0]
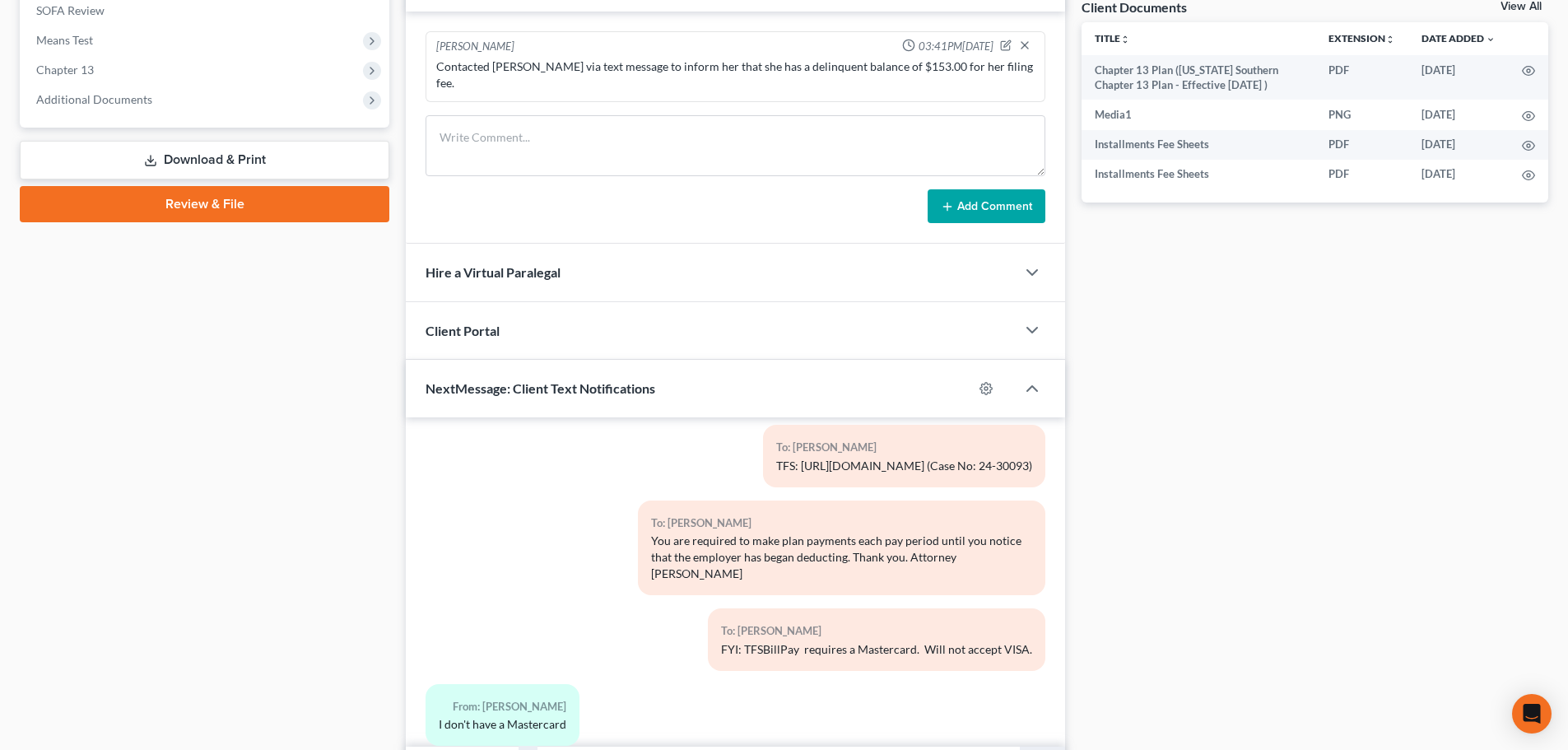
click at [693, 532] on div "You are required to make plan payments each pay period until you notice that th…" at bounding box center [841, 557] width 381 height 50
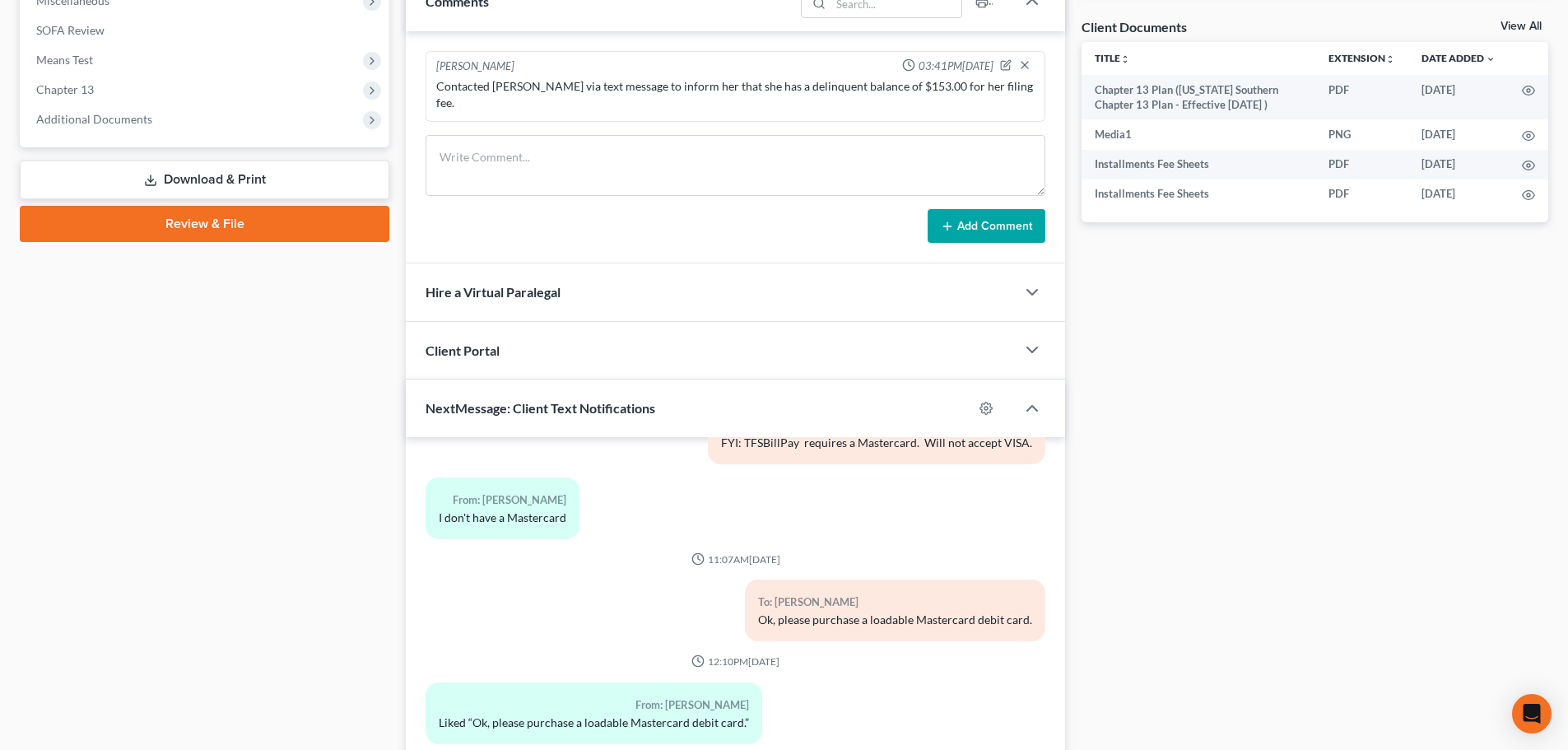
scroll to position [4964, 0]
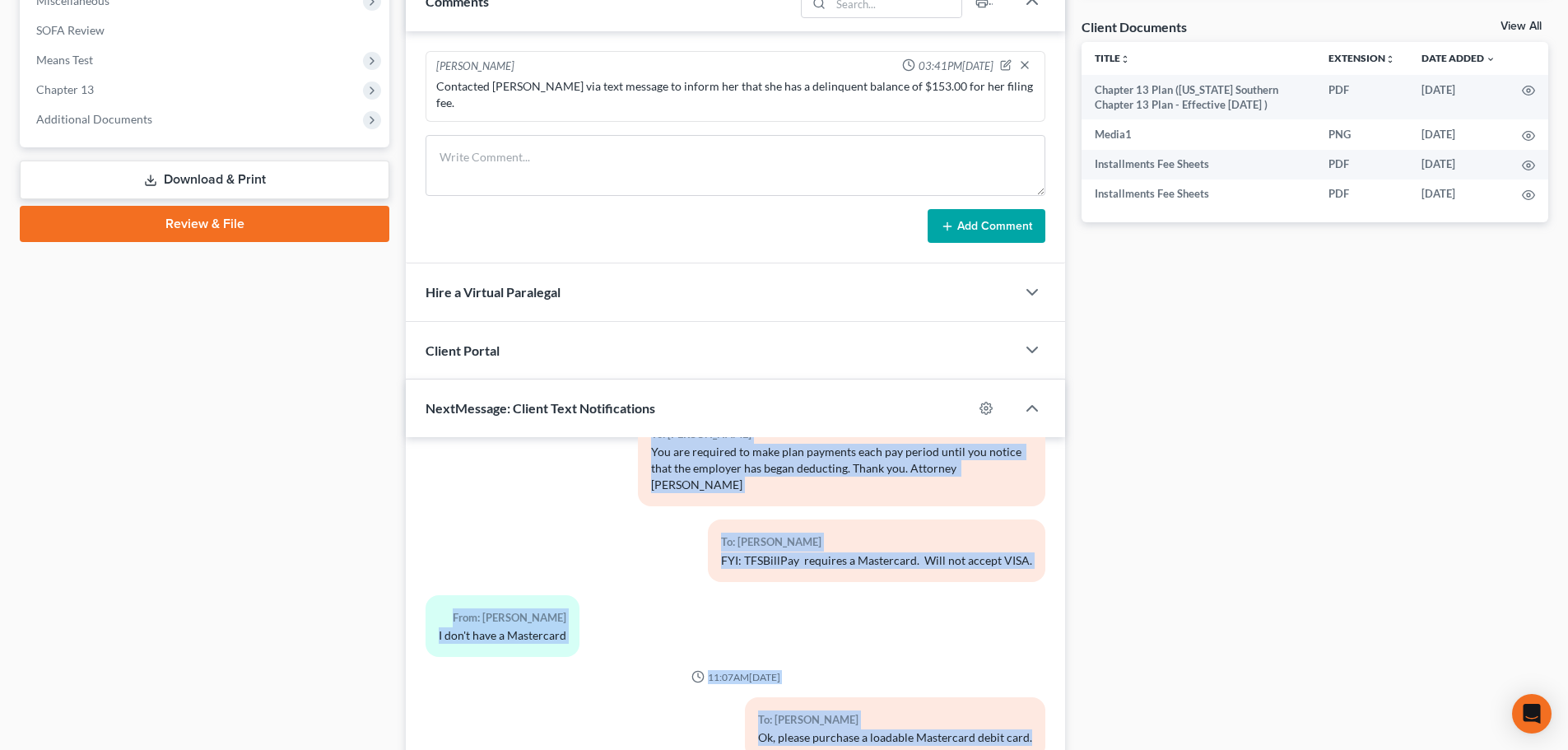
drag, startPoint x: 712, startPoint y: 512, endPoint x: 1029, endPoint y: 705, distance: 371.1
click at [1029, 705] on div "01:48PM, 10/28/2024 To: Whitney Hayward Good Afternoon, Ms. Hayward. This is At…" at bounding box center [736, 271] width 620 height 9557
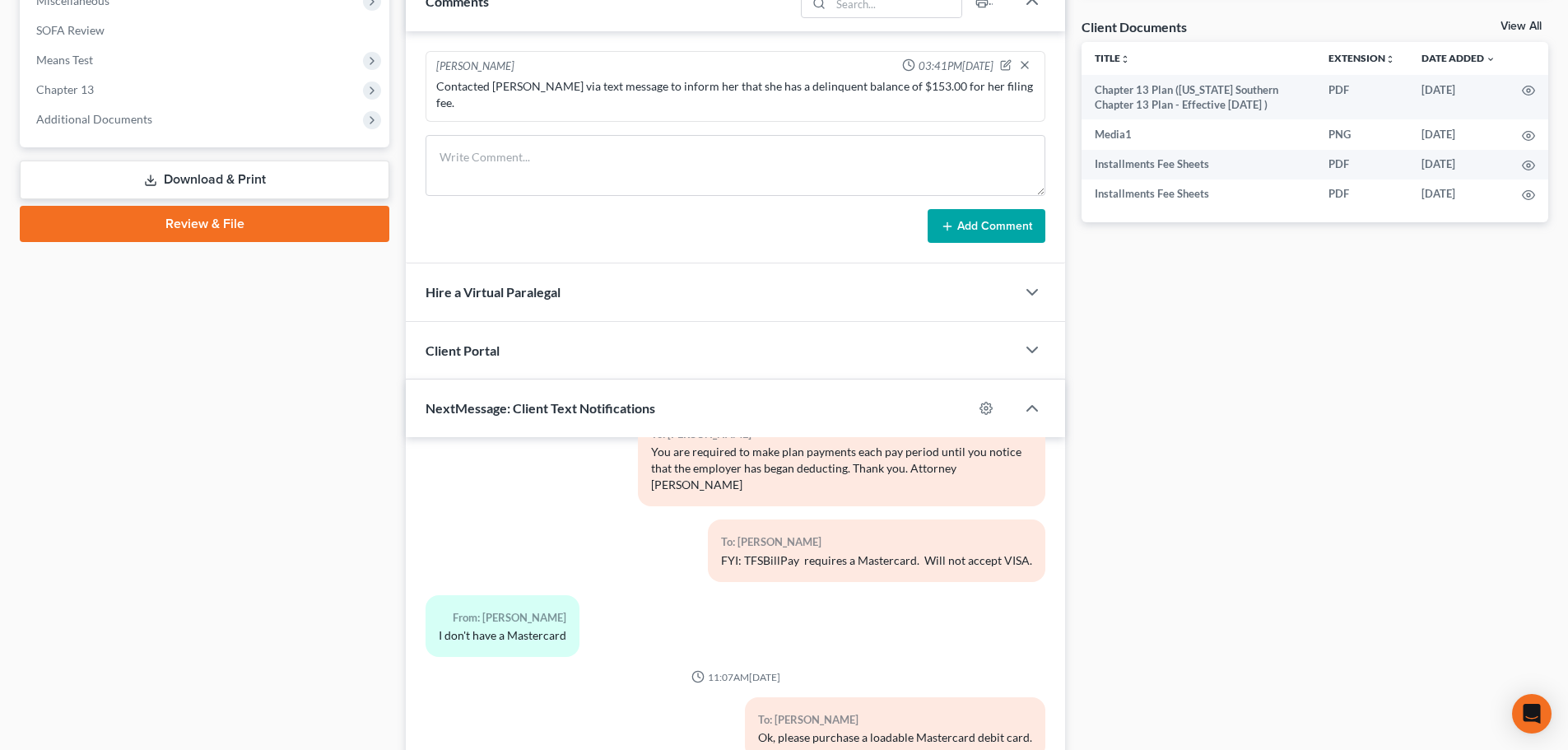
click at [1263, 570] on div "Docs Tasks Events Fees Timer 0% Completed Nothing here yet! Credit Counseling C…" at bounding box center [1315, 183] width 484 height 1249
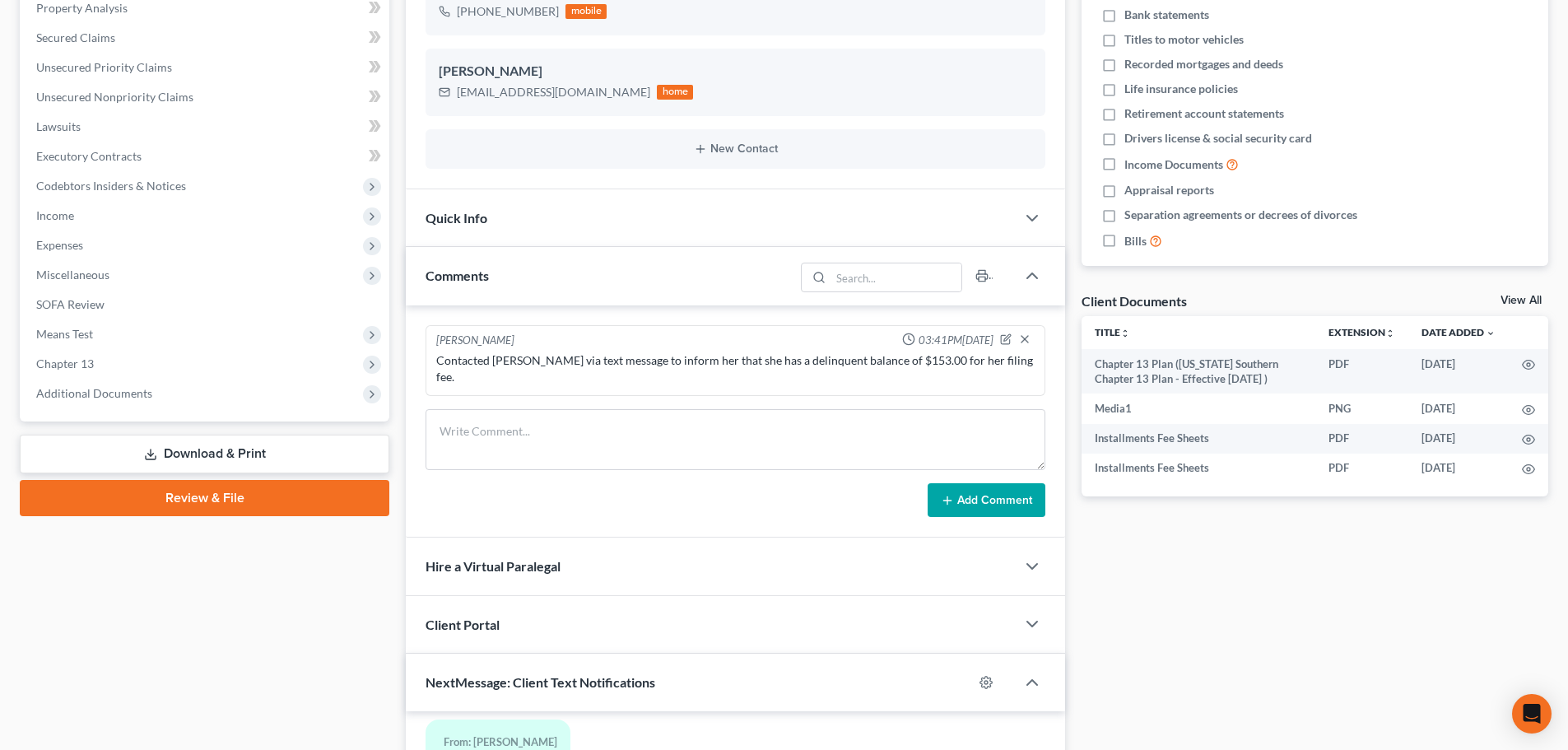
scroll to position [23, 0]
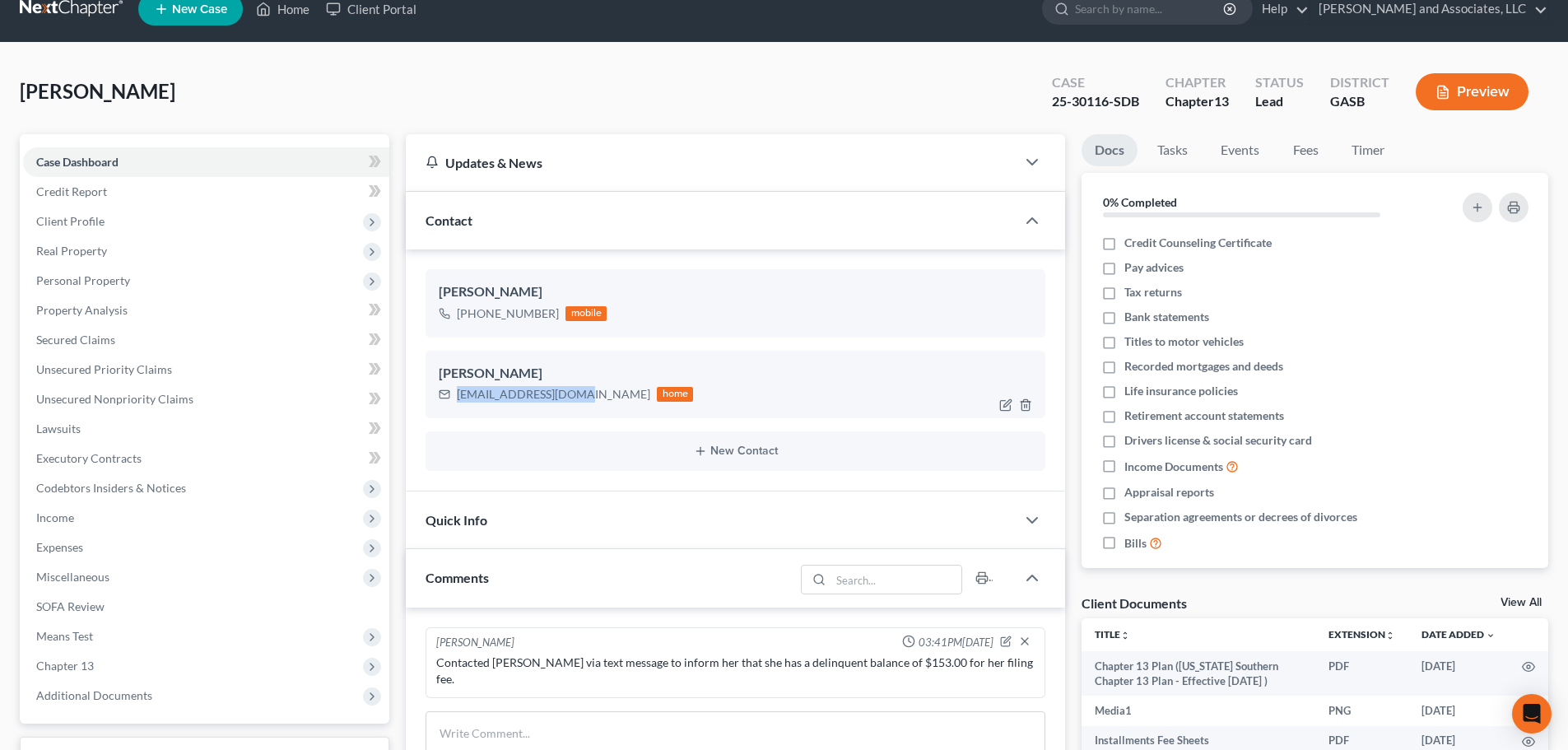
drag, startPoint x: 458, startPoint y: 394, endPoint x: 584, endPoint y: 401, distance: 126.2
click at [584, 401] on div "whitneyh87@yahoo.com home" at bounding box center [565, 394] width 254 height 22
copy div "whitneyh87@yahoo.com"
click at [714, 717] on textarea at bounding box center [736, 741] width 620 height 61
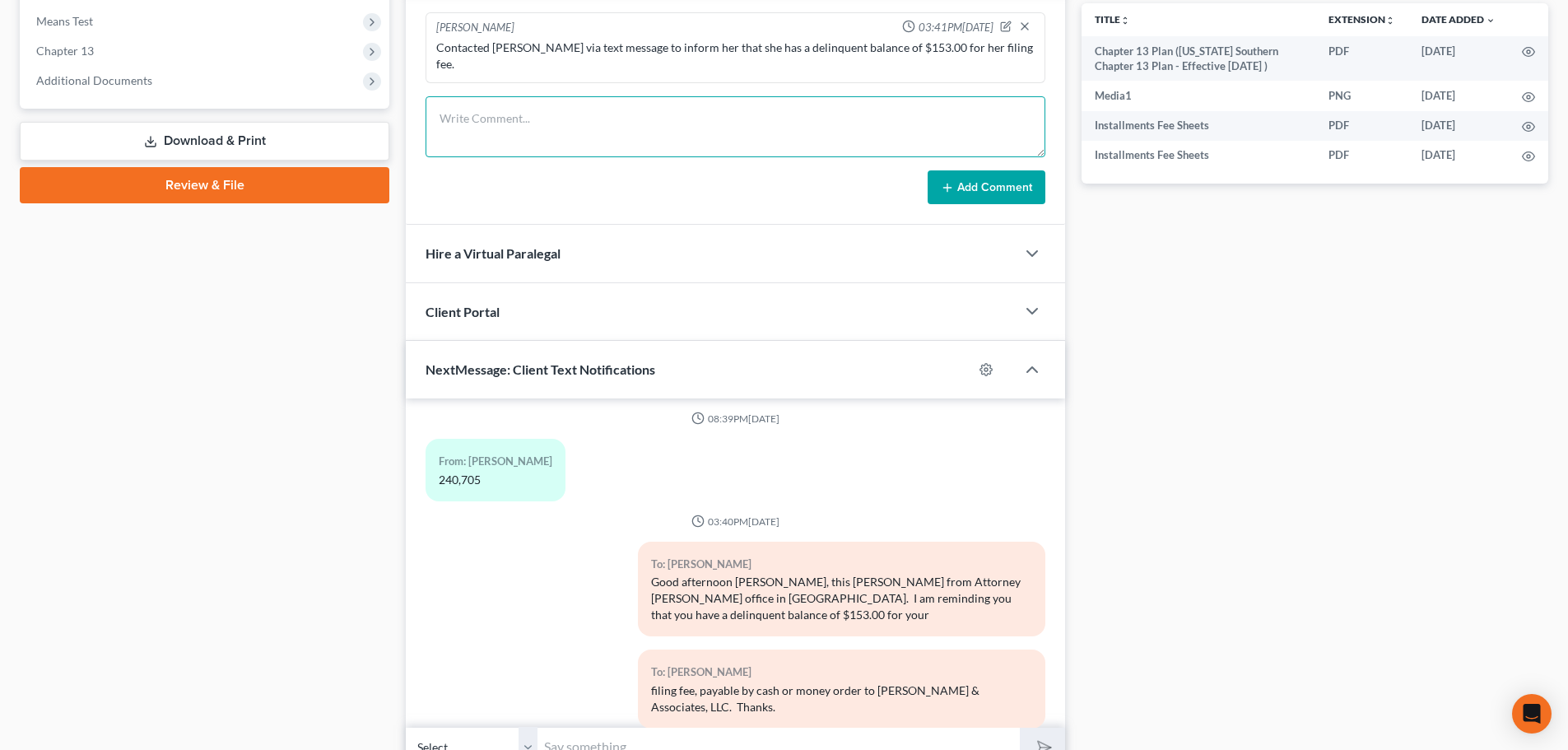
scroll to position [702, 0]
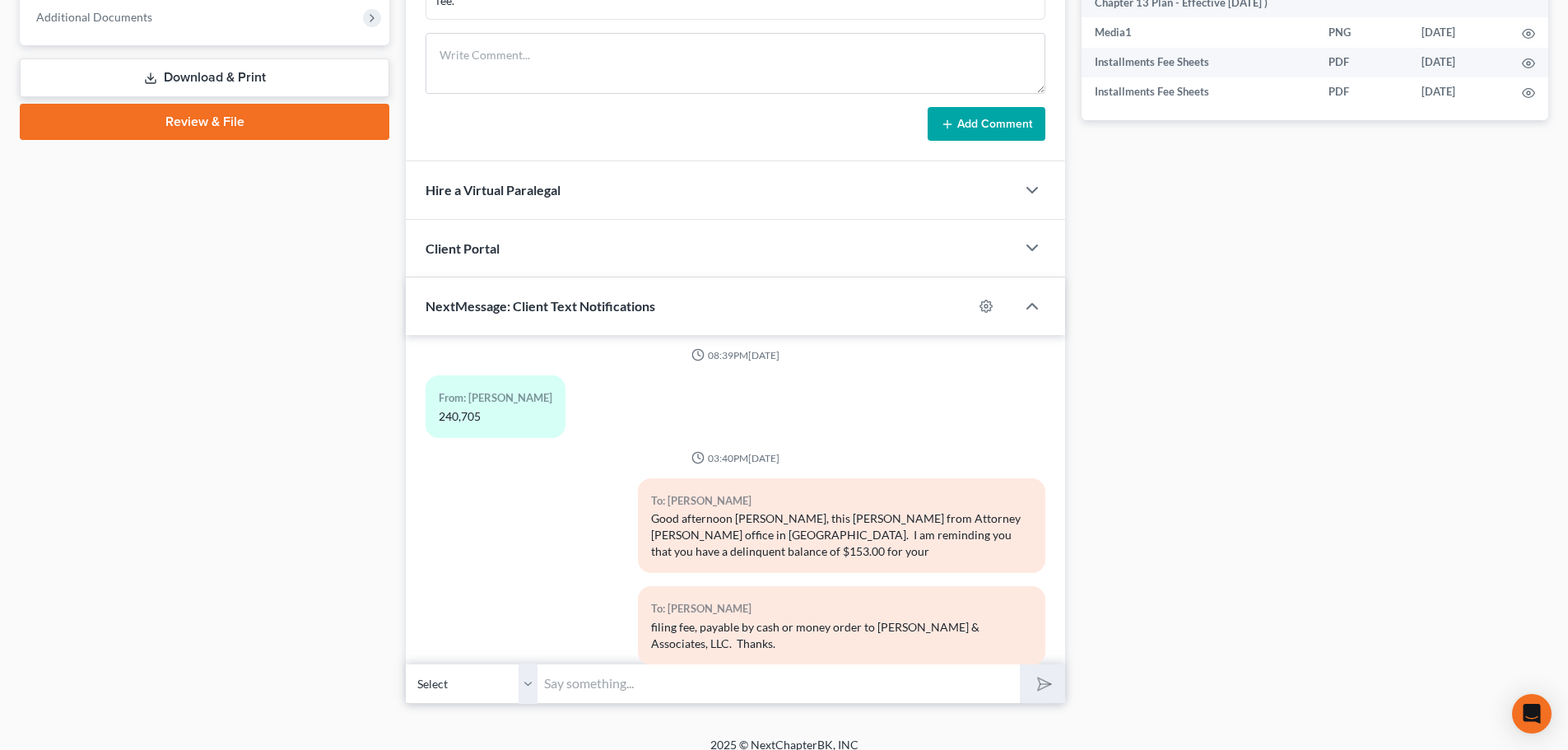
click at [608, 670] on input "text" at bounding box center [779, 683] width 483 height 41
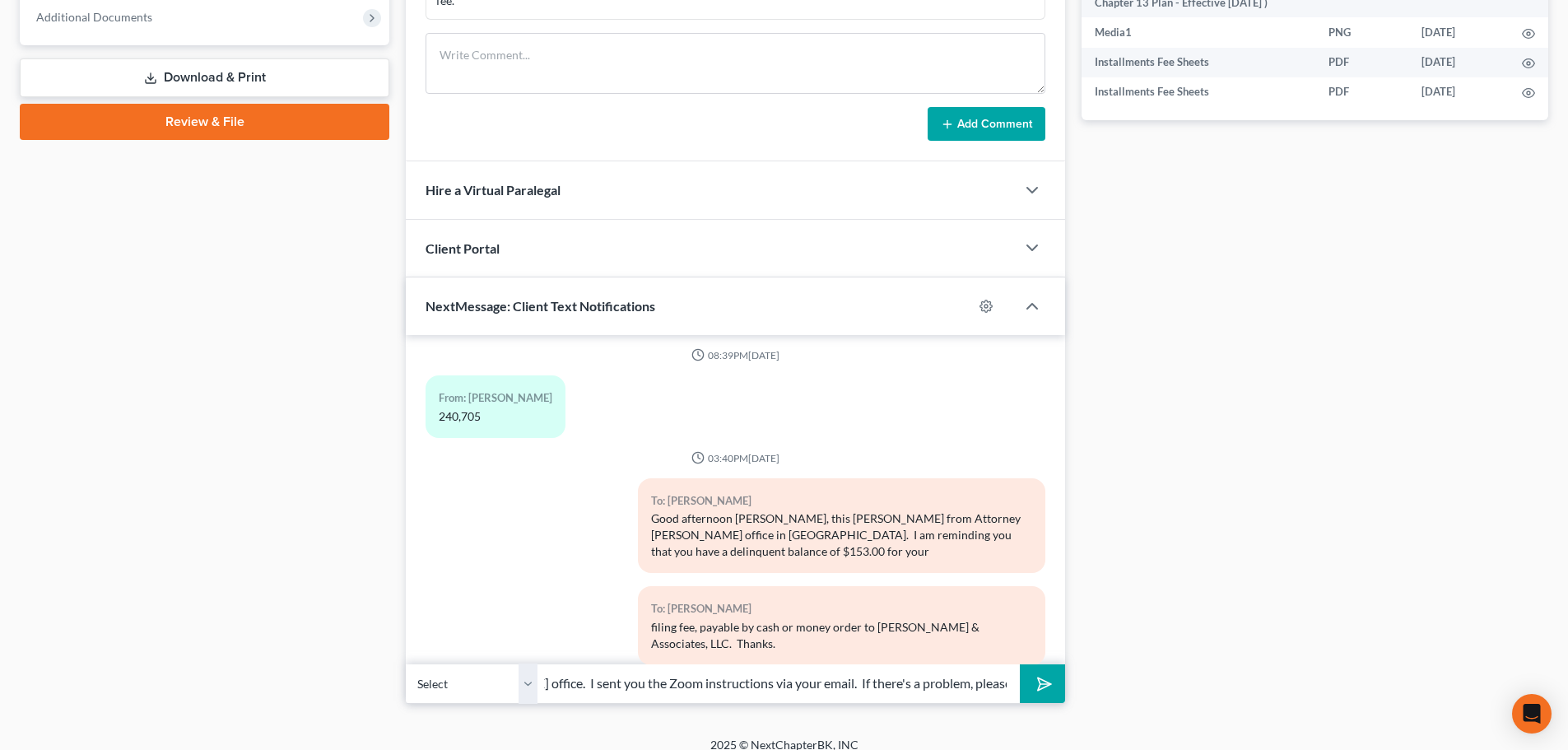
type input "Ms. Hayward, this Marshay from Attorney Walker's office. I sent you the Zoom in…"
click at [1048, 672] on icon "submit" at bounding box center [1040, 683] width 23 height 23
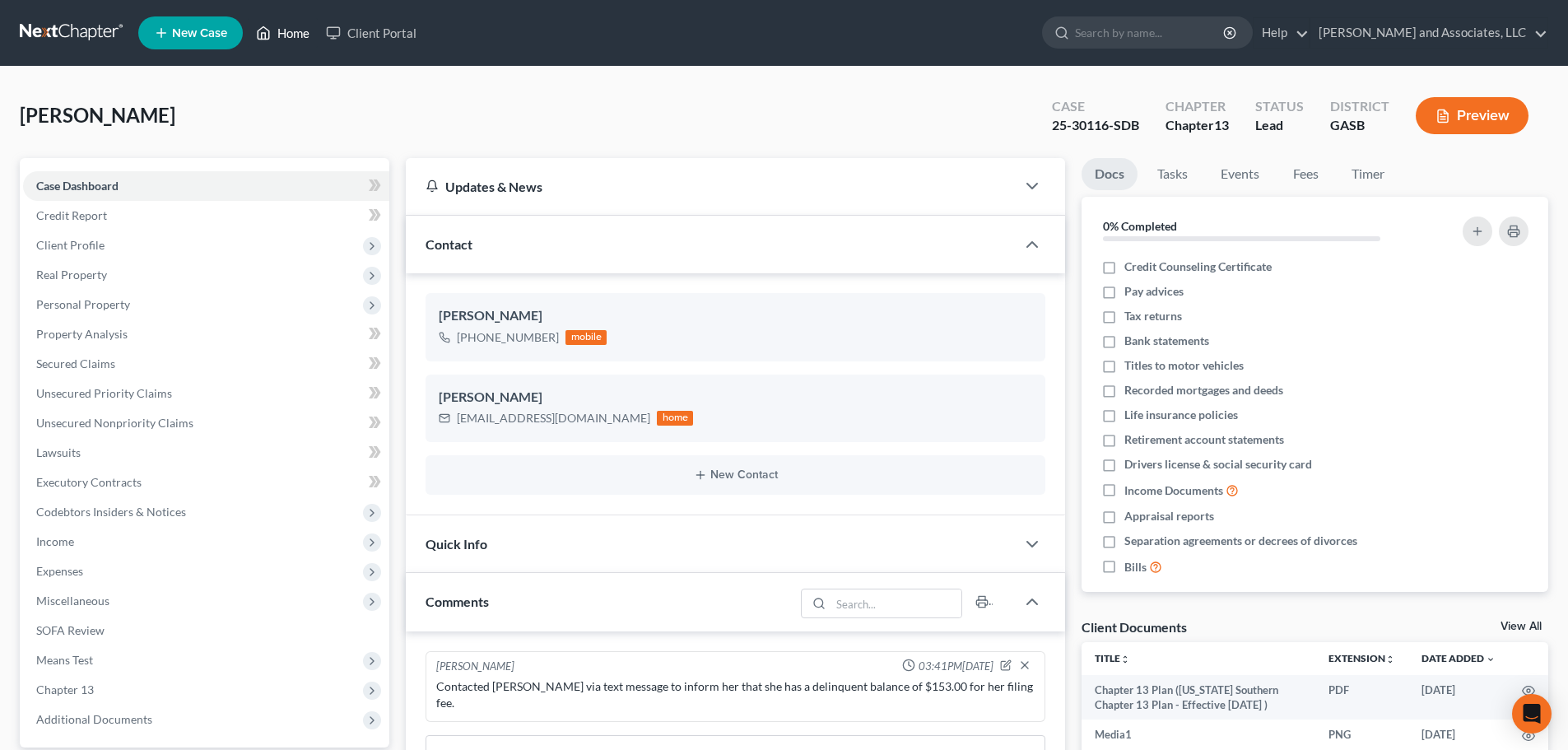
click at [299, 34] on link "Home" at bounding box center [282, 33] width 70 height 30
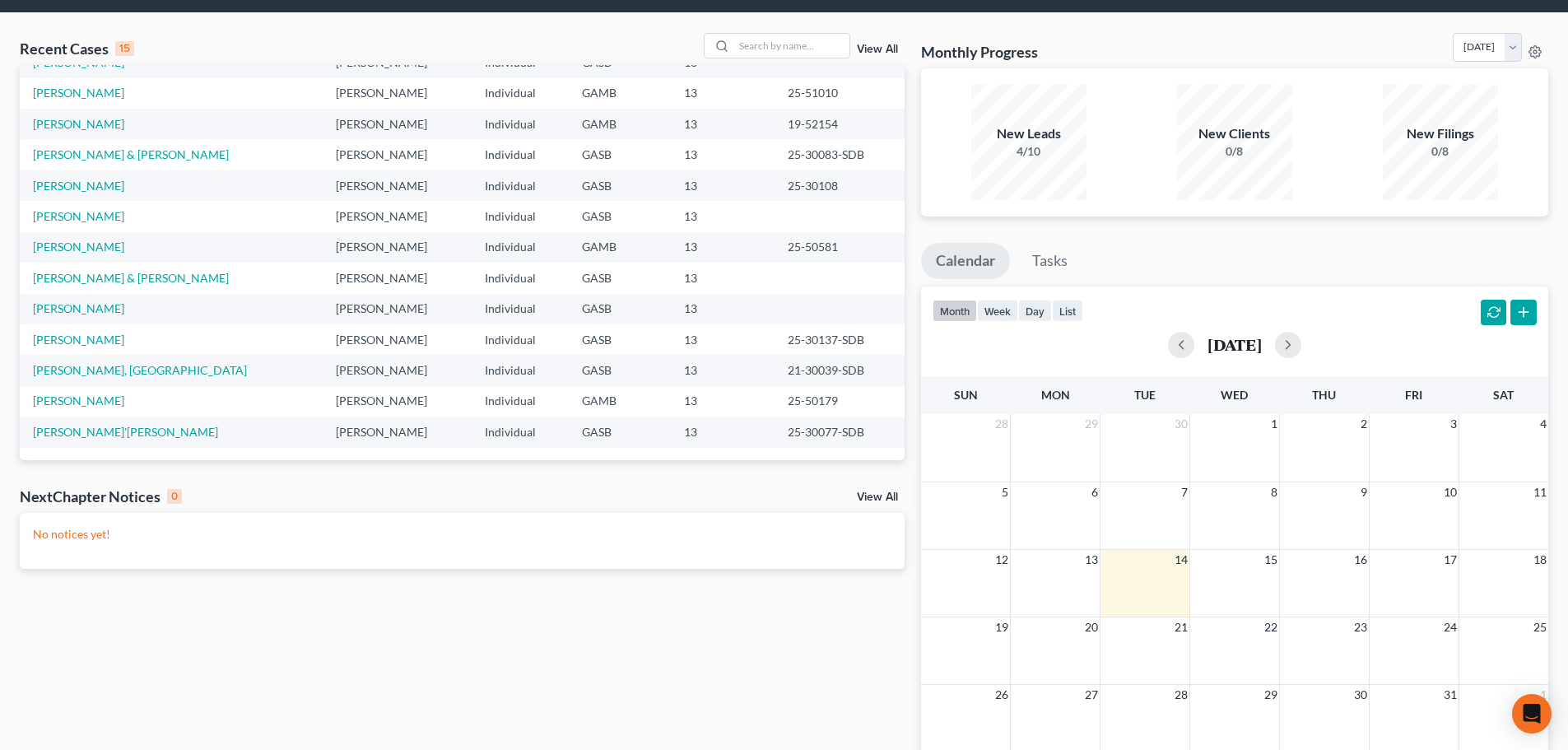
scroll to position [82, 0]
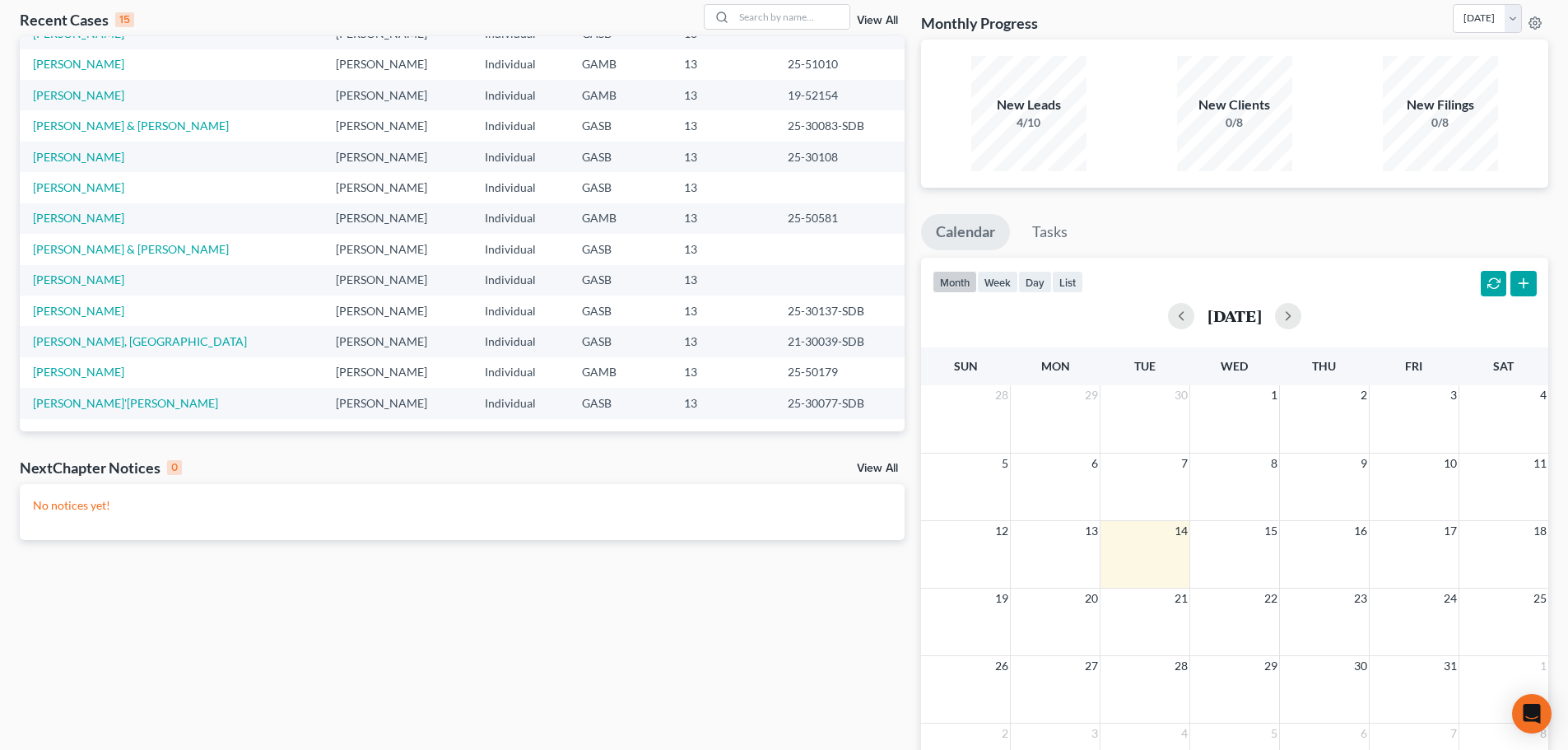
click at [135, 402] on td "[PERSON_NAME]'[PERSON_NAME]" at bounding box center [171, 403] width 303 height 31
click at [104, 403] on link "[PERSON_NAME]'[PERSON_NAME]" at bounding box center [125, 402] width 185 height 14
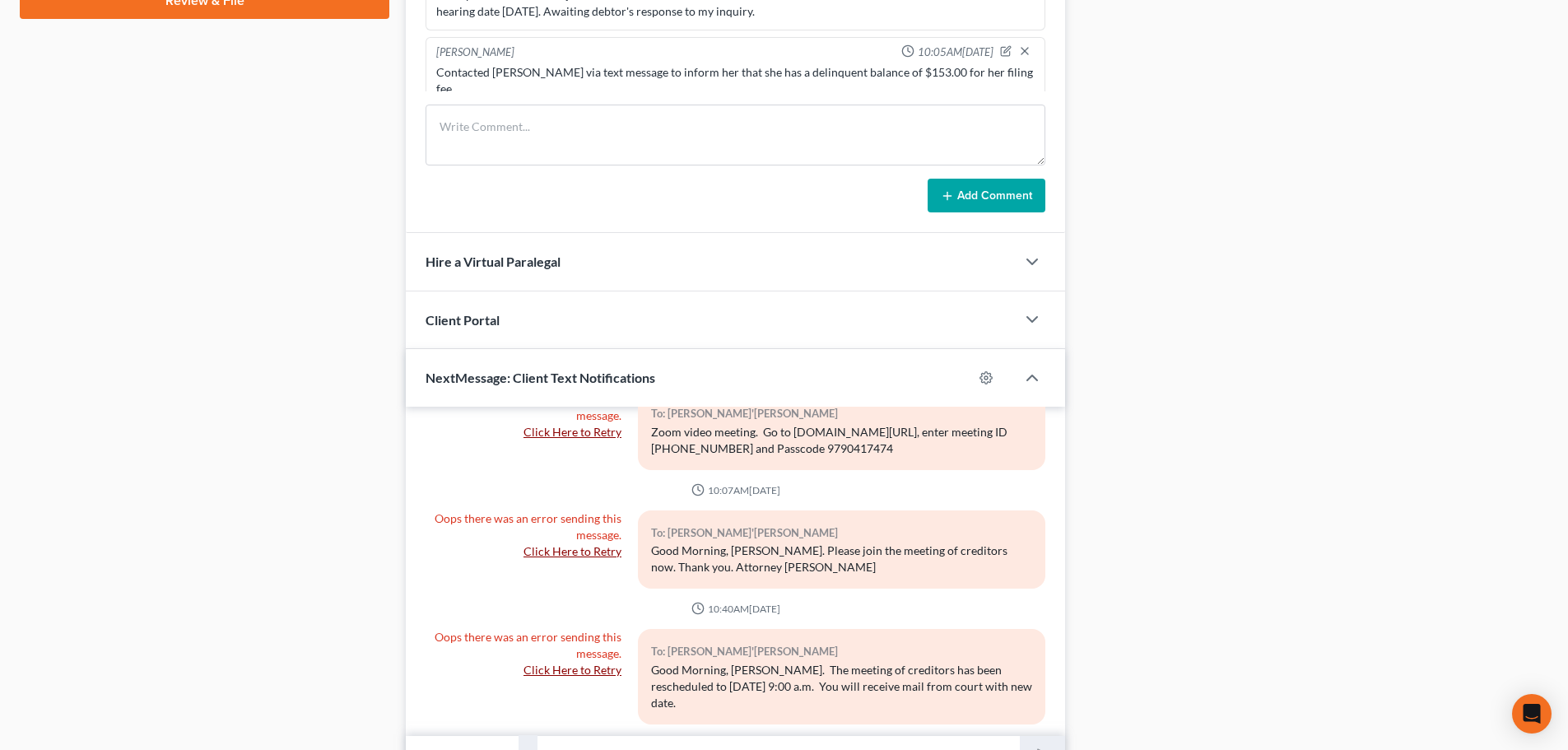
scroll to position [3675, 0]
click at [765, 543] on div "To: Ja'Chasia Evans" at bounding box center [841, 533] width 381 height 19
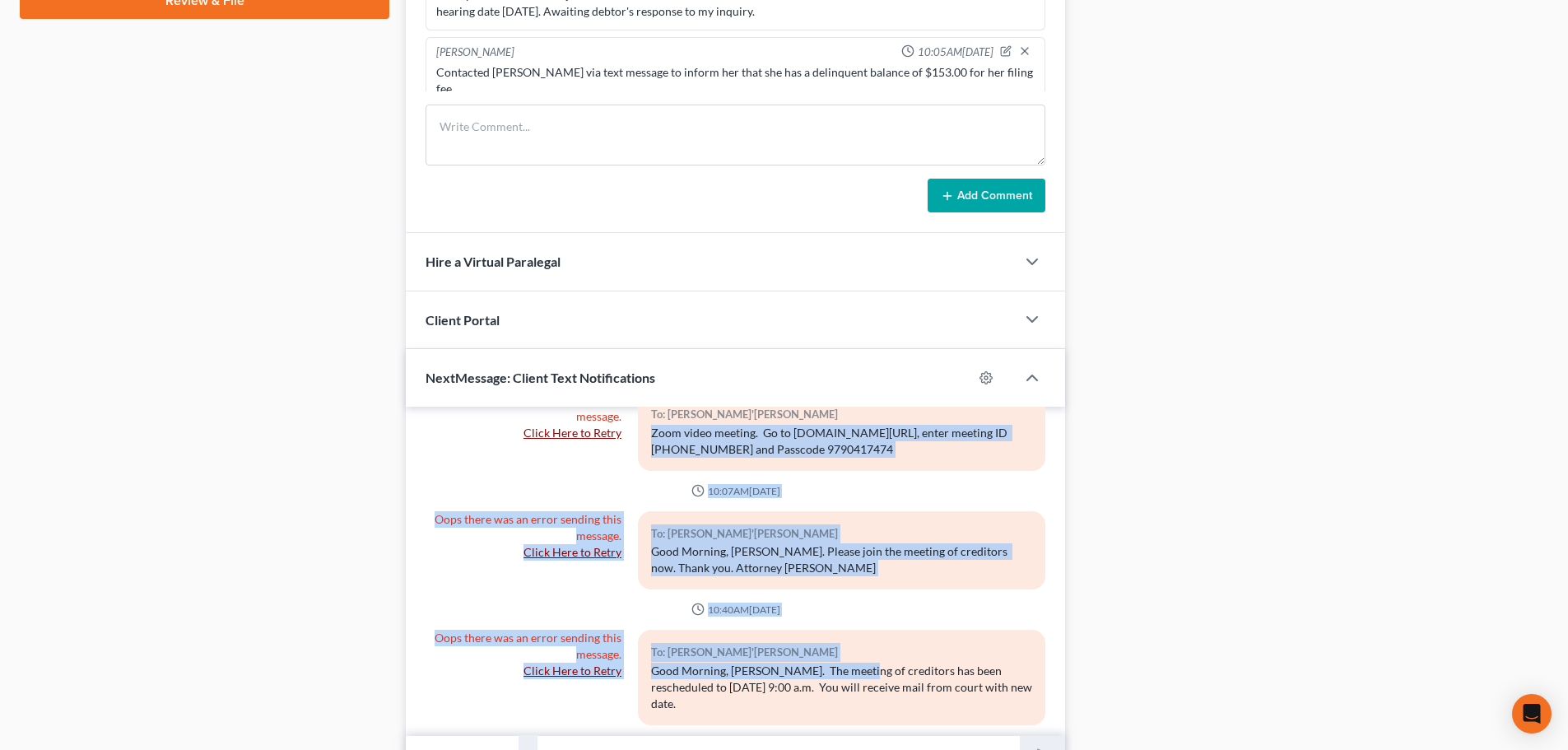
drag, startPoint x: 649, startPoint y: 478, endPoint x: 854, endPoint y: 719, distance: 316.4
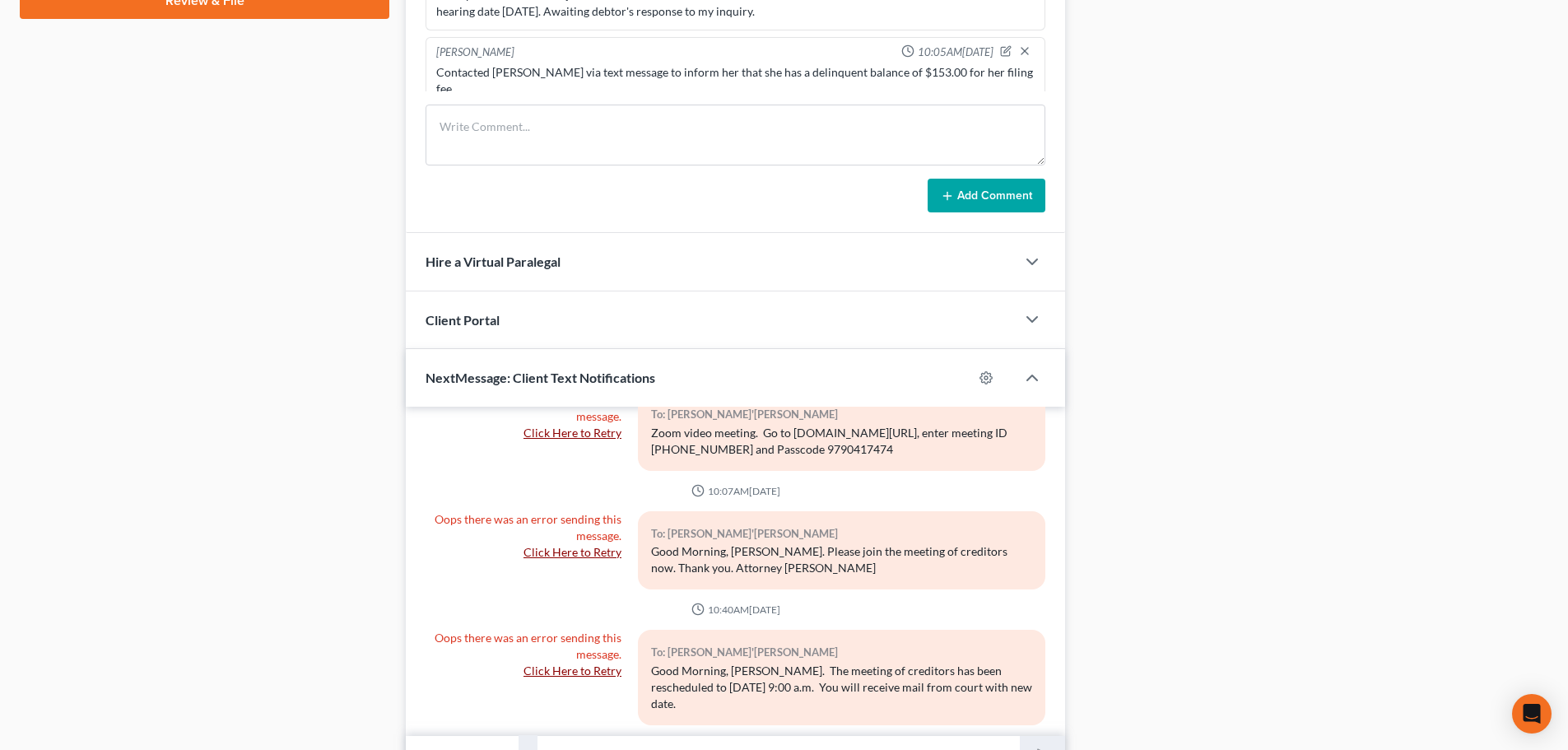
click at [1209, 649] on div "Docs Tasks Events Fees Timer 46% Completed Nothing here yet! Credit Counseling …" at bounding box center [1315, 55] width 484 height 1441
drag, startPoint x: 646, startPoint y: 482, endPoint x: 678, endPoint y: 484, distance: 32.1
click at [678, 457] on div "Zoom video meeting. Go to [DOMAIN_NAME][URL], enter meeting ID [PHONE_NUMBER] a…" at bounding box center [841, 441] width 381 height 33
drag, startPoint x: 729, startPoint y: 502, endPoint x: 782, endPoint y: 515, distance: 54.6
click at [782, 470] on div "To: Ja'Chasia Evans Zoom video meeting. Go to Zoom.us/join, enter meeting ID 33…" at bounding box center [841, 430] width 408 height 79
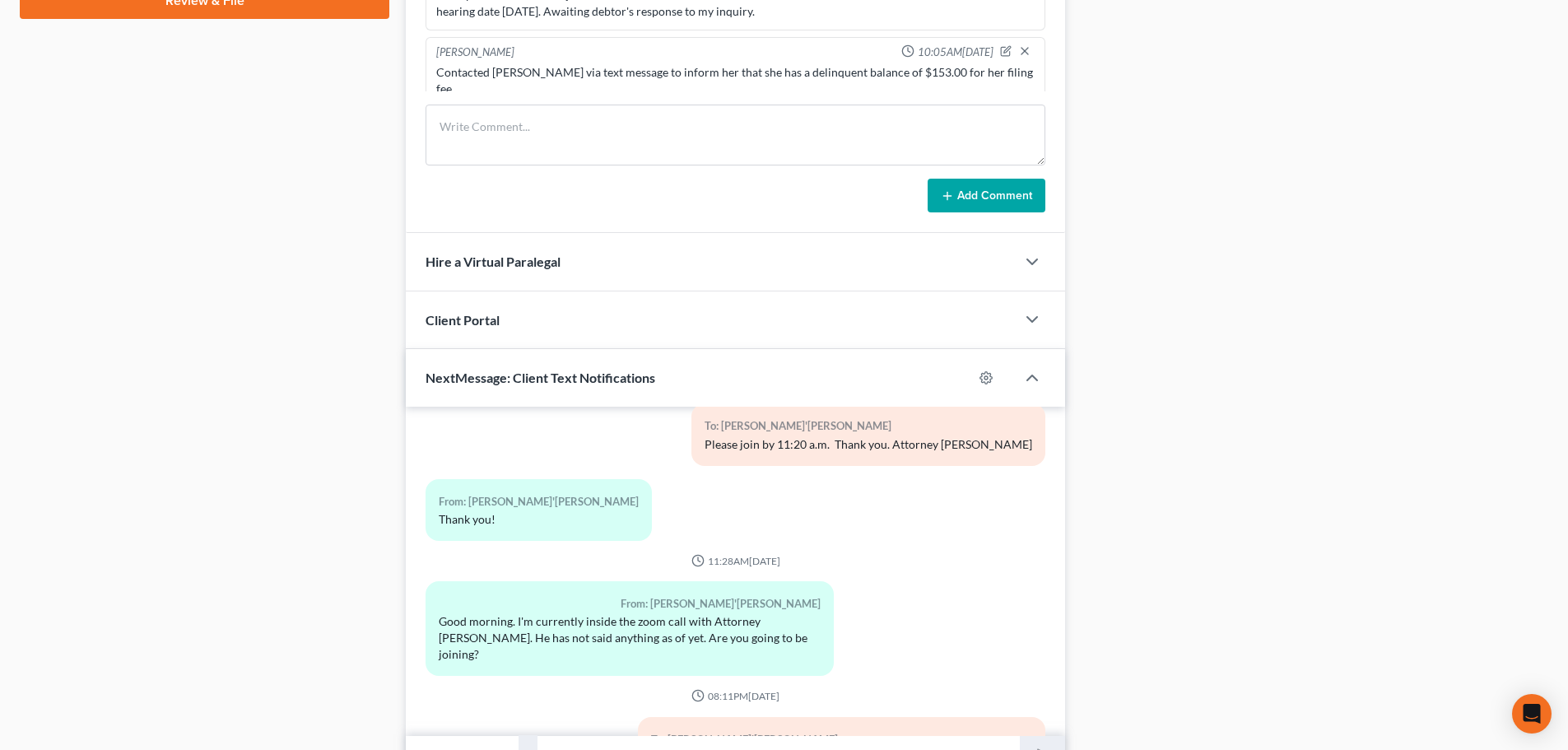
scroll to position [4130, 0]
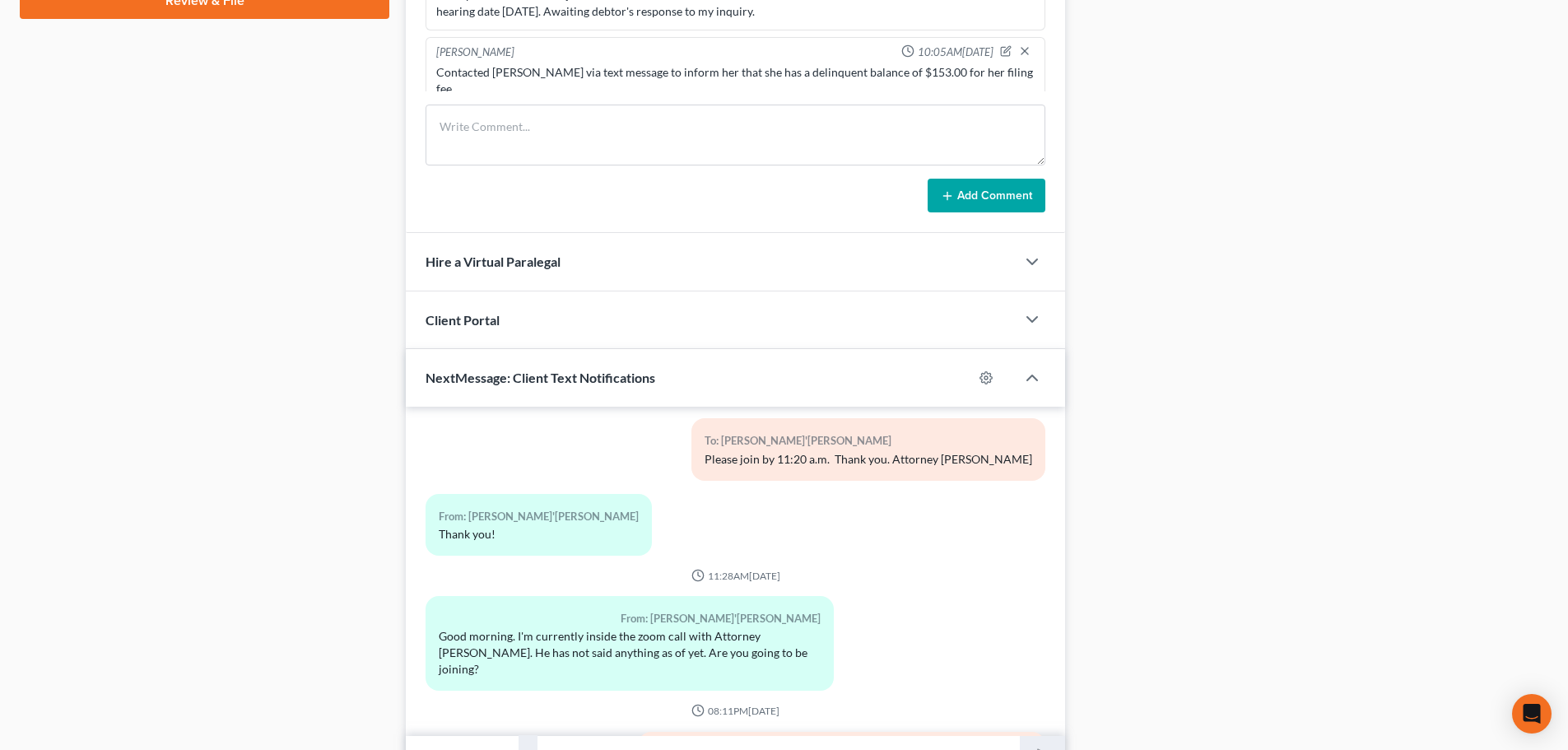
drag, startPoint x: 649, startPoint y: 476, endPoint x: 903, endPoint y: 459, distance: 254.6
click at [903, 459] on div "04:31PM, 06/18/2025 To: +1 (478) 484-0864 Good Afternoon, Ms. Evans. Please sav…" at bounding box center [736, 566] width 620 height 8540
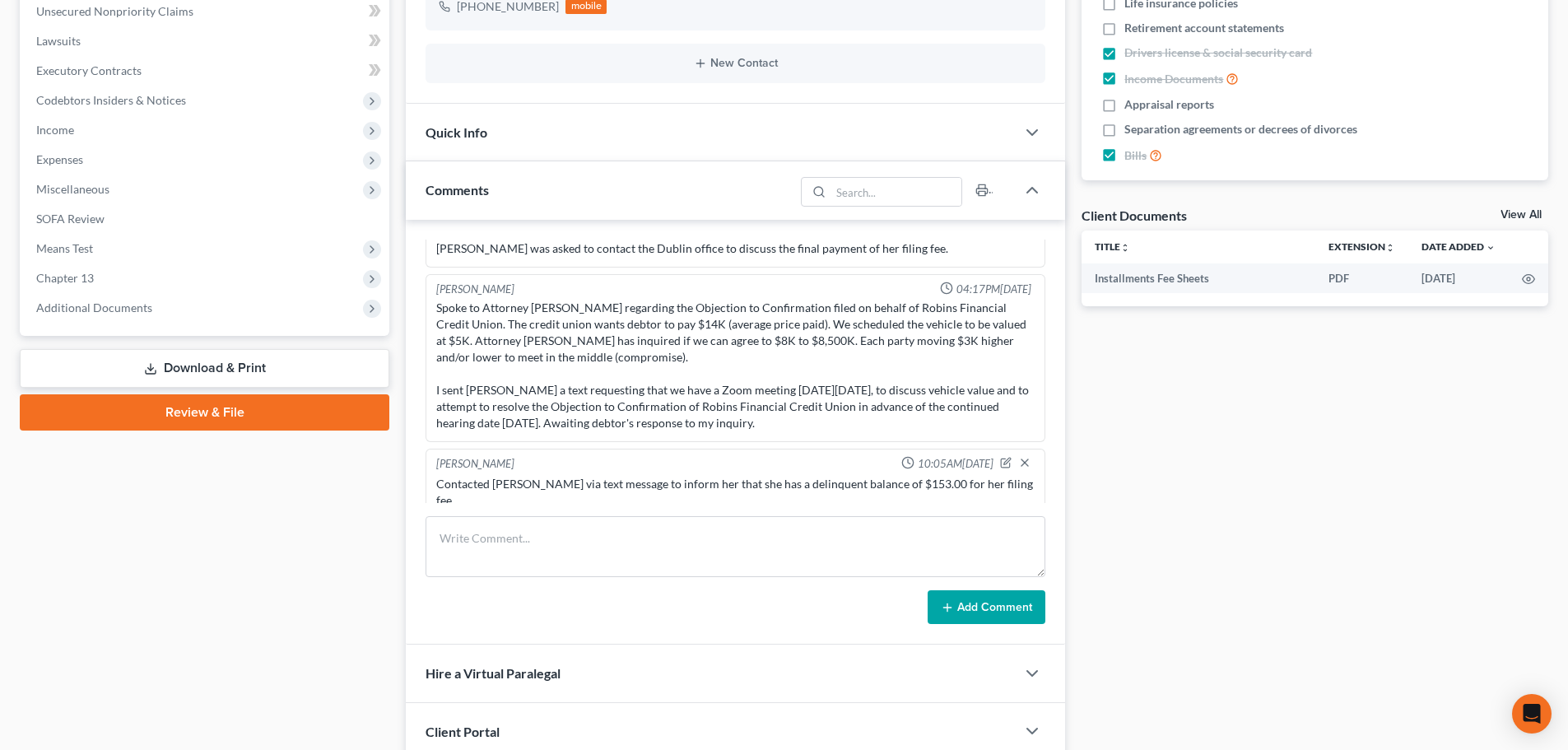
scroll to position [0, 0]
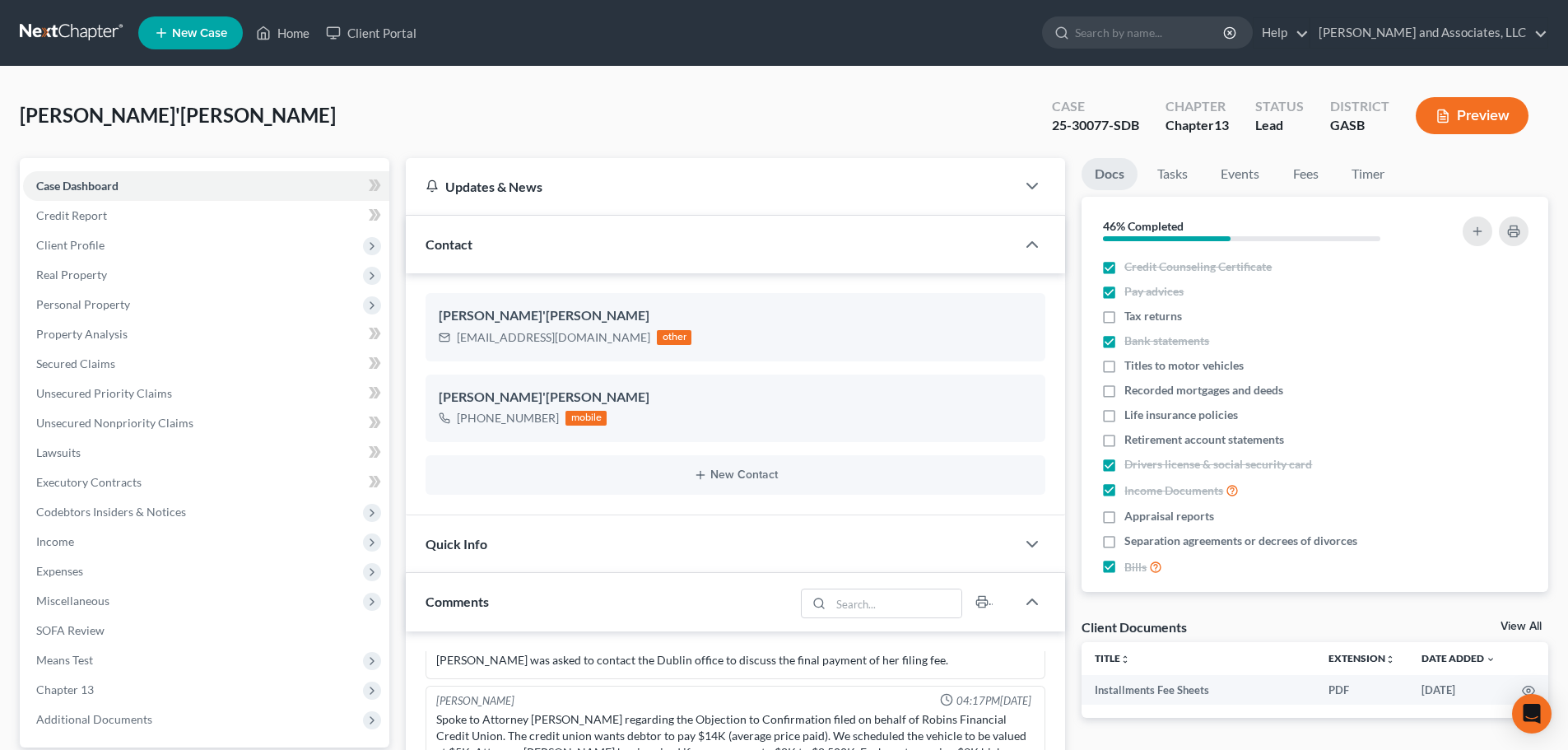
click at [847, 103] on div "Evans, Ja'Chasia Upgraded Case 25-30077-SDB Chapter Chapter 13 Status Lead Dist…" at bounding box center [784, 122] width 1528 height 71
click at [909, 121] on div "Evans, Ja'Chasia Upgraded Case 25-30077-SDB Chapter Chapter 13 Status Lead Dist…" at bounding box center [784, 122] width 1528 height 71
click at [849, 116] on div "Evans, Ja'Chasia Upgraded Case 25-30077-SDB Chapter Chapter 13 Status Lead Dist…" at bounding box center [784, 122] width 1528 height 71
click at [298, 33] on link "Home" at bounding box center [282, 33] width 70 height 30
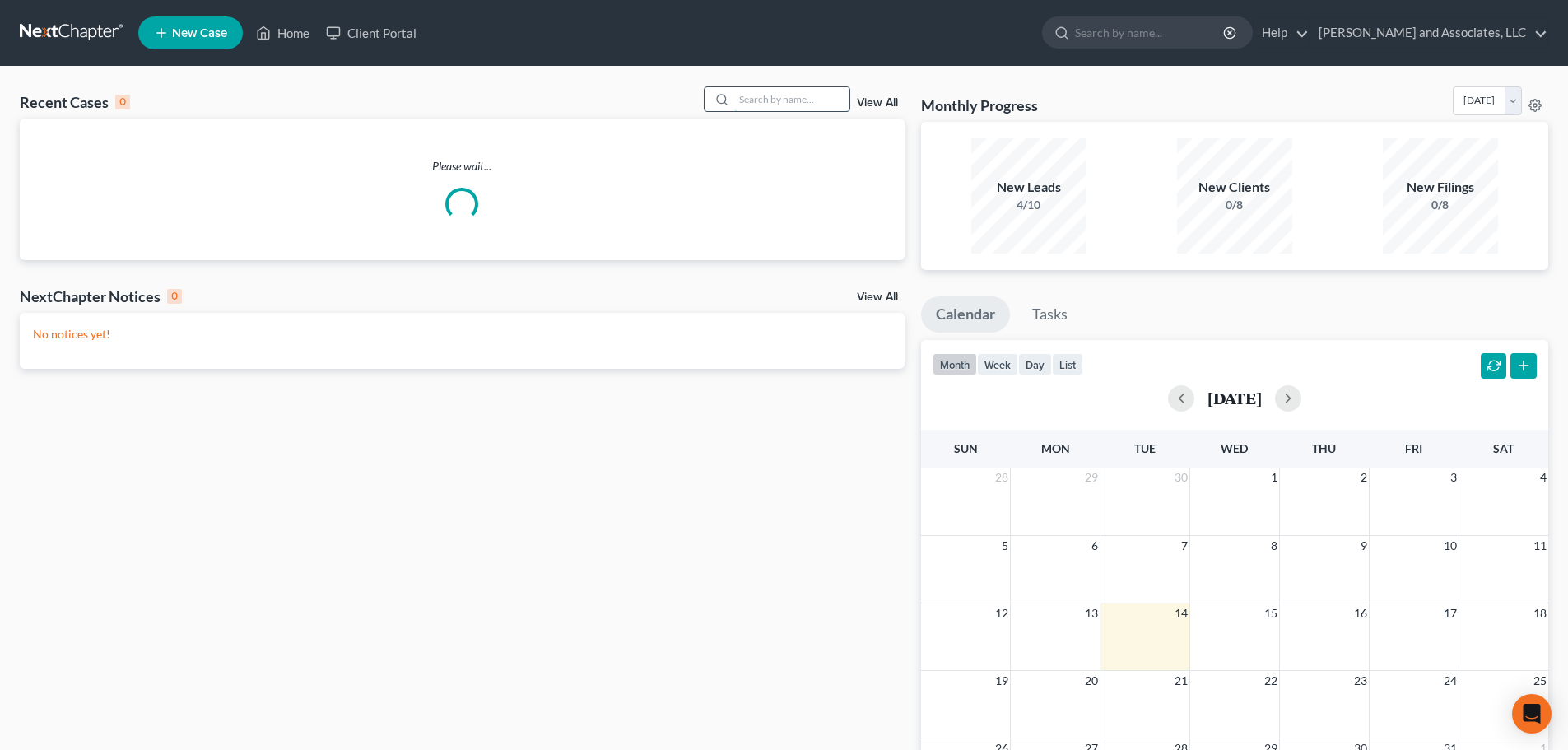
click at [745, 97] on input "search" at bounding box center [791, 99] width 115 height 23
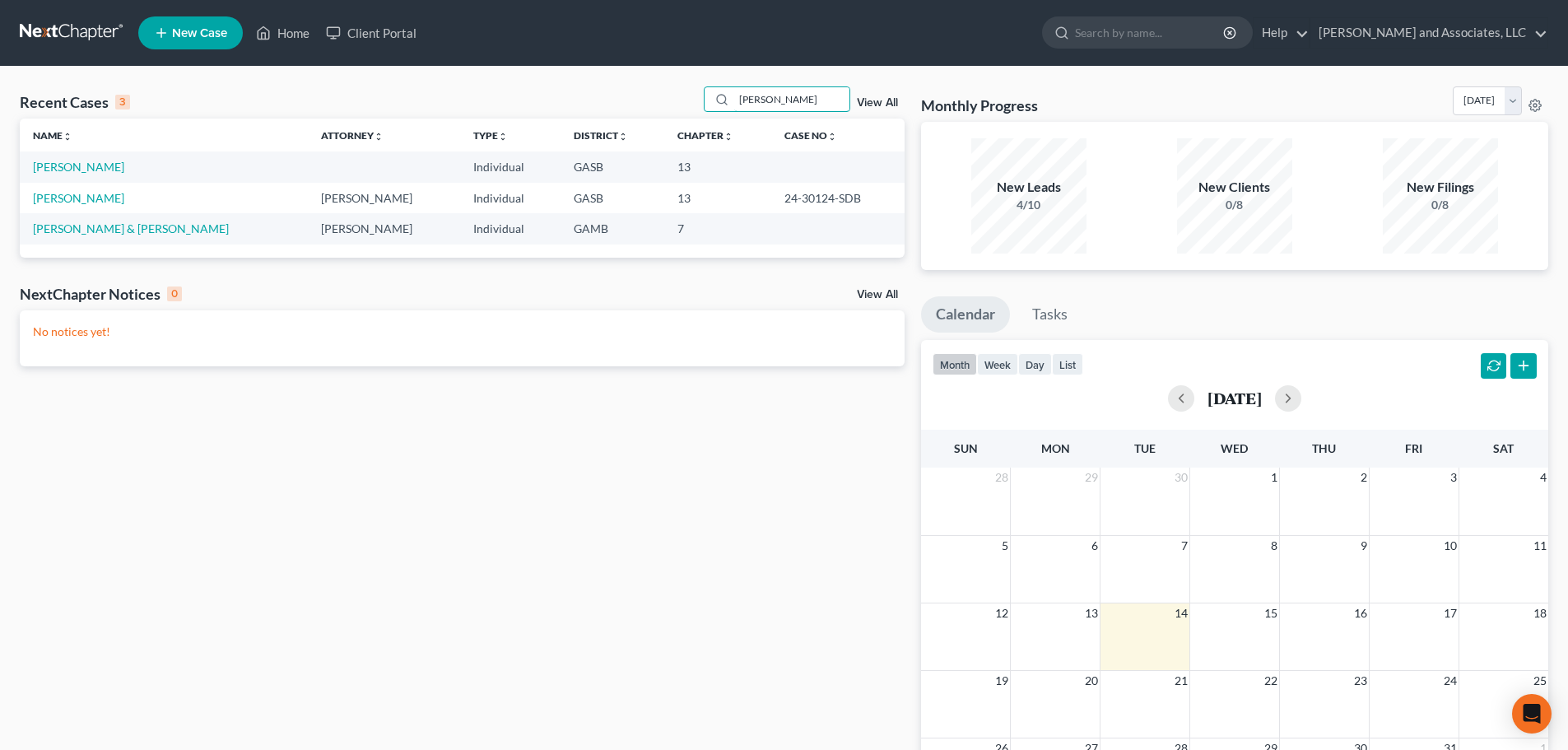
type input "warren"
